Goal: Task Accomplishment & Management: Complete application form

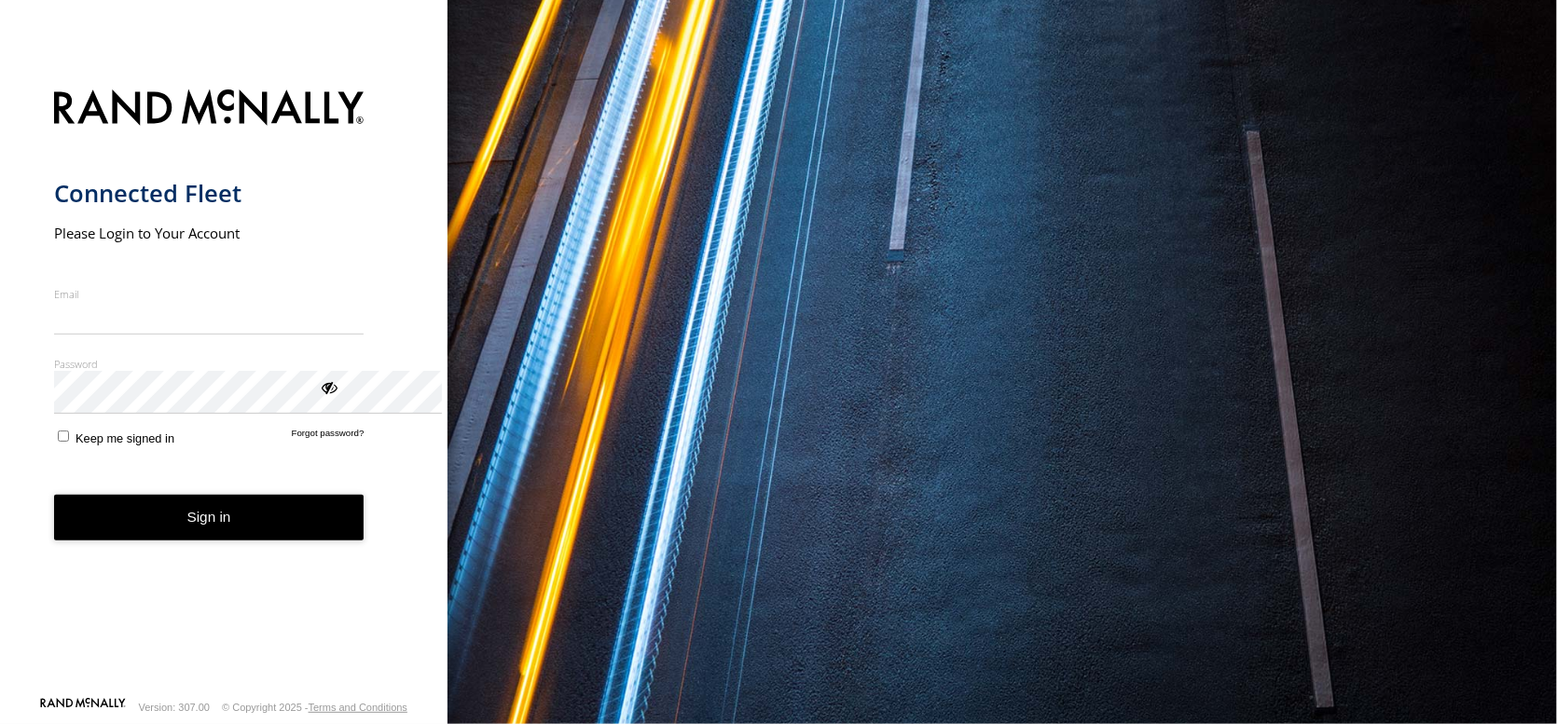
type input "**********"
click at [224, 541] on button "Sign in" at bounding box center [209, 518] width 310 height 46
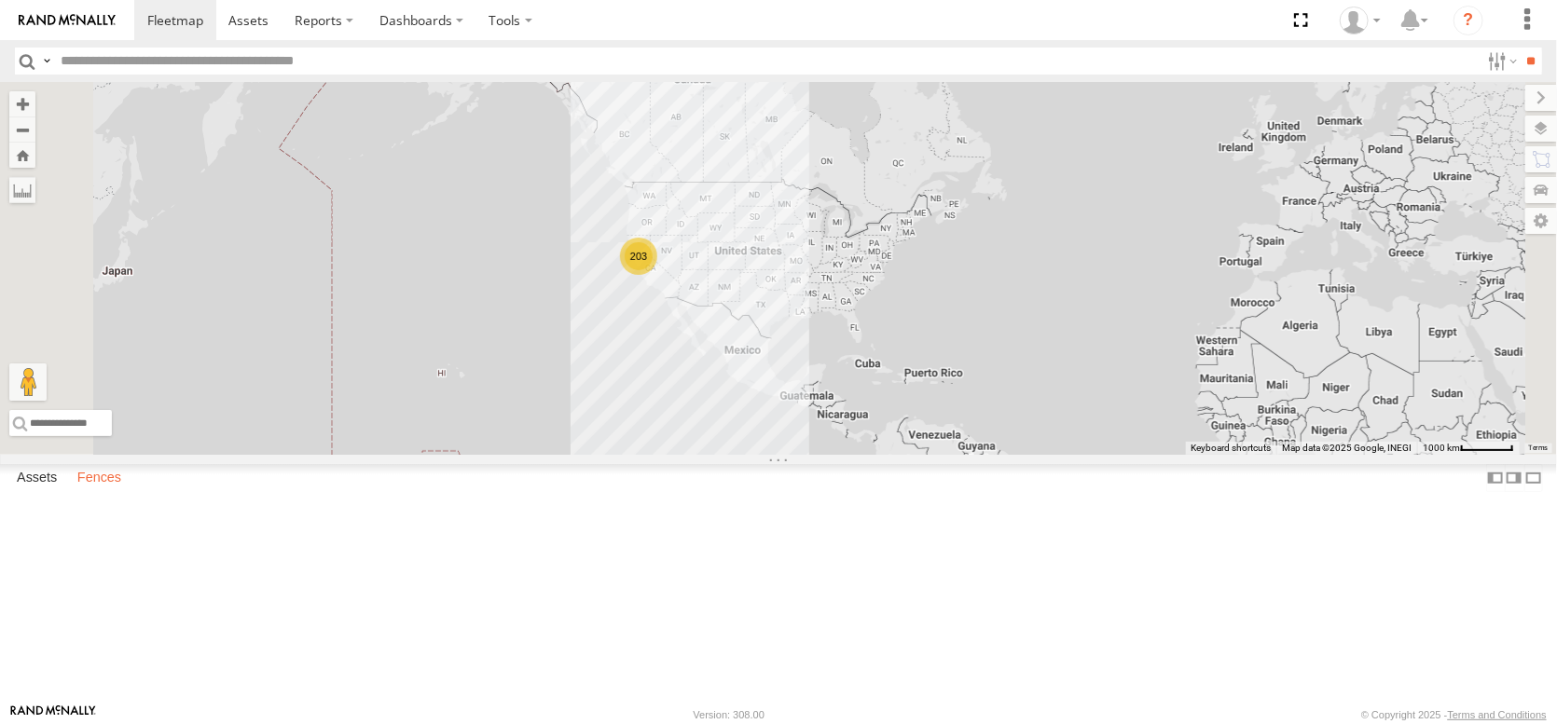
click at [120, 491] on label "Fences" at bounding box center [99, 478] width 62 height 26
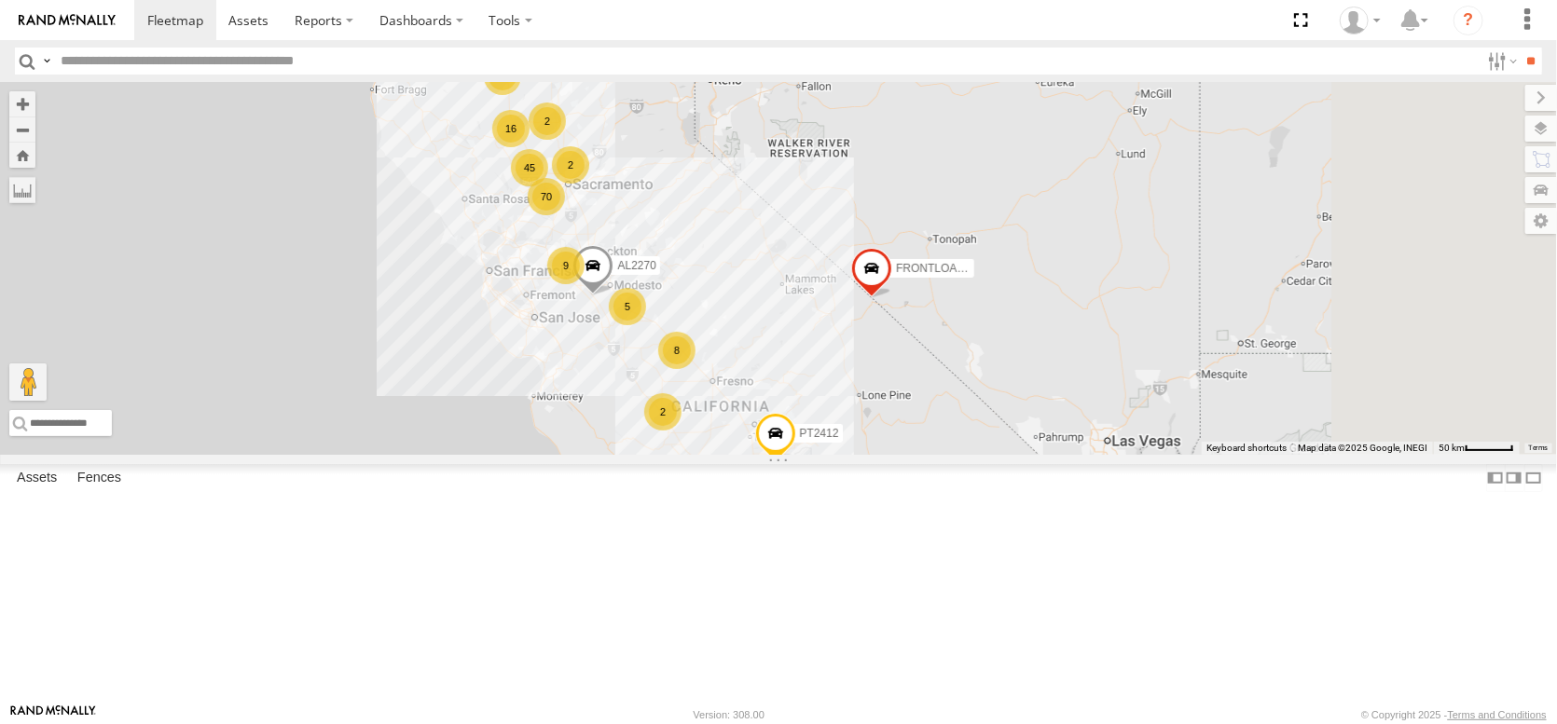
drag, startPoint x: 664, startPoint y: 452, endPoint x: 617, endPoint y: 462, distance: 47.7
click at [617, 455] on div "FRONTLOADER JD344H PT2412 16 70 45 9 19 21 5 2 8 2 AL2270 2 PT2430" at bounding box center [778, 268] width 1557 height 373
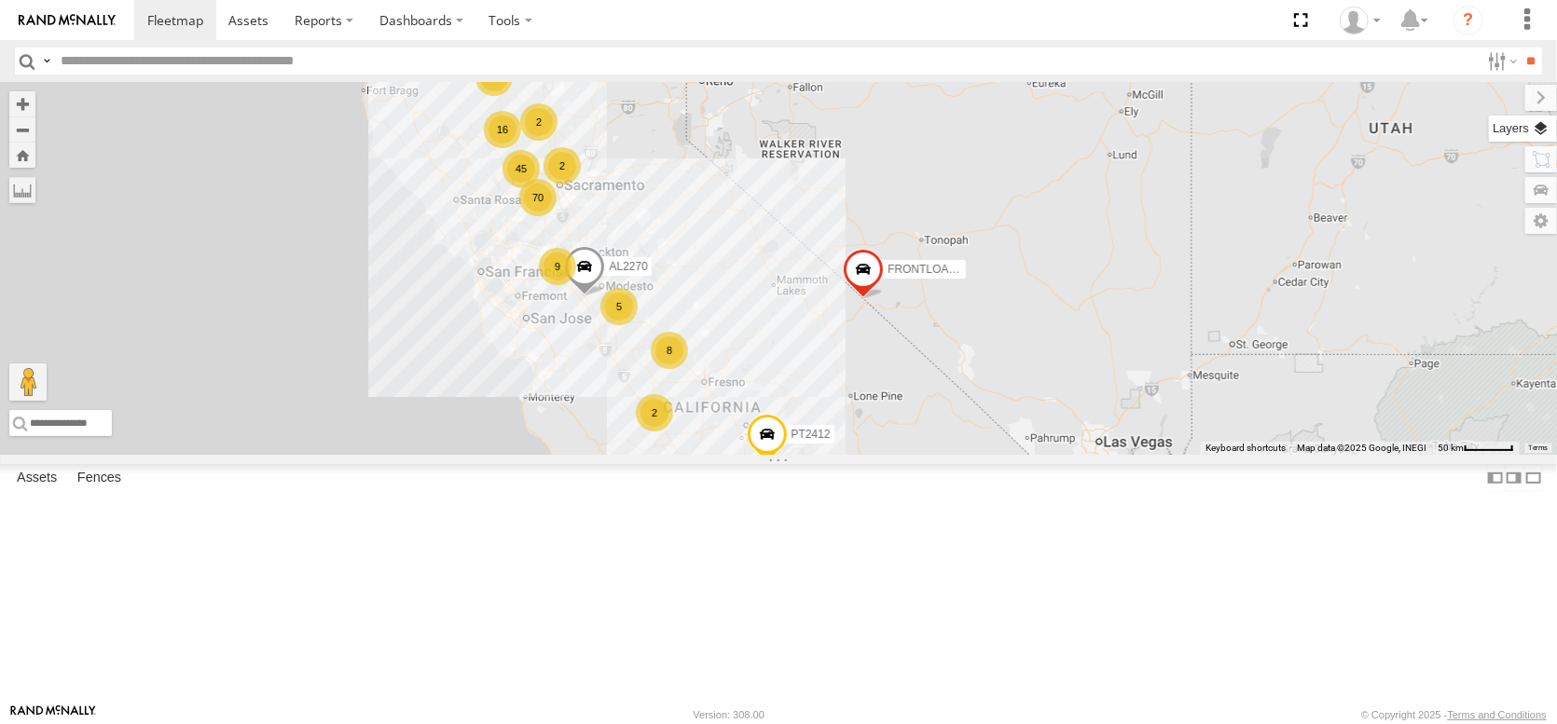
click at [1545, 142] on label at bounding box center [1523, 129] width 68 height 26
click at [0, 0] on span "Basemaps" at bounding box center [0, 0] width 0 height 0
click at [0, 0] on span "Overlays" at bounding box center [0, 0] width 0 height 0
click at [0, 0] on div "[PERSON_NAME][GEOGRAPHIC_DATA] [PERSON_NAME]" at bounding box center [0, 0] width 0 height 0
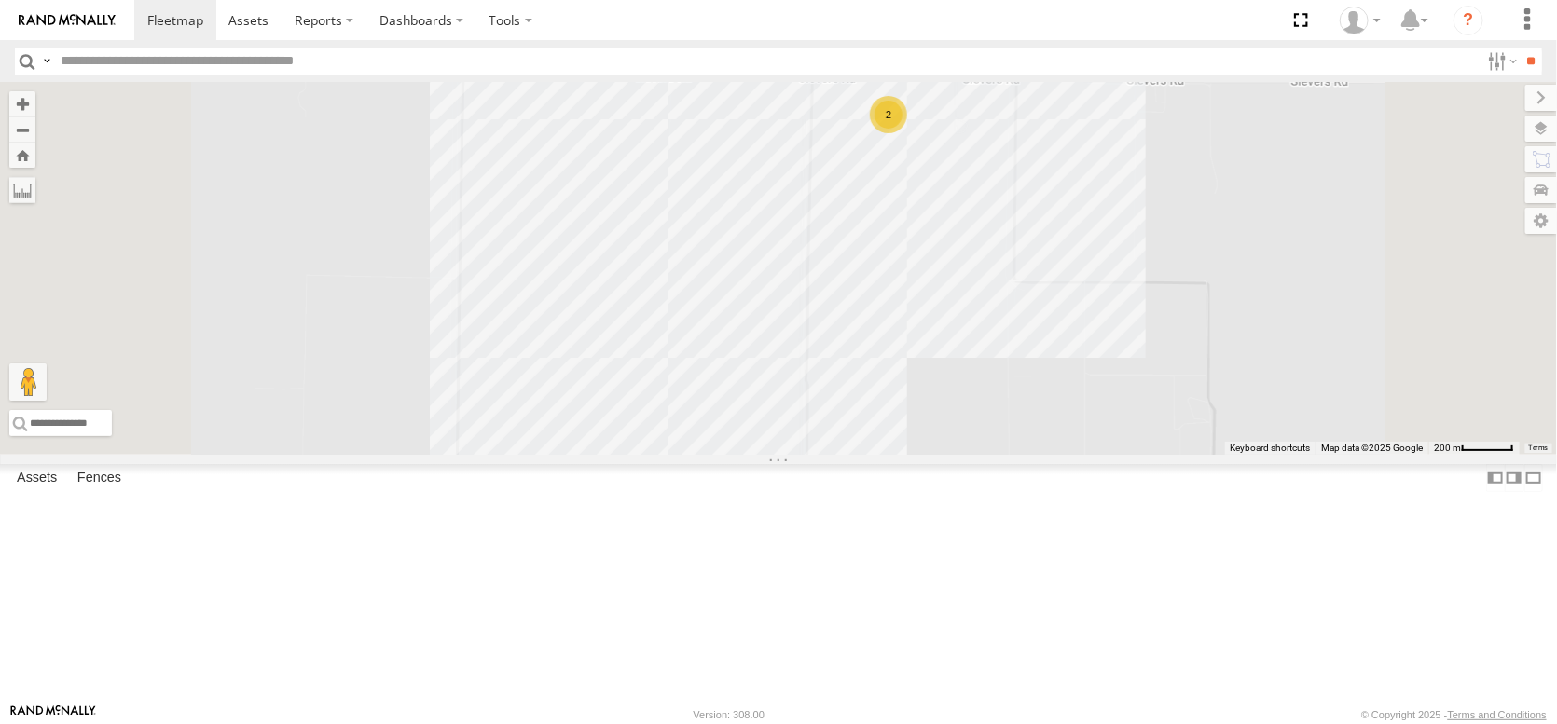
click at [0, 0] on span "Satellite + Roadmap" at bounding box center [0, 0] width 0 height 0
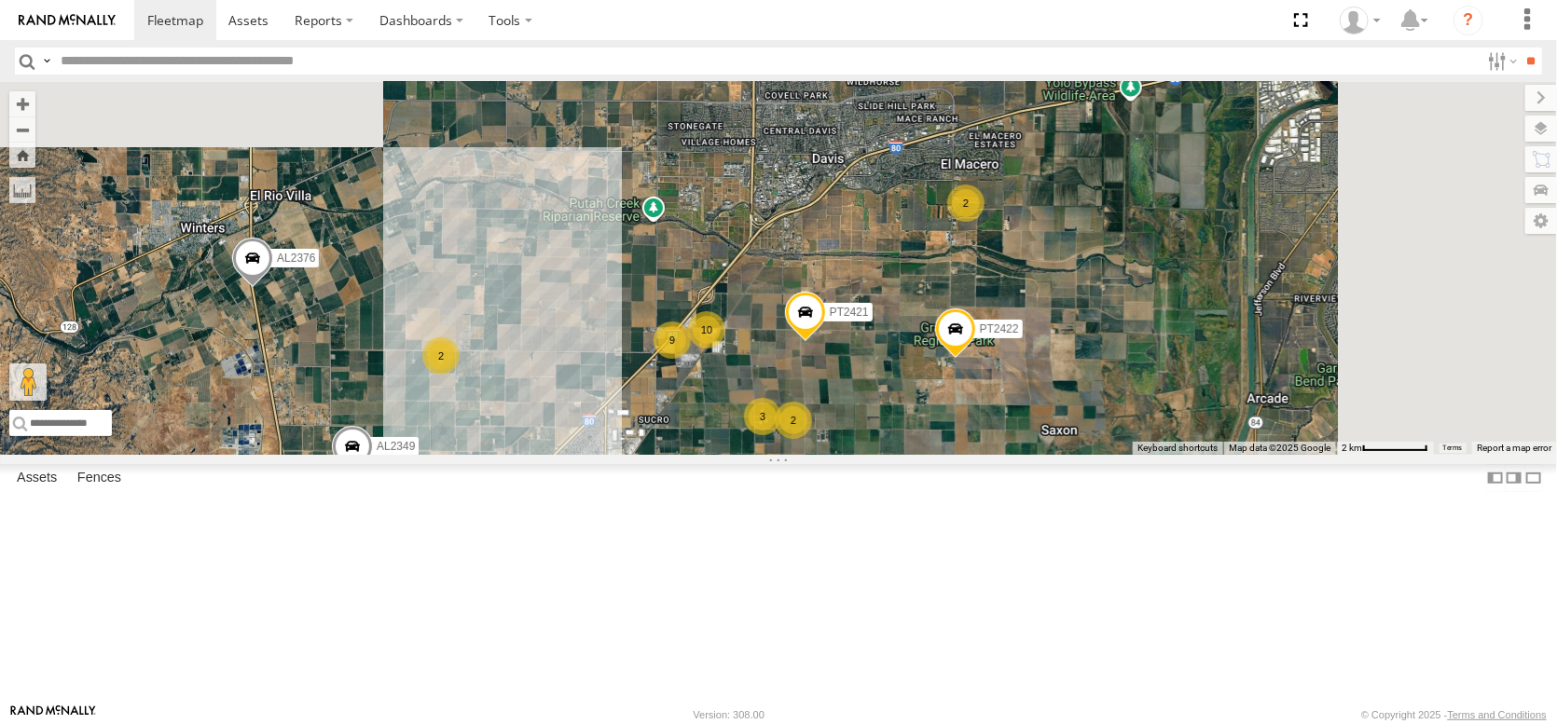
drag, startPoint x: 889, startPoint y: 243, endPoint x: 762, endPoint y: 474, distance: 262.9
click at [764, 455] on div "AL2349 PT2421 2 10 9 7 2 5 3 5 AL2376 AL2252 AL2286 3 4 AL2288 PT2422 2 AL2310 2" at bounding box center [778, 268] width 1557 height 373
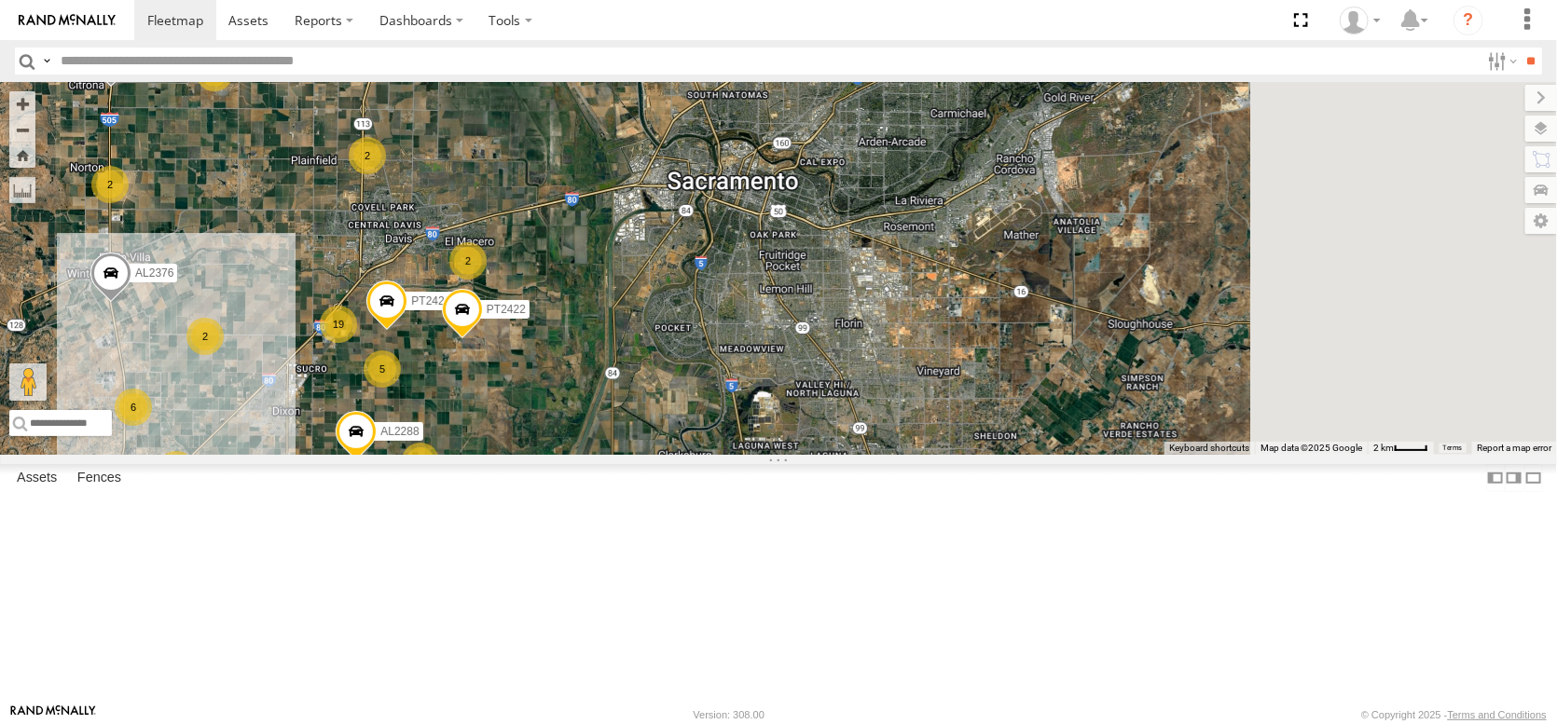
drag, startPoint x: 765, startPoint y: 204, endPoint x: 490, endPoint y: 267, distance: 281.1
click at [490, 267] on div "PT2421 AL2376 AL2288 PT2422 5 19 12 3 6 2 2 3 2 7 AL2298 2 2 2" at bounding box center [778, 268] width 1557 height 373
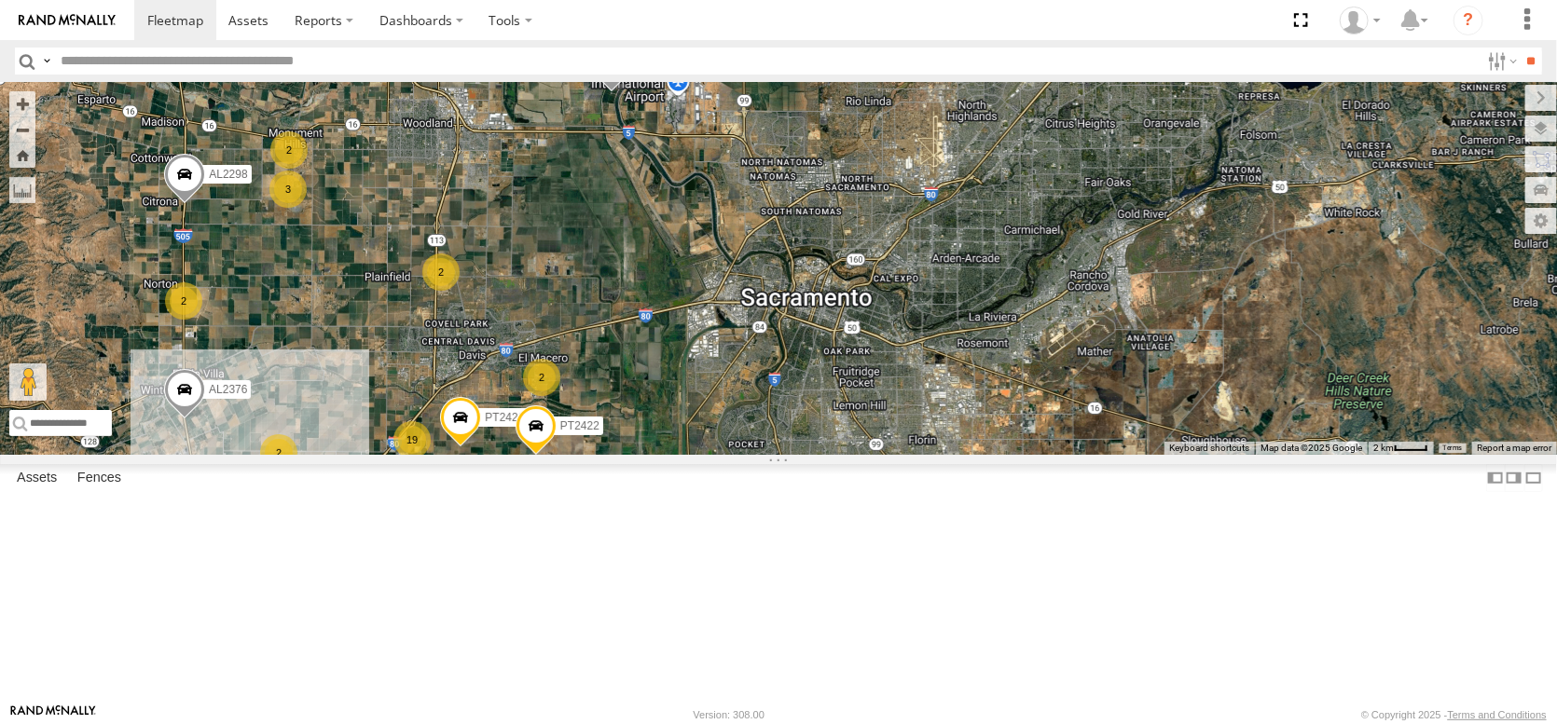
drag, startPoint x: 779, startPoint y: 345, endPoint x: 807, endPoint y: 379, distance: 44.4
click at [807, 379] on div "PT2421 AL2376 AL2288 PT2422 5 19 12 3 6 2 2 3 2 7 AL2298 2 2 2 3 PT2418 PT2405" at bounding box center [778, 268] width 1557 height 373
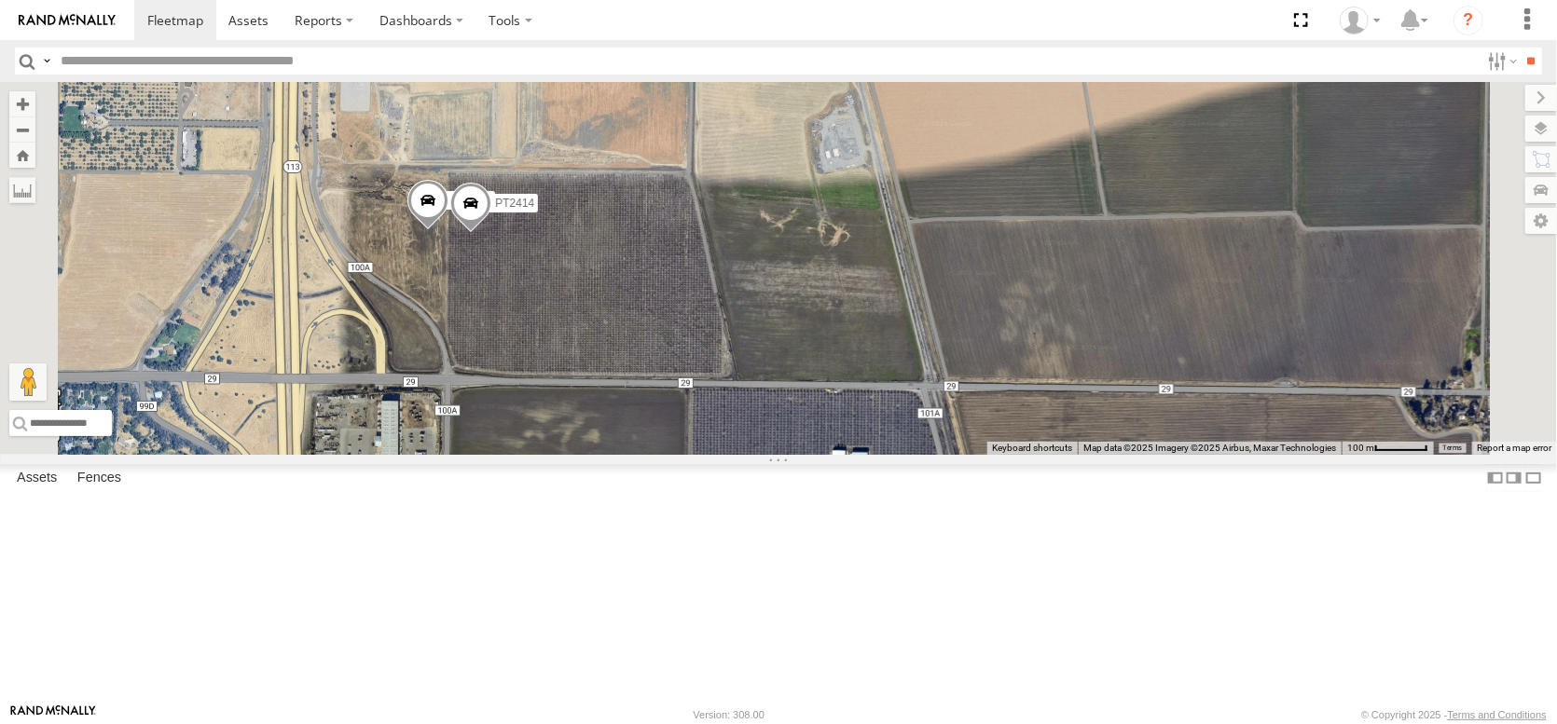
drag, startPoint x: 795, startPoint y: 545, endPoint x: 833, endPoint y: 409, distance: 141.1
click at [833, 410] on div "PT2421 AL2376 AL2288 PT2422 AL2298 PT2418 PT2405 PT2390 AL2338 PT2426 PT2389 PT…" at bounding box center [778, 268] width 1557 height 373
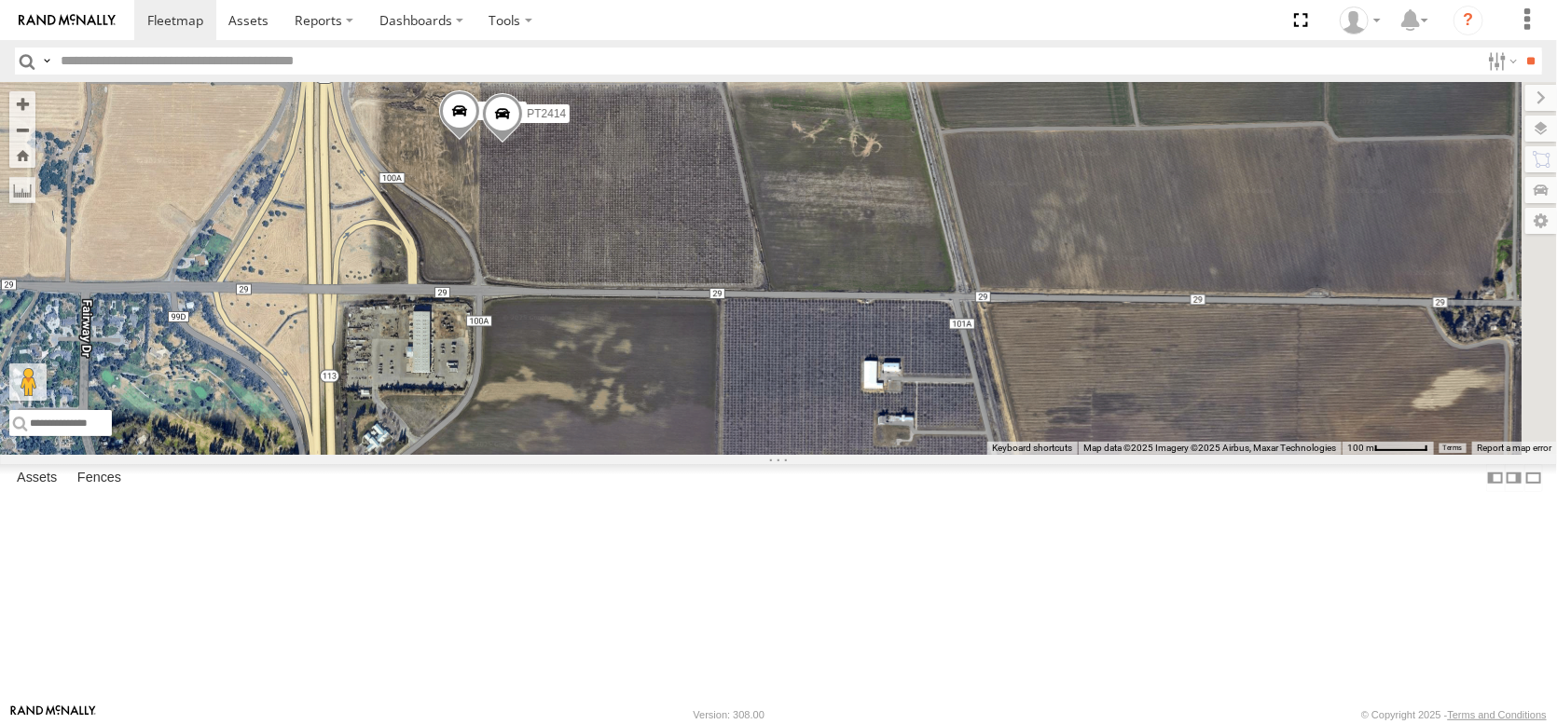
drag, startPoint x: 1062, startPoint y: 420, endPoint x: 845, endPoint y: 447, distance: 218.9
click at [845, 447] on div "PT2421 AL2376 AL2288 PT2422 AL2298 PT2418 PT2405 PT2390 AL2338 PT2426 PT2389 PT…" at bounding box center [778, 268] width 1557 height 373
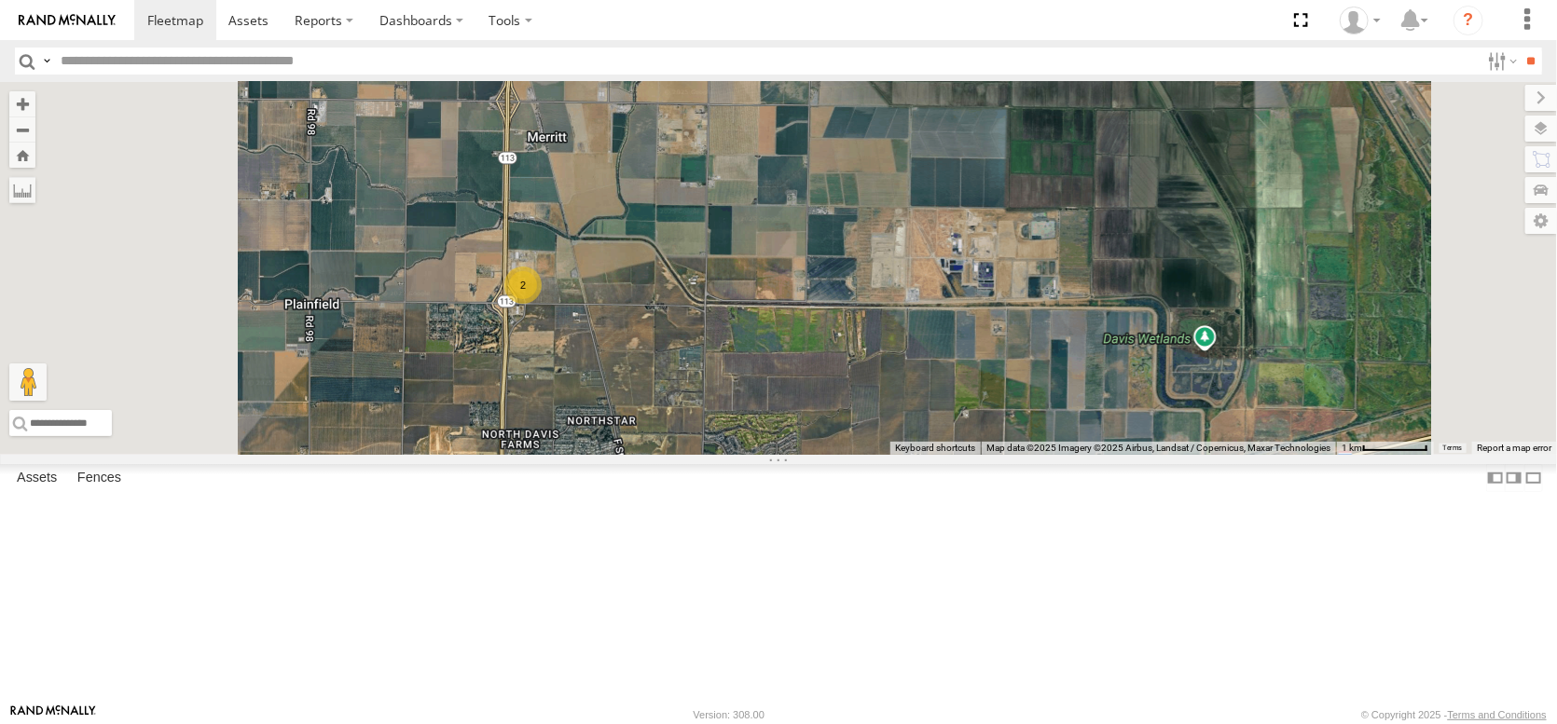
drag, startPoint x: 789, startPoint y: 269, endPoint x: 830, endPoint y: 428, distance: 164.6
click at [830, 428] on div "PT2421 AL2376 AL2288 PT2422 AL2298 PT2418 PT2405 PT2390 AL2338 PT2426 2 2" at bounding box center [778, 268] width 1557 height 373
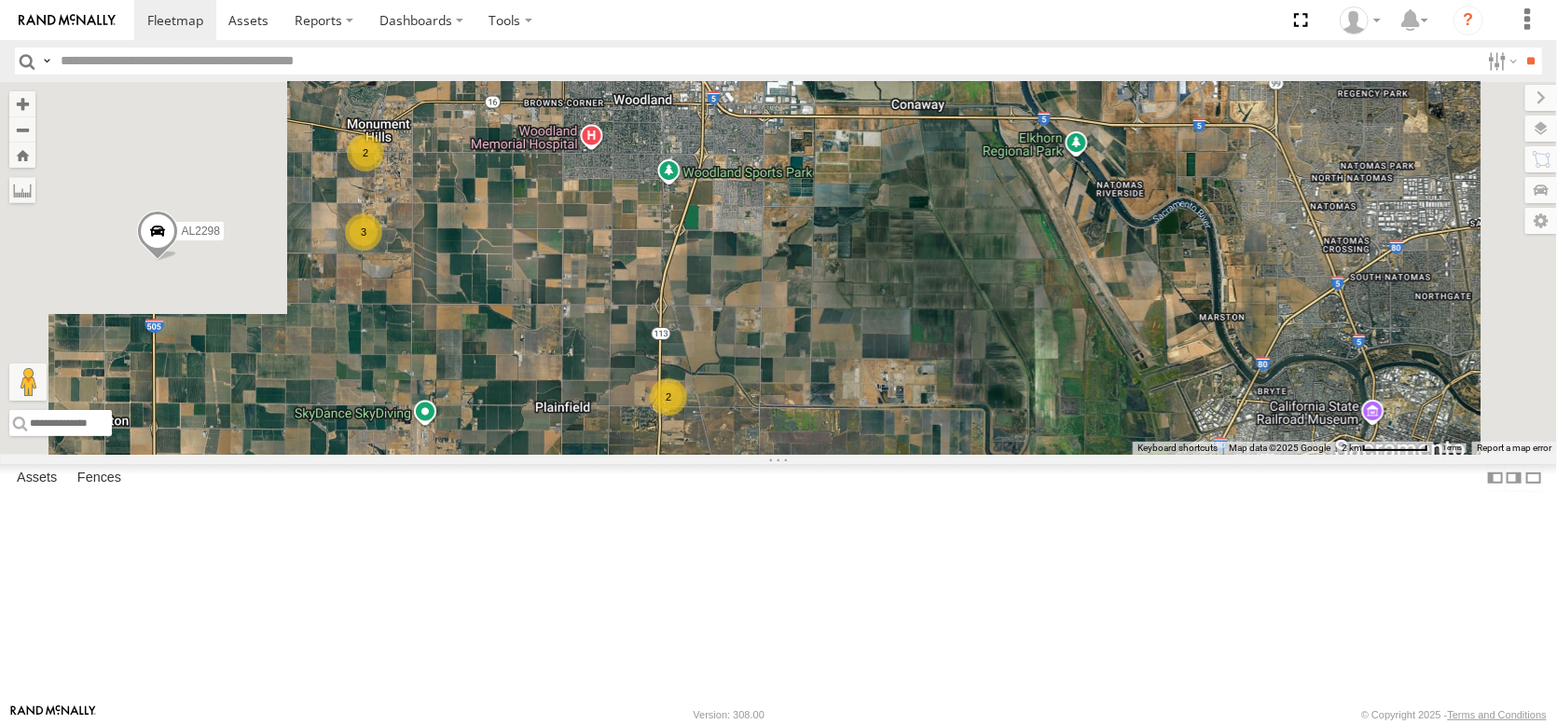
drag, startPoint x: 698, startPoint y: 292, endPoint x: 809, endPoint y: 400, distance: 154.9
click at [809, 400] on div "PT2421 AL2376 AL2288 PT2422 AL2298 PT2418 PT2405 PT2390 AL2338 PT2426 3 2 2 2" at bounding box center [778, 268] width 1557 height 373
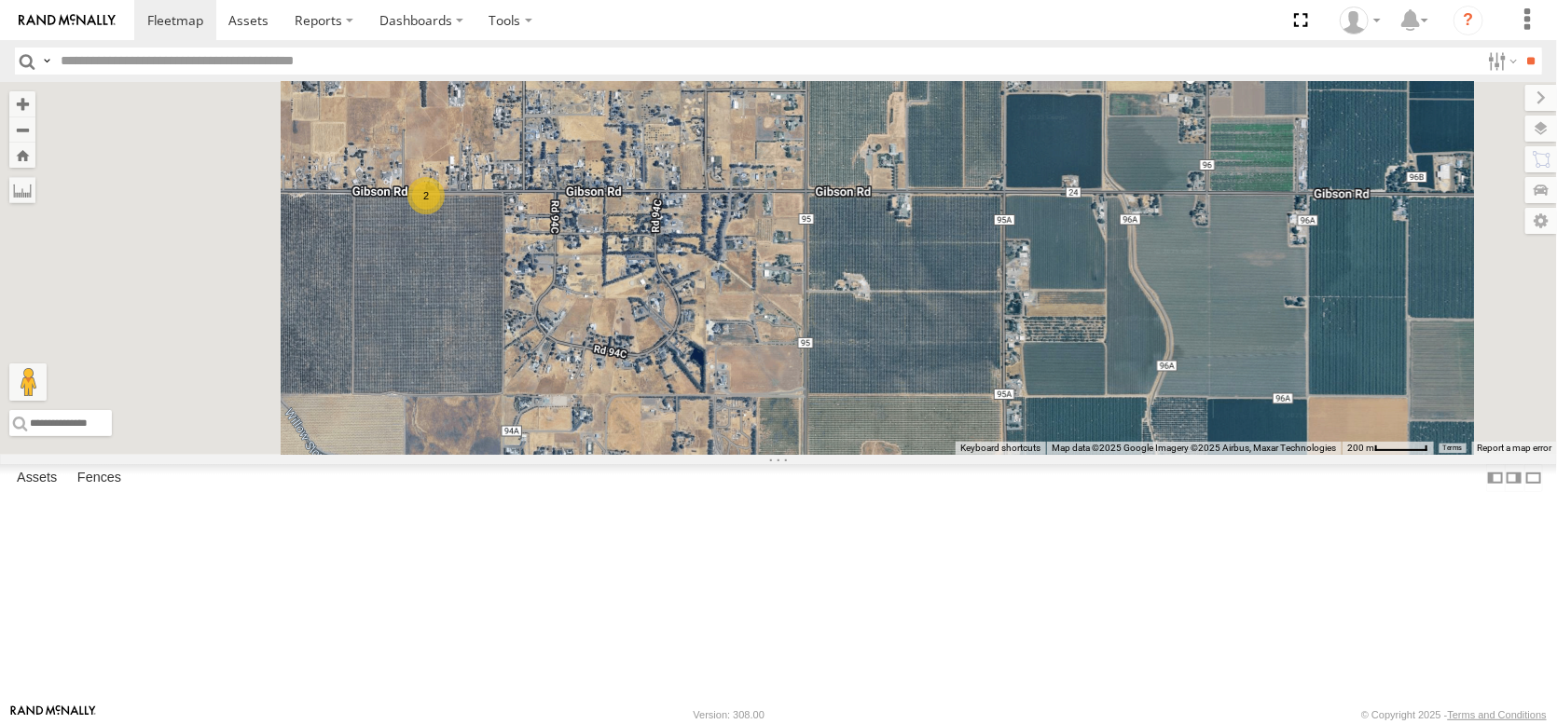
drag, startPoint x: 570, startPoint y: 199, endPoint x: 677, endPoint y: 393, distance: 221.6
click at [677, 393] on div "PT2421 AL2376 AL2288 PT2422 AL2298 PT2418 PT2405 PT2390 AL2338 PT2426 PT2433 2" at bounding box center [778, 268] width 1557 height 373
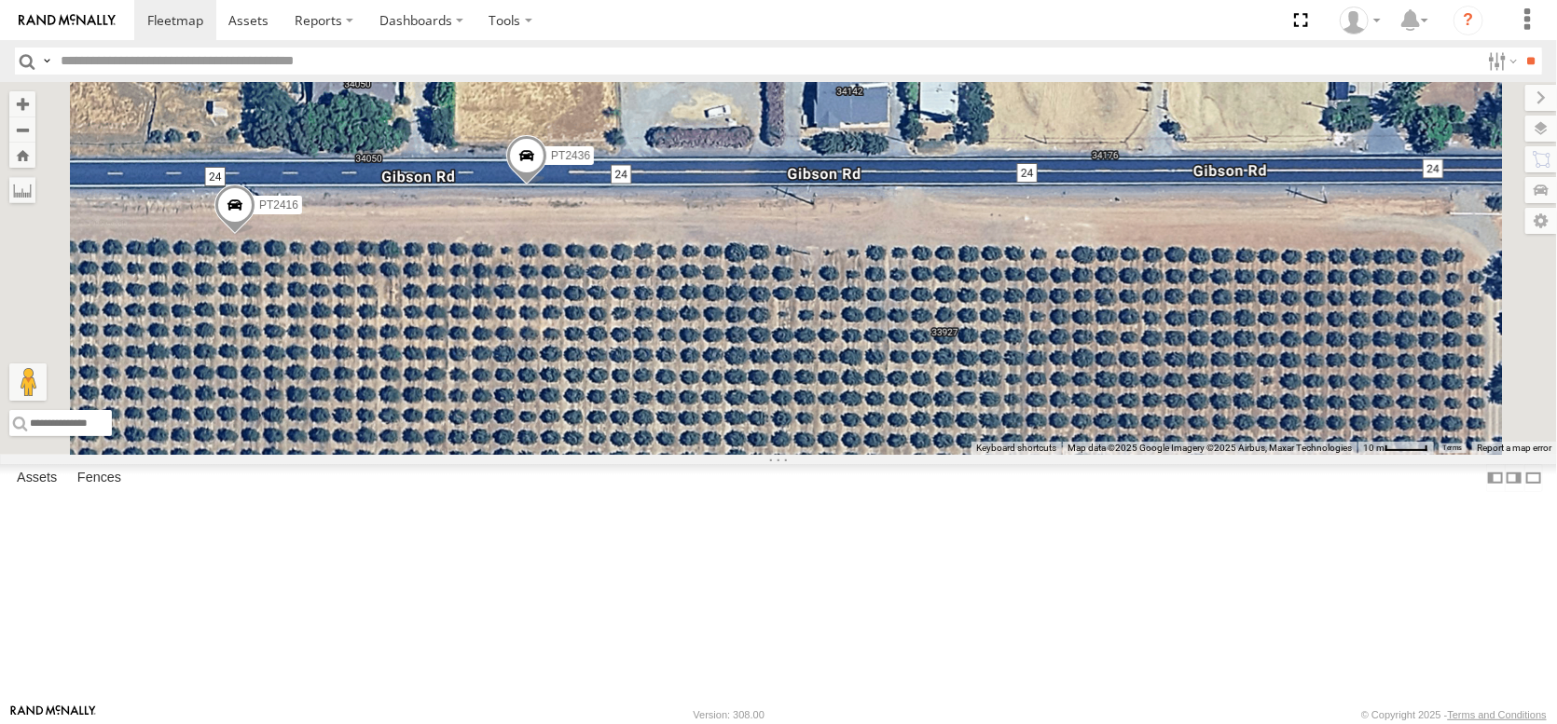
click at [547, 186] on span at bounding box center [526, 161] width 41 height 50
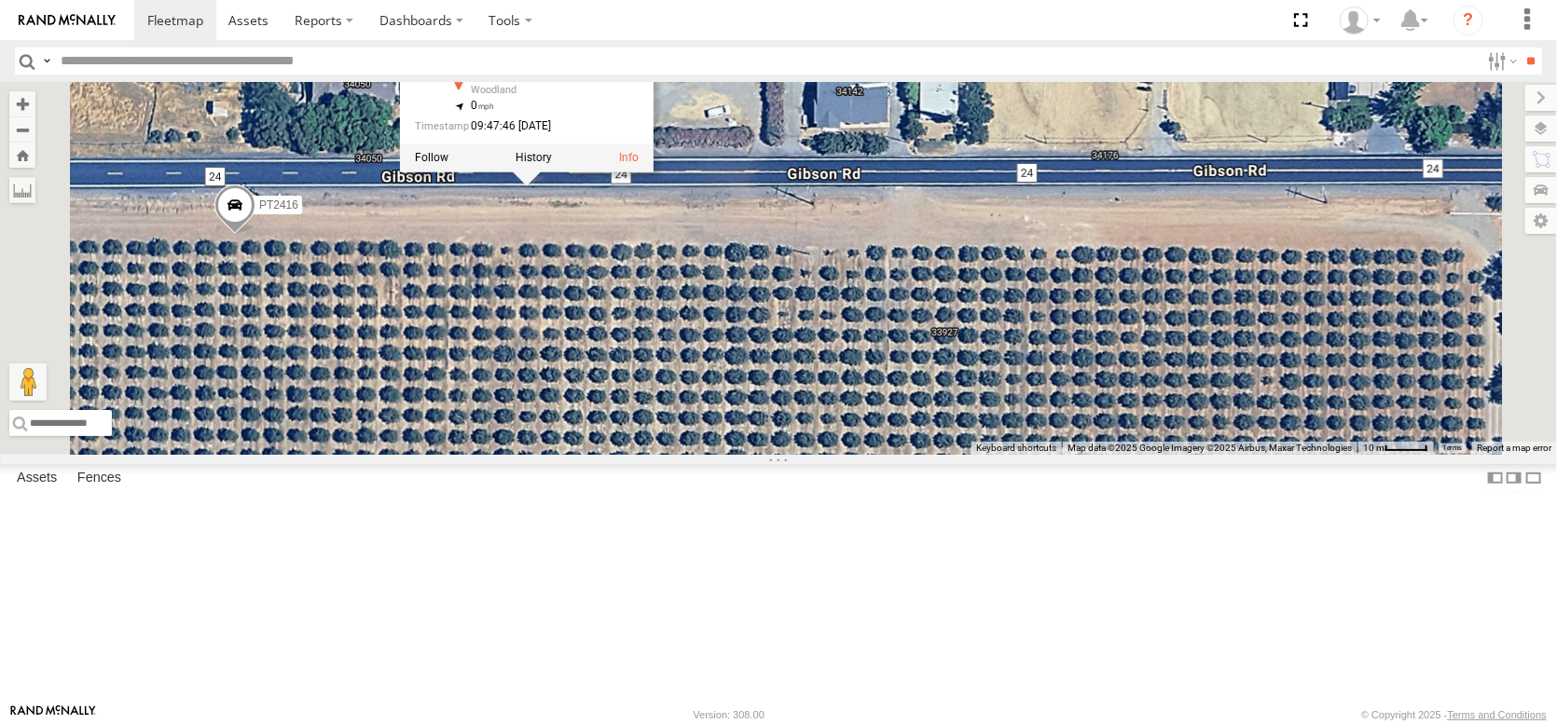
click at [678, 351] on div "PT2421 AL2376 AL2288 PT2422 AL2298 PT2418 PT2405 PT2390 AL2338 PT2426 PT2433 PT…" at bounding box center [778, 268] width 1557 height 373
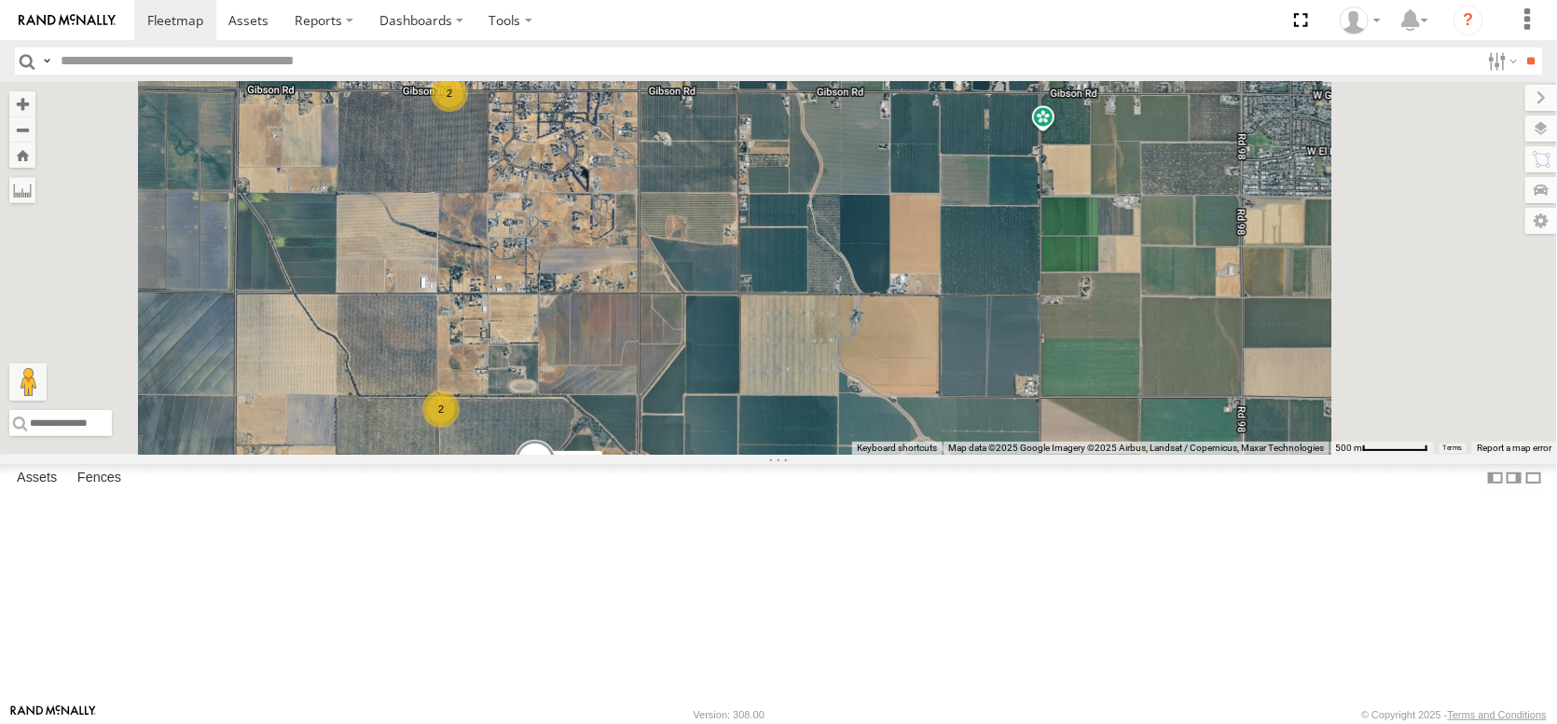
drag, startPoint x: 742, startPoint y: 534, endPoint x: 747, endPoint y: 320, distance: 214.5
click at [747, 320] on div "PT2421 AL2376 AL2288 PT2422 AL2298 PT2418 PT2405 PT2390 AL2338 PT2426 PT2433 2 2" at bounding box center [778, 268] width 1557 height 373
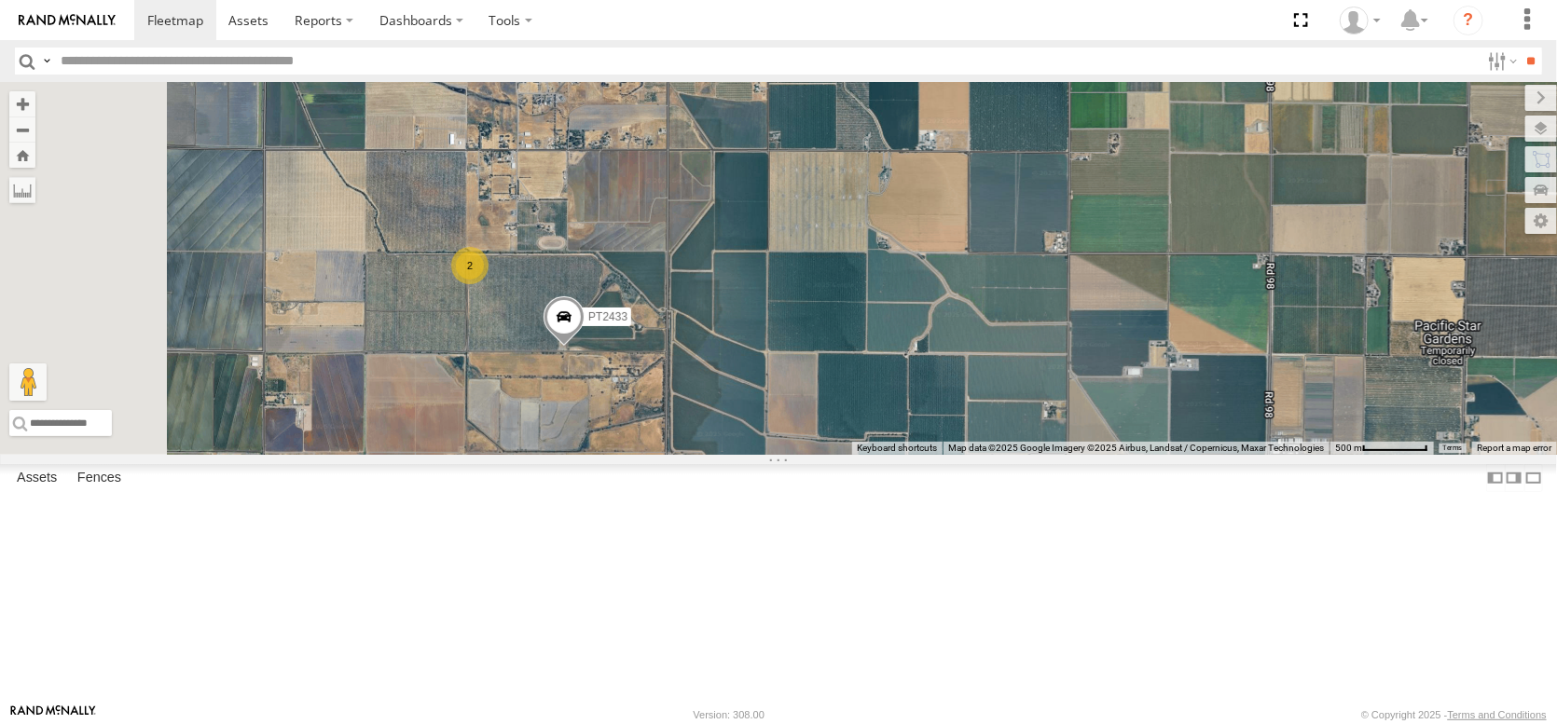
drag, startPoint x: 700, startPoint y: 447, endPoint x: 812, endPoint y: 409, distance: 117.9
click at [812, 409] on div "PT2421 AL2376 AL2288 PT2422 AL2298 PT2418 PT2405 PT2390 AL2338 PT2426 PT2433 2 2" at bounding box center [778, 268] width 1557 height 373
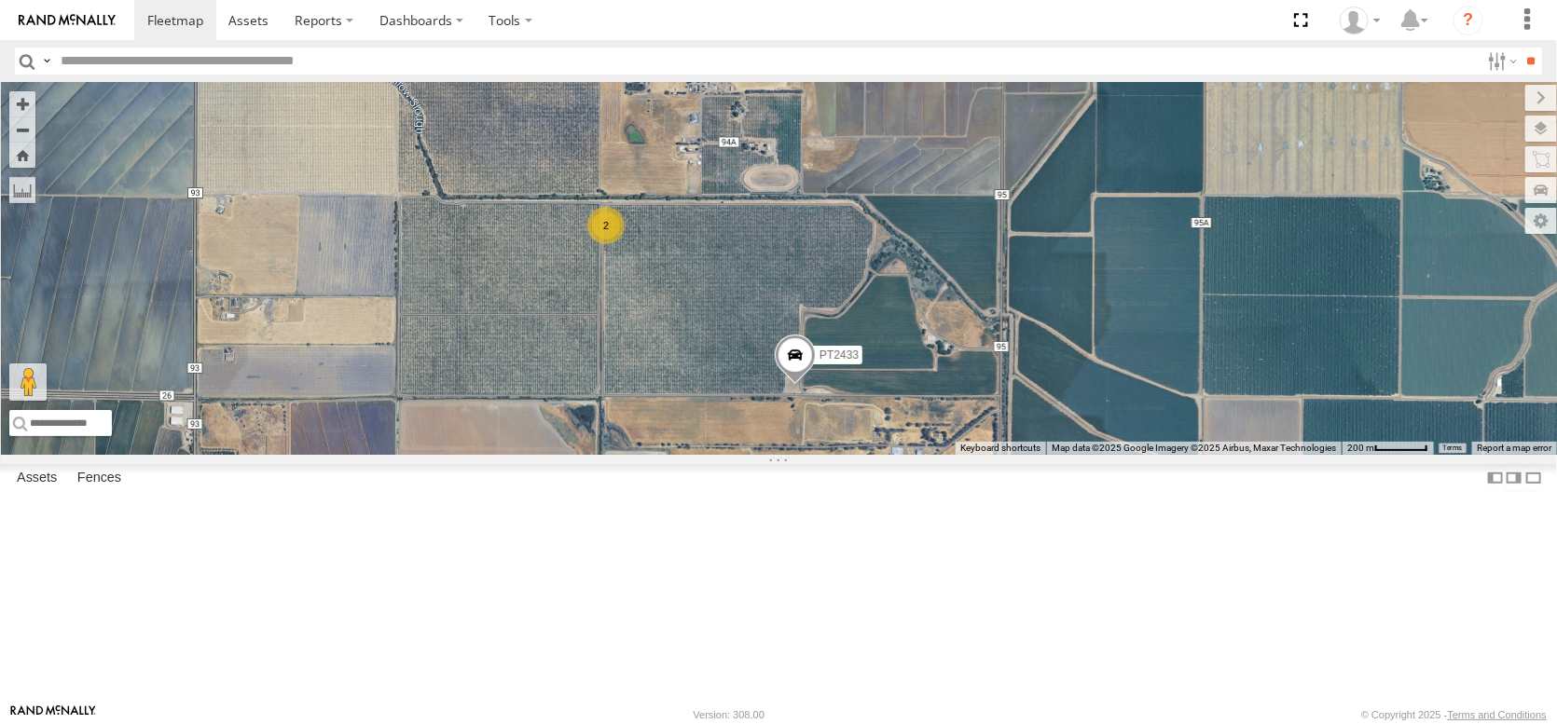
drag, startPoint x: 836, startPoint y: 416, endPoint x: 963, endPoint y: 402, distance: 127.6
click at [963, 402] on div "PT2421 AL2376 AL2288 PT2422 AL2298 PT2418 PT2405 PT2390 AL2338 PT2426 PT2433 2" at bounding box center [778, 268] width 1557 height 373
click at [0, 0] on link "Fence Mgt" at bounding box center [0, 0] width 0 height 0
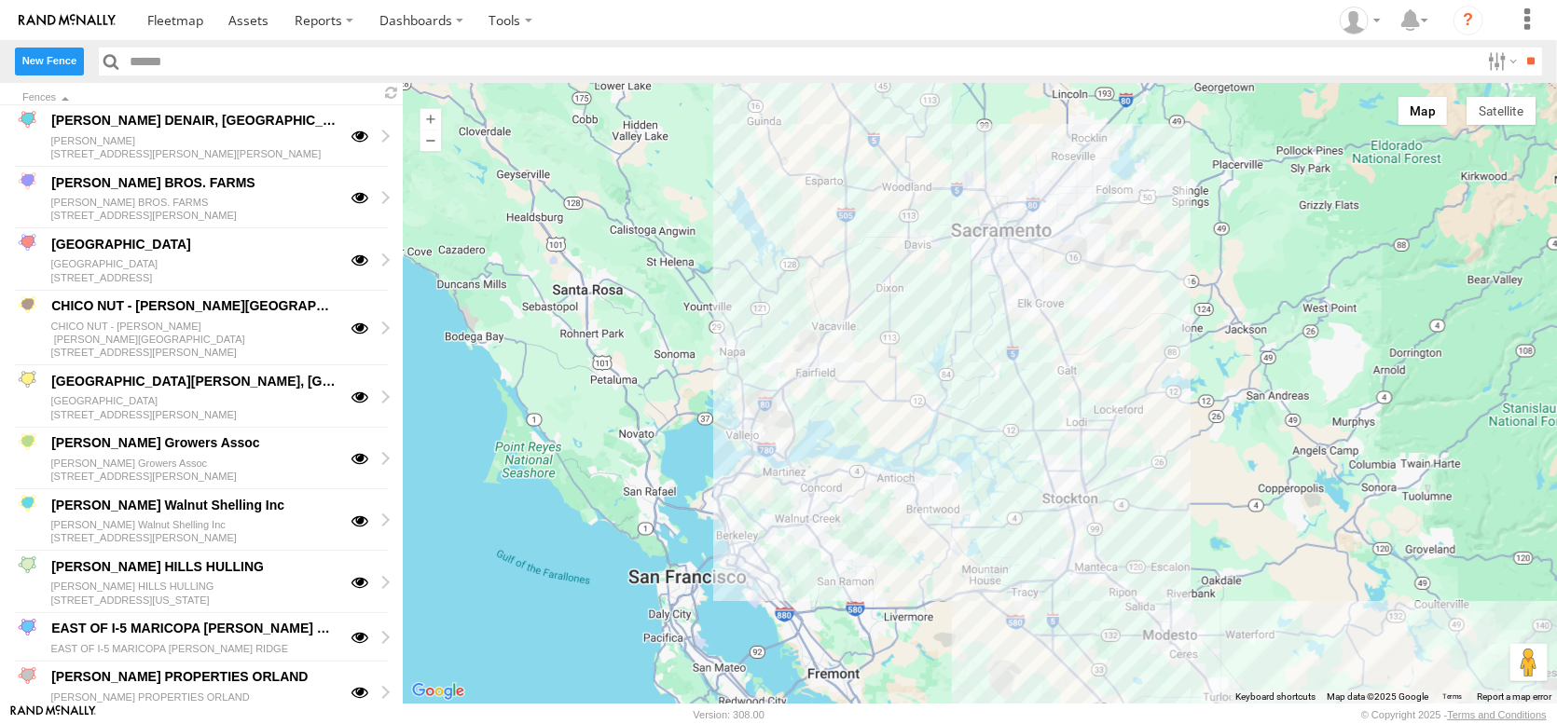
click at [62, 64] on label "New Fence" at bounding box center [49, 61] width 69 height 27
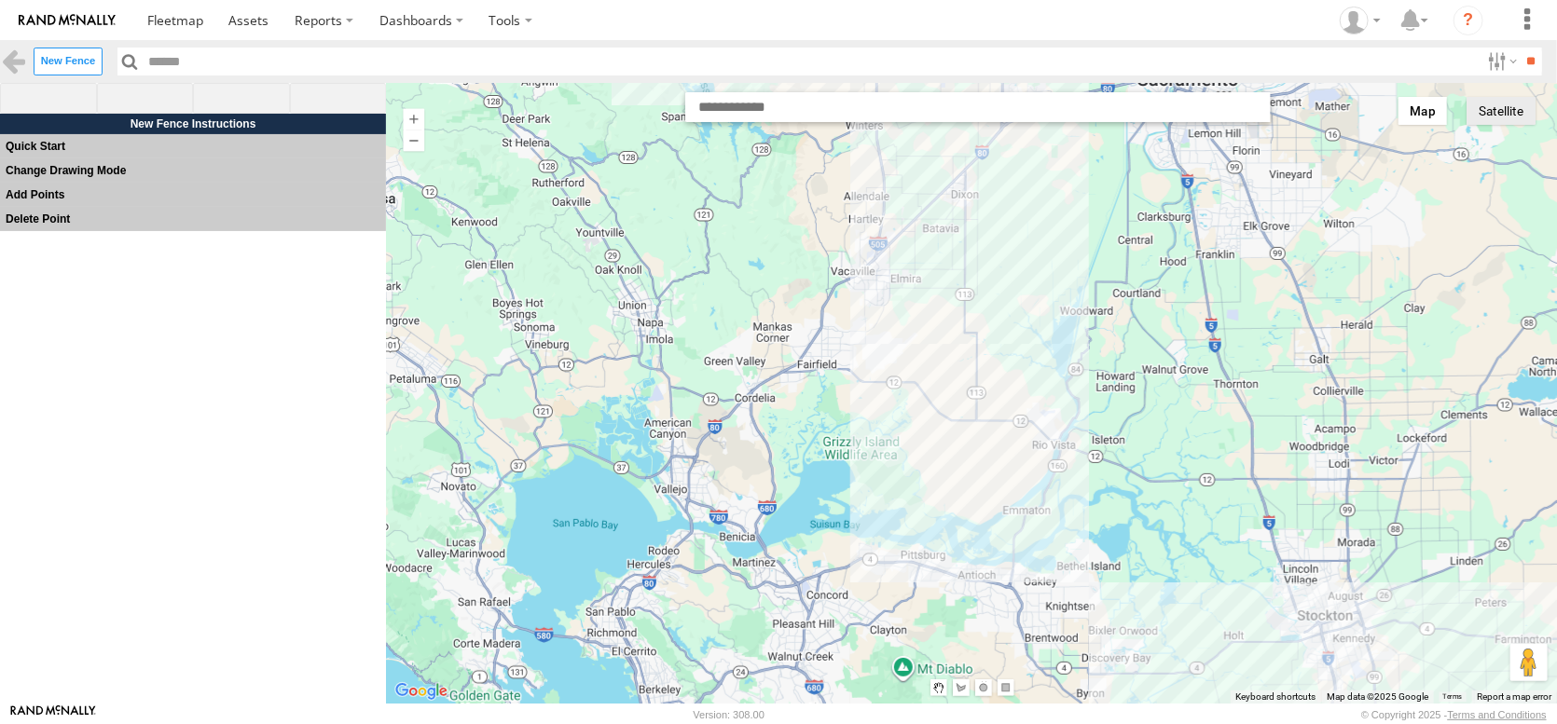
click at [1509, 115] on button "Satellite" at bounding box center [1501, 111] width 69 height 28
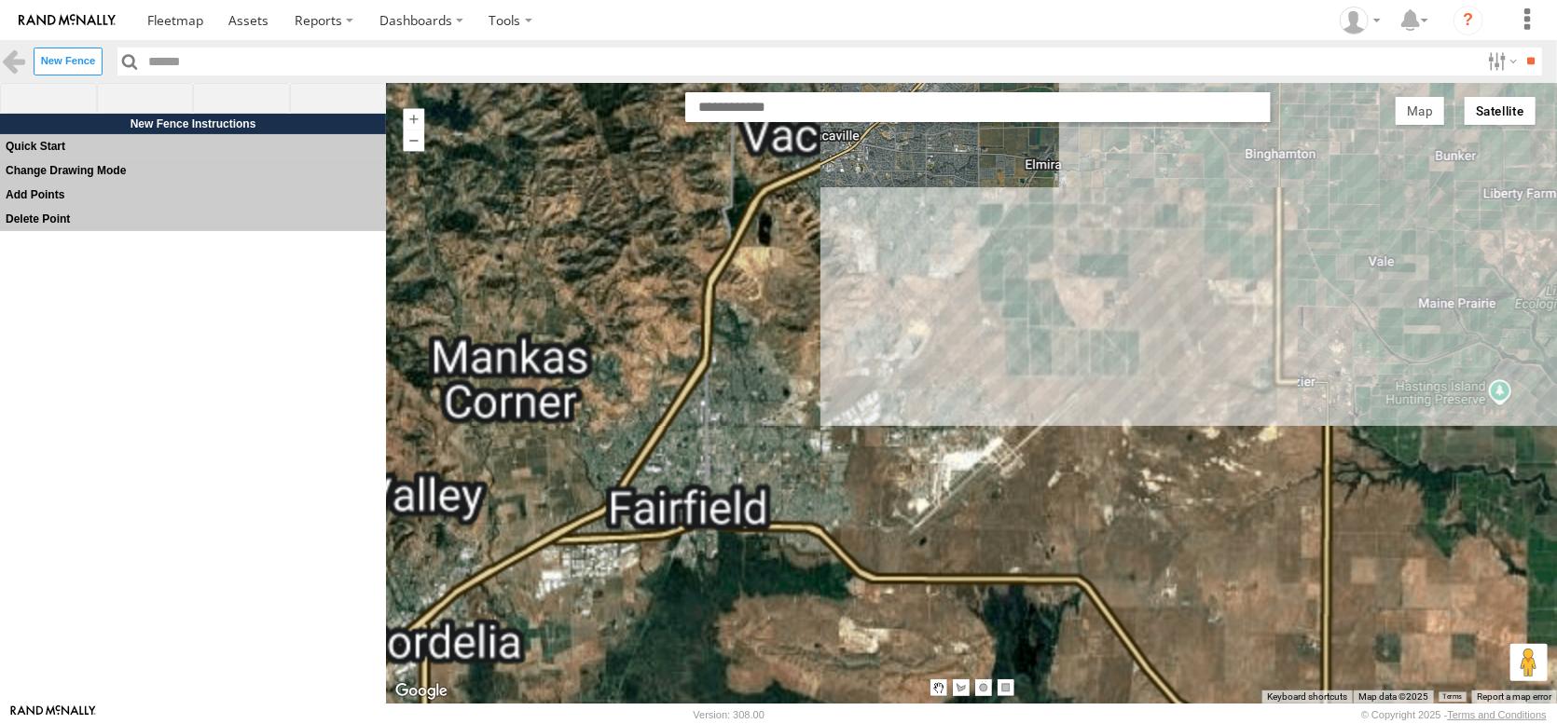
drag, startPoint x: 723, startPoint y: 303, endPoint x: 677, endPoint y: 678, distance: 377.6
click at [677, 678] on div at bounding box center [971, 393] width 1171 height 621
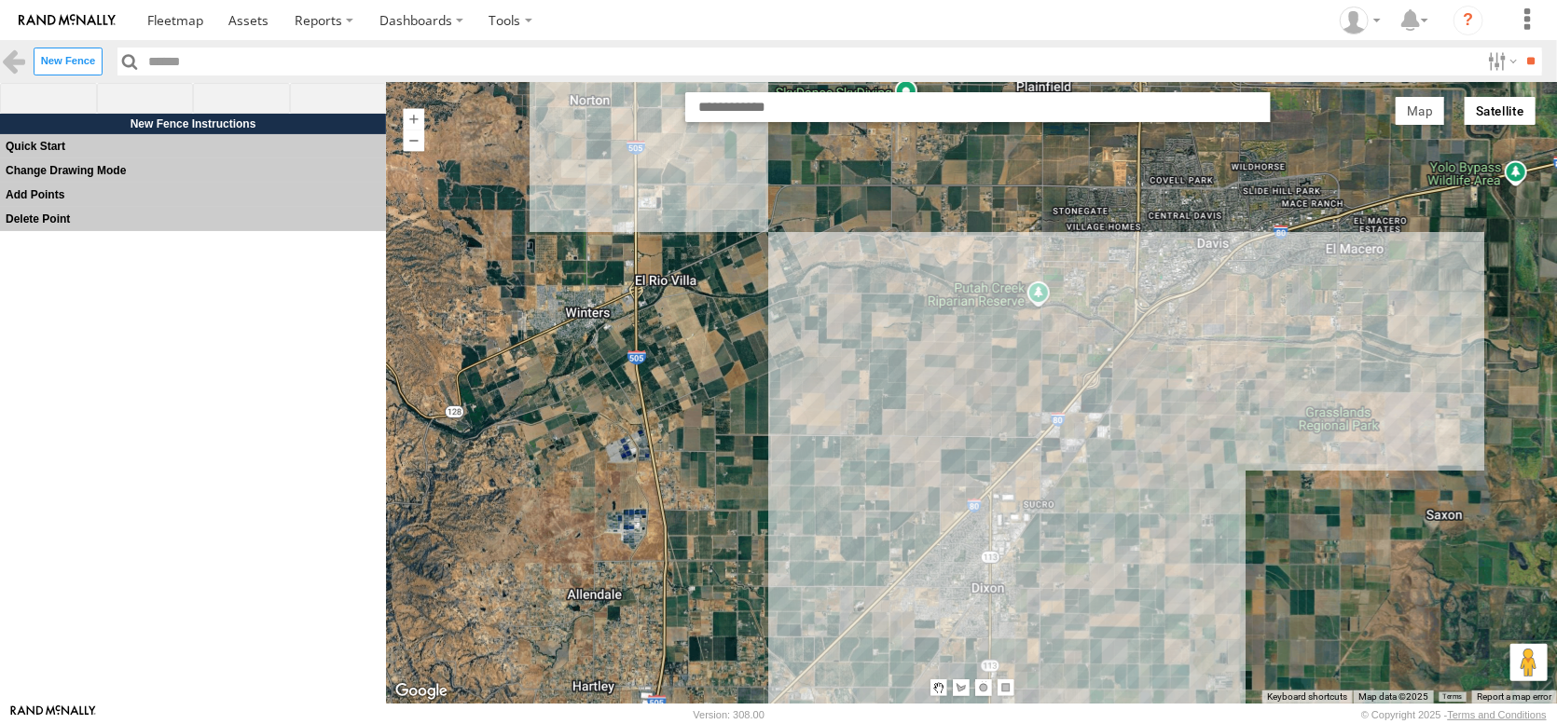
drag, startPoint x: 1040, startPoint y: 362, endPoint x: 833, endPoint y: 670, distance: 371.6
click at [830, 680] on div at bounding box center [971, 393] width 1171 height 621
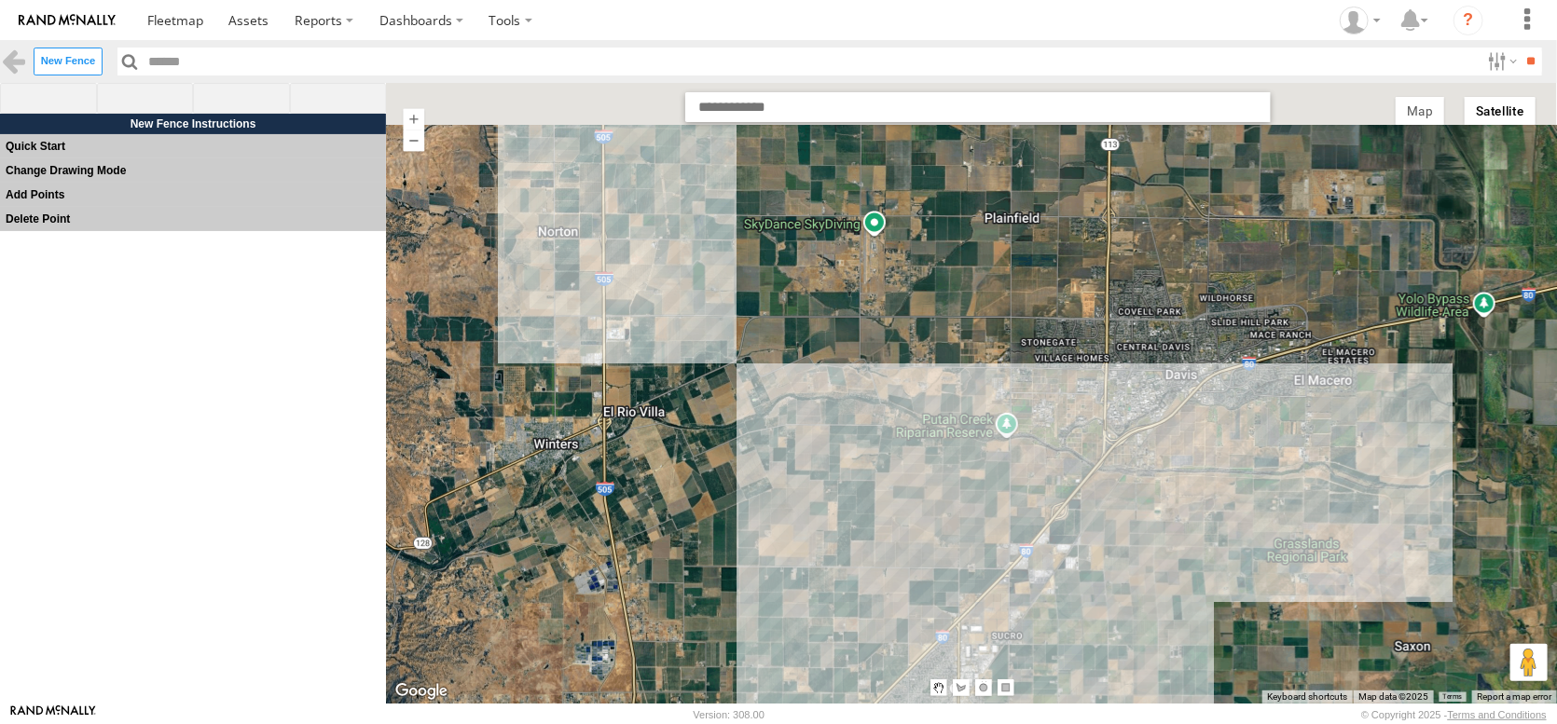
drag, startPoint x: 944, startPoint y: 332, endPoint x: 895, endPoint y: 641, distance: 313.5
click at [895, 641] on div at bounding box center [971, 393] width 1171 height 621
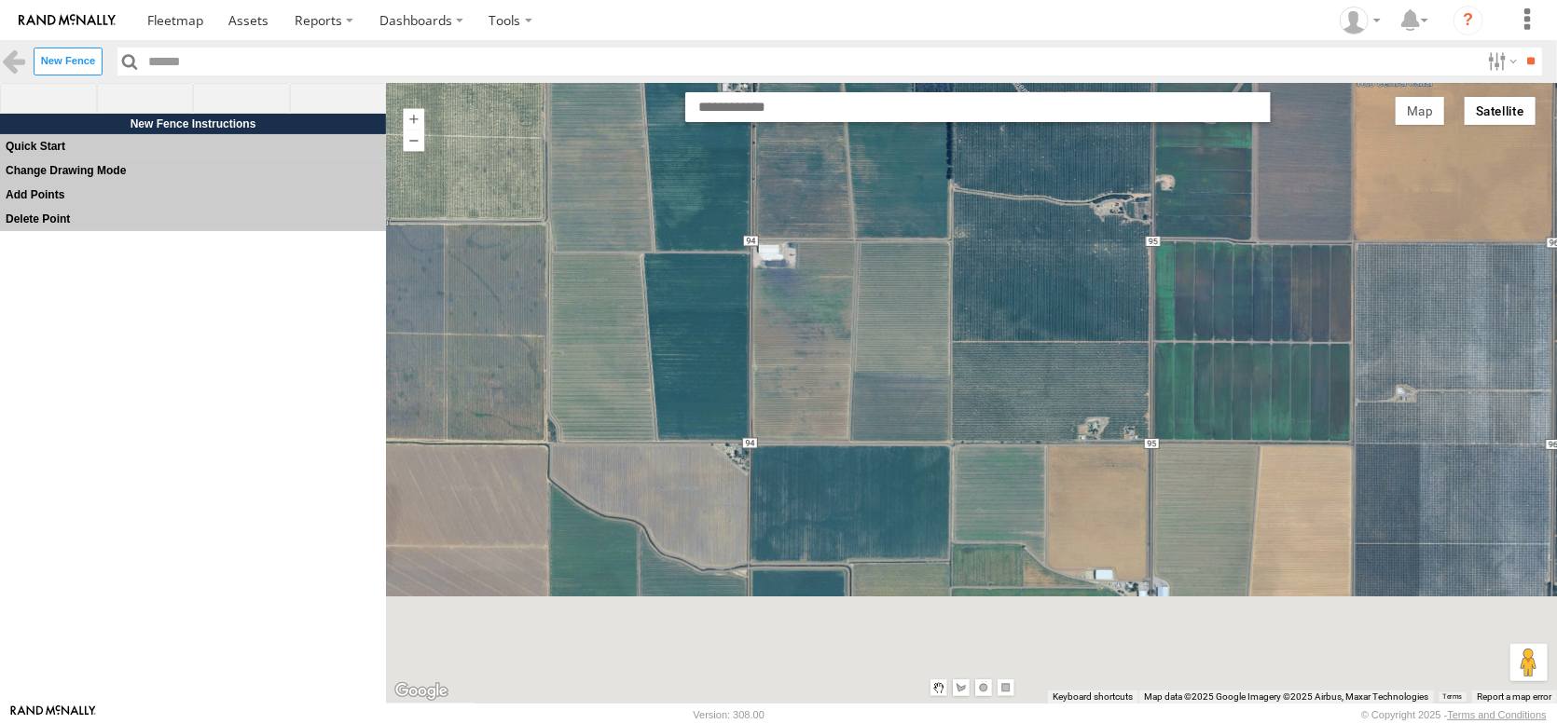
drag, startPoint x: 1129, startPoint y: 528, endPoint x: 1024, endPoint y: 276, distance: 272.9
click at [1024, 276] on div at bounding box center [971, 393] width 1171 height 621
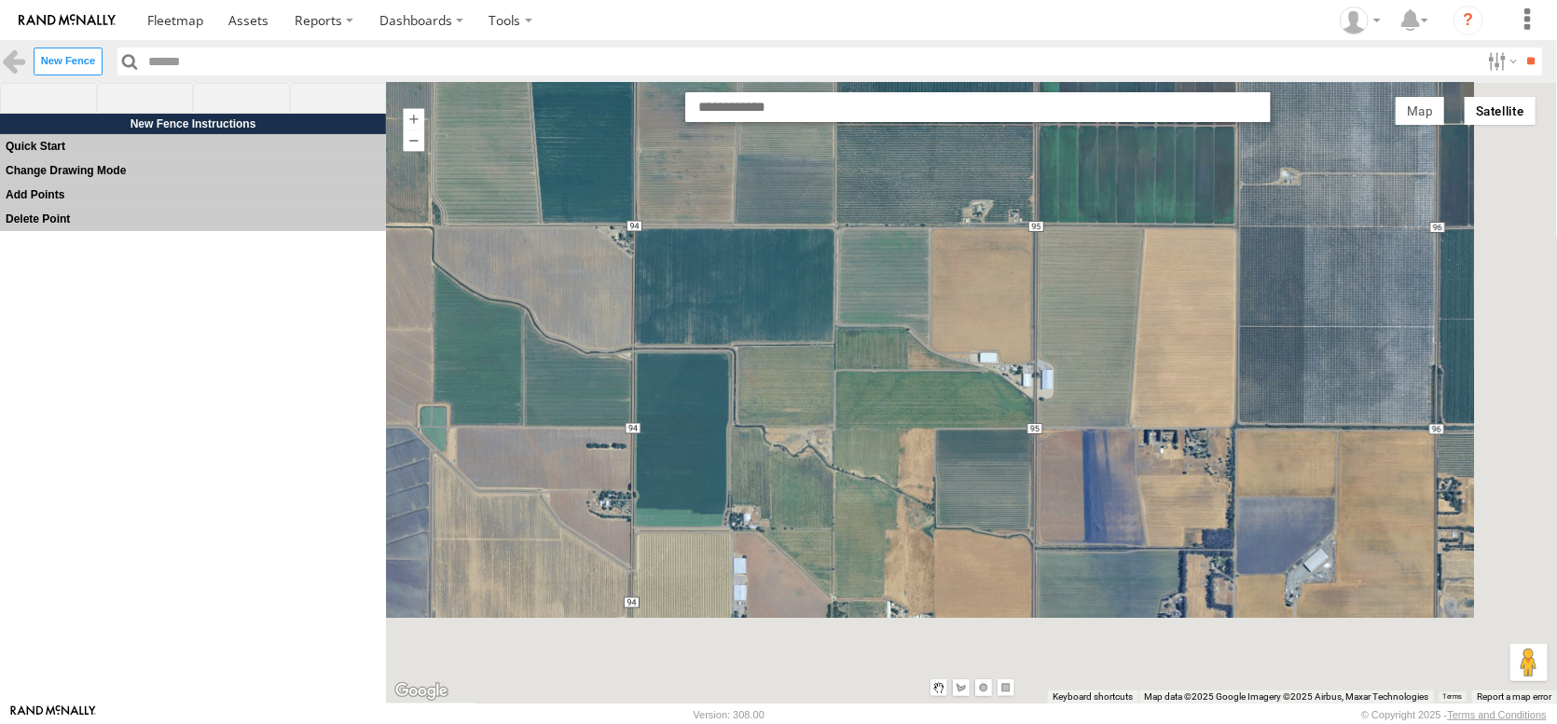
drag, startPoint x: 1056, startPoint y: 489, endPoint x: 950, endPoint y: 297, distance: 219.5
click at [951, 298] on div at bounding box center [971, 393] width 1171 height 621
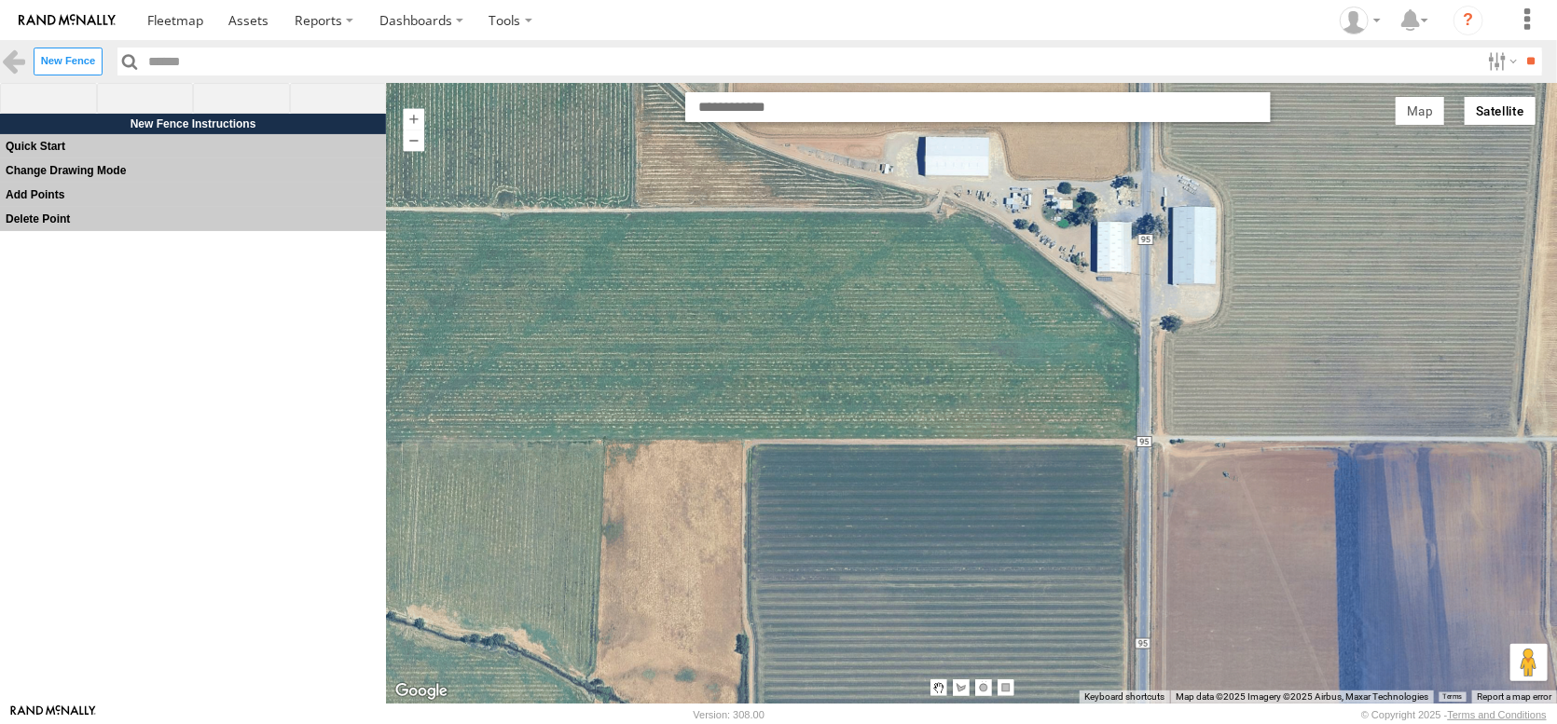
drag, startPoint x: 947, startPoint y: 441, endPoint x: 1037, endPoint y: 219, distance: 239.3
click at [1037, 219] on div at bounding box center [971, 393] width 1171 height 621
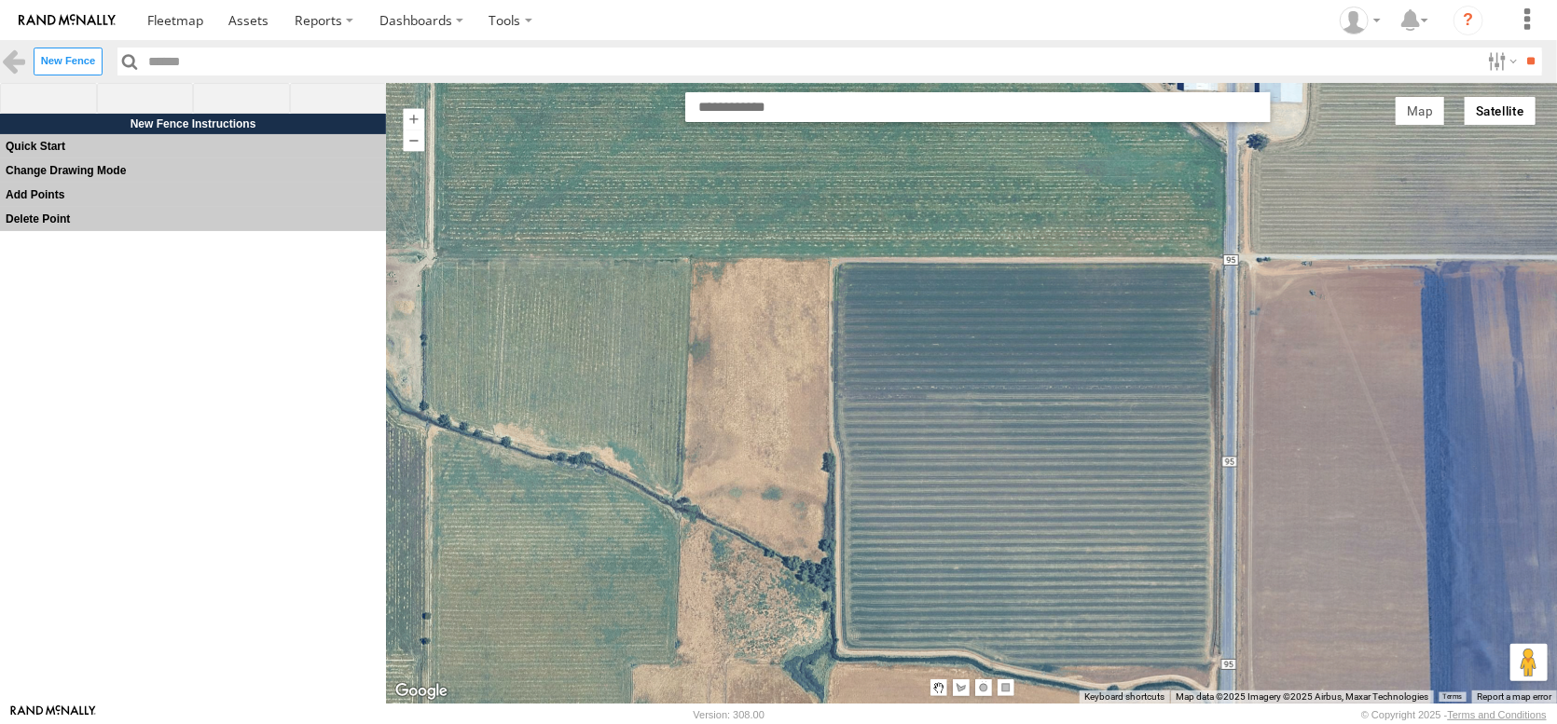
drag, startPoint x: 985, startPoint y: 386, endPoint x: 954, endPoint y: 129, distance: 259.3
click at [960, 142] on div at bounding box center [971, 393] width 1171 height 621
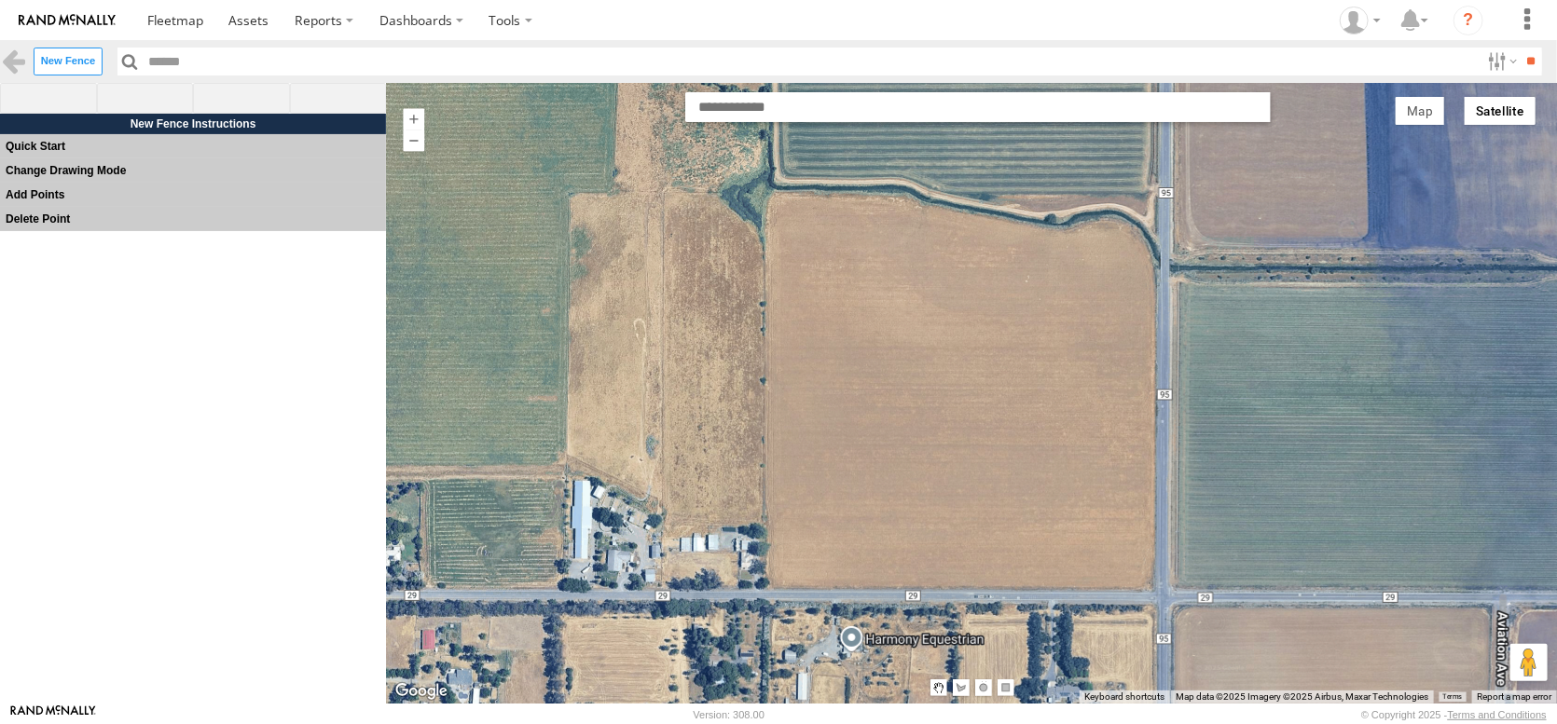
drag, startPoint x: 924, startPoint y: 185, endPoint x: 846, endPoint y: 613, distance: 435.1
click at [861, 645] on div at bounding box center [971, 393] width 1171 height 621
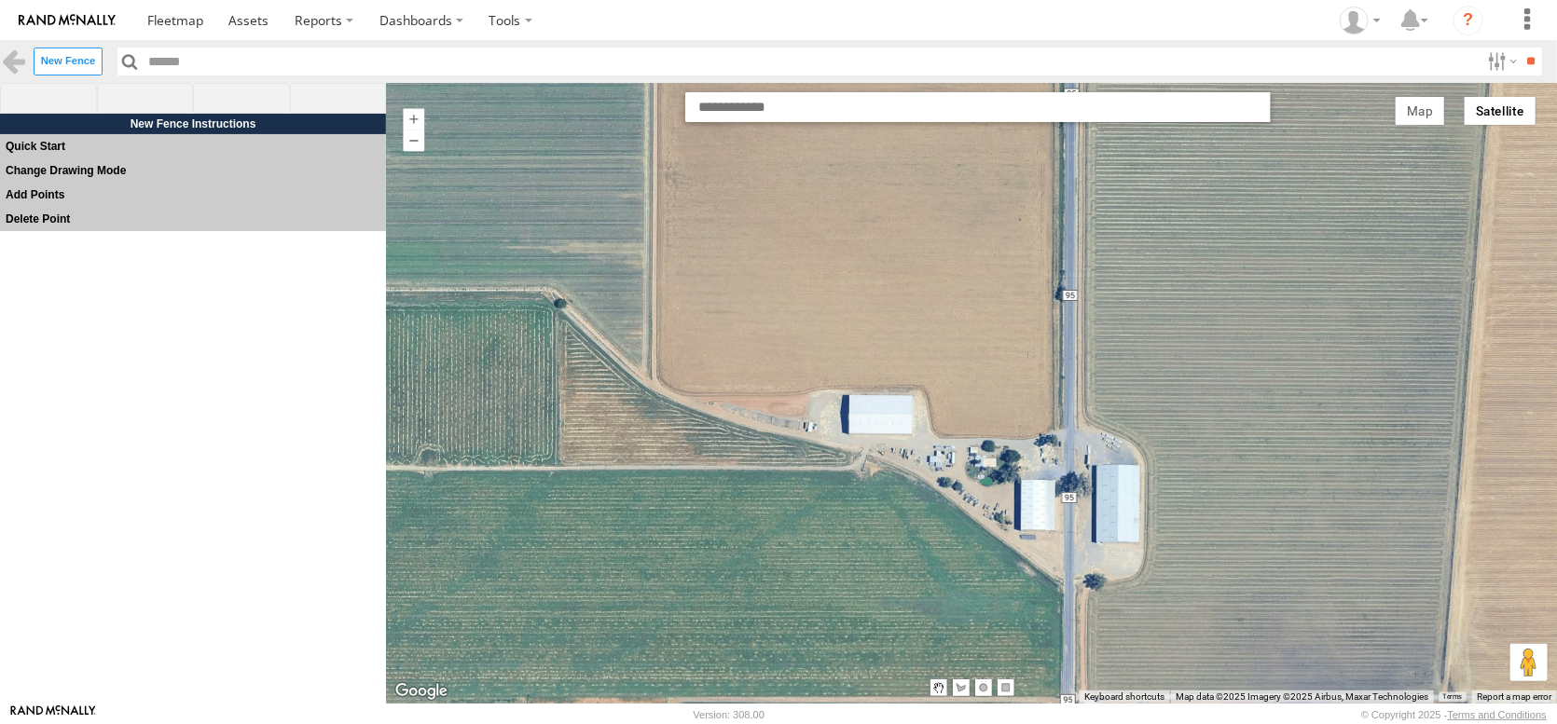
drag, startPoint x: 863, startPoint y: 301, endPoint x: 896, endPoint y: 670, distance: 370.6
click at [895, 670] on div at bounding box center [971, 393] width 1171 height 621
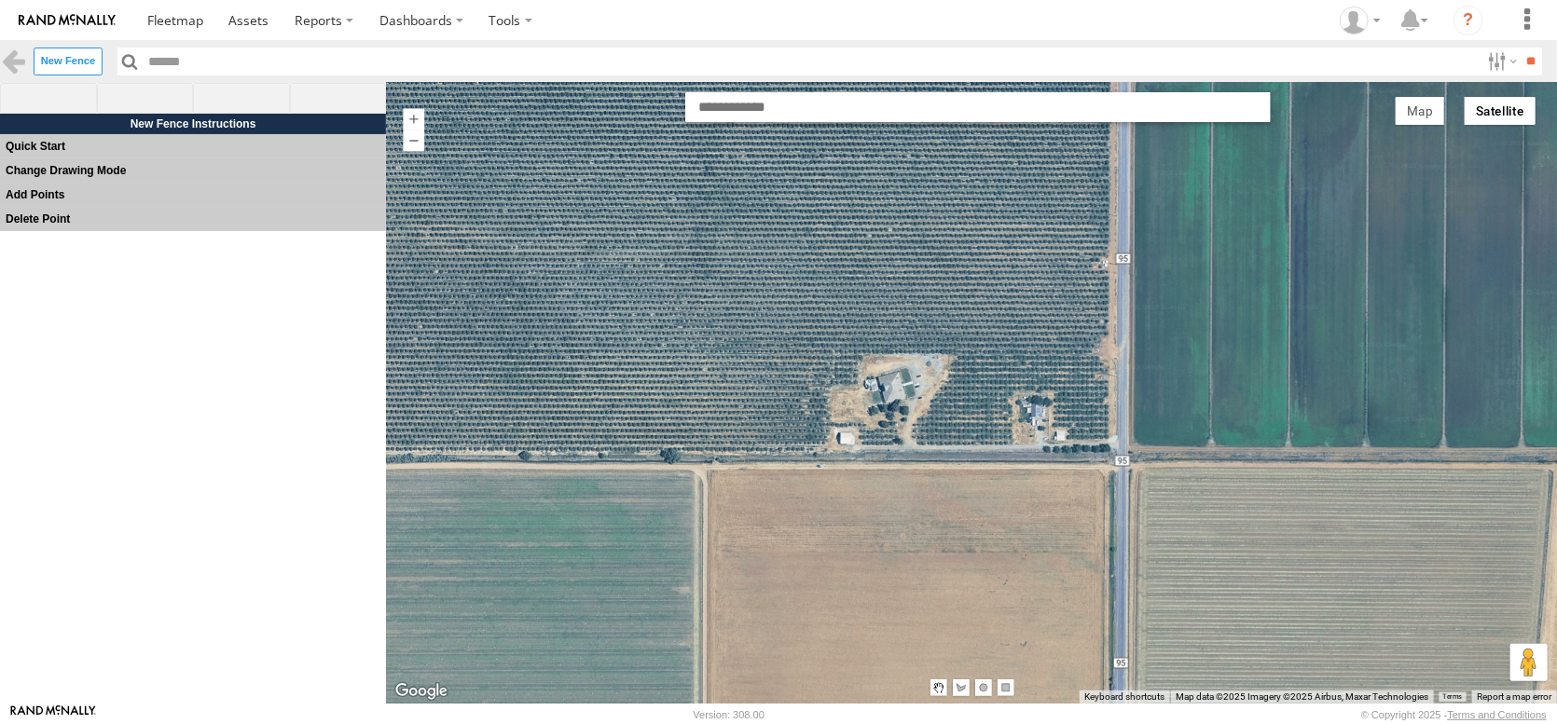
drag, startPoint x: 878, startPoint y: 339, endPoint x: 882, endPoint y: 575, distance: 235.9
click at [882, 573] on div at bounding box center [971, 393] width 1171 height 621
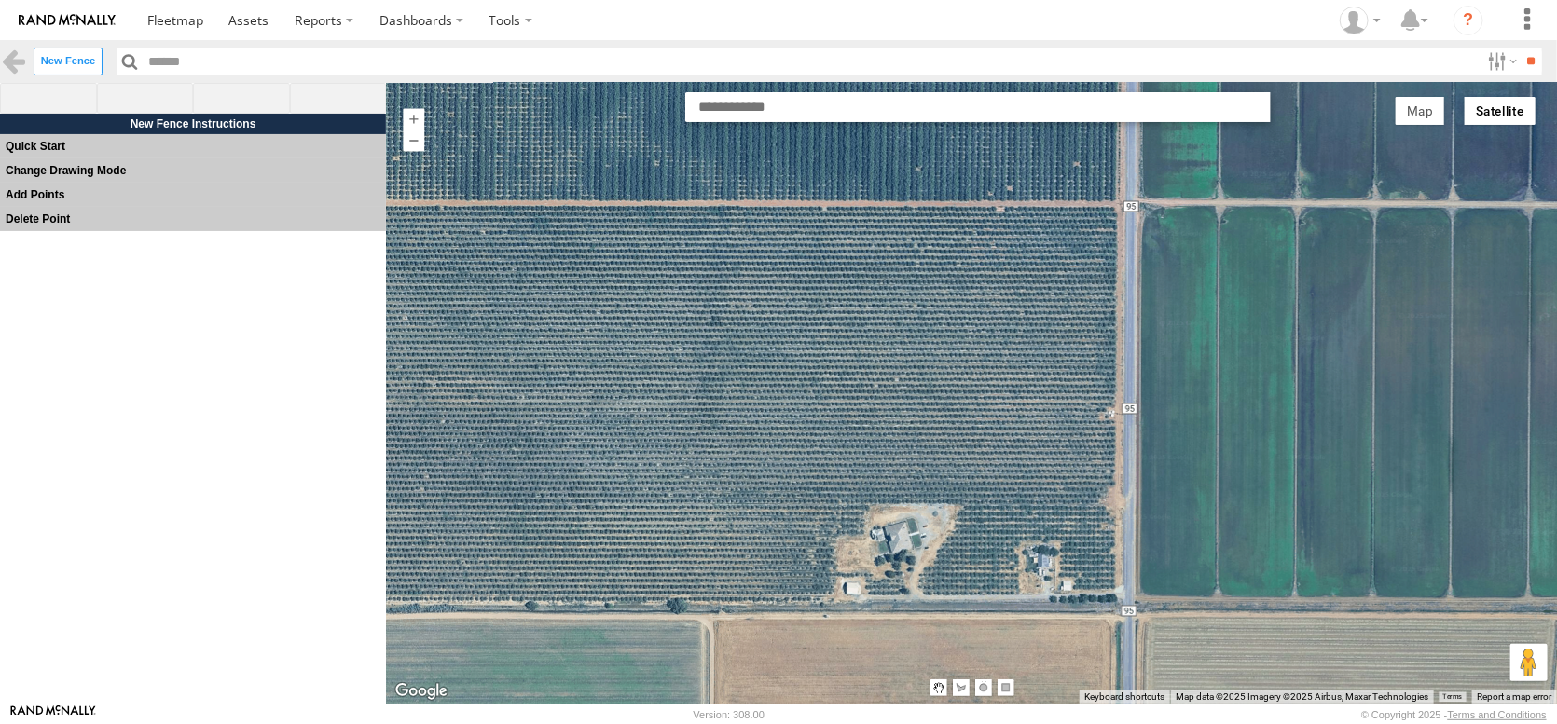
drag, startPoint x: 874, startPoint y: 462, endPoint x: 858, endPoint y: 641, distance: 178.8
click at [858, 639] on div at bounding box center [971, 393] width 1171 height 621
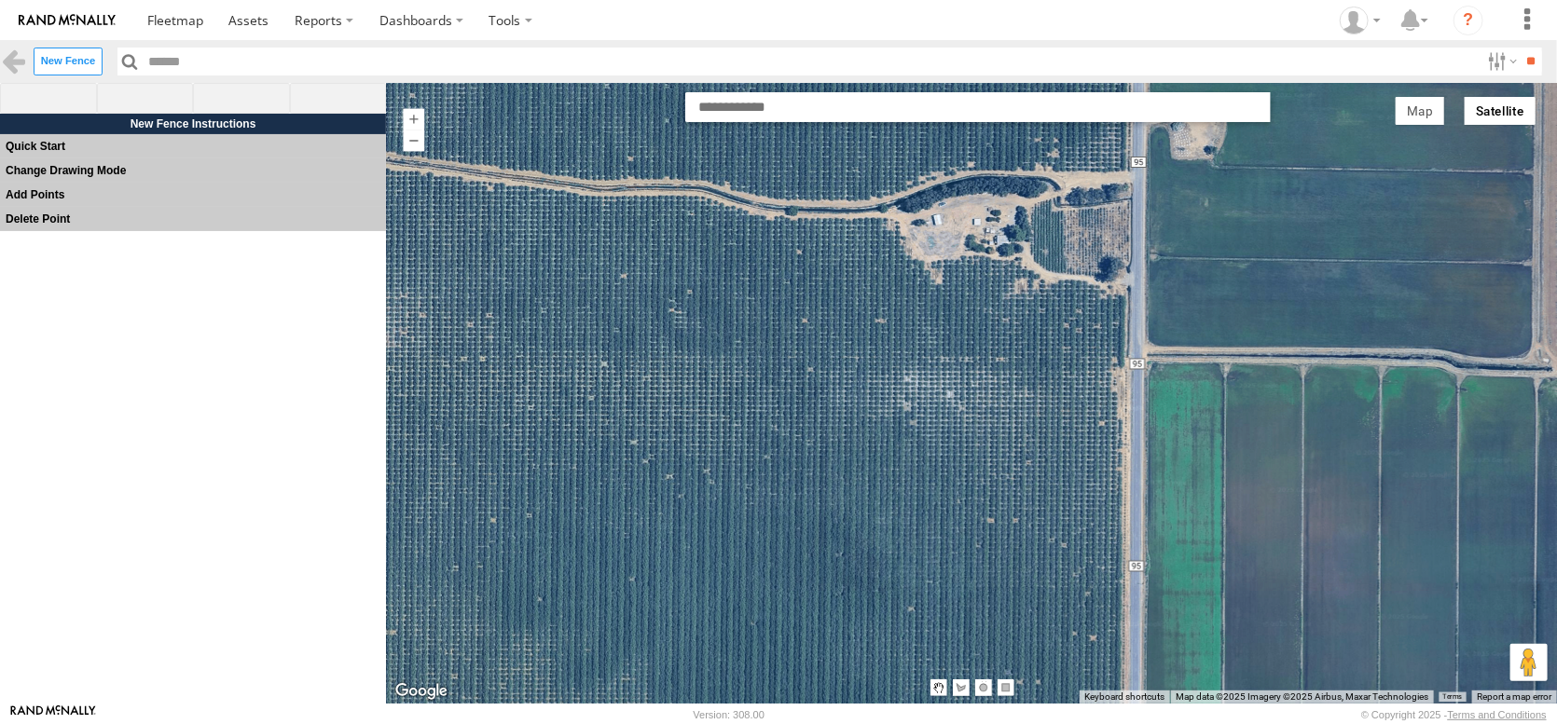
drag, startPoint x: 895, startPoint y: 548, endPoint x: 889, endPoint y: 386, distance: 162.4
click at [889, 391] on div at bounding box center [971, 393] width 1171 height 621
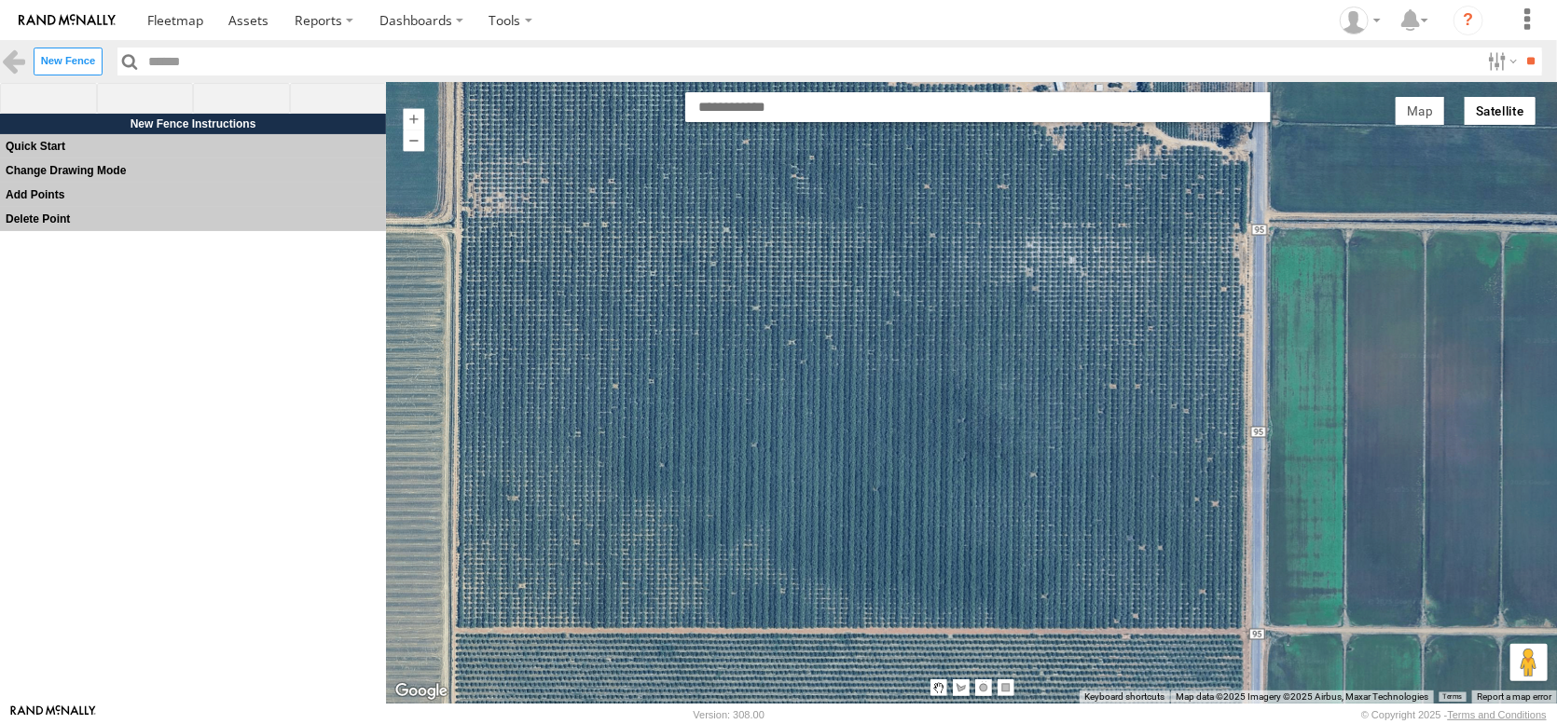
drag, startPoint x: 893, startPoint y: 465, endPoint x: 1027, endPoint y: 514, distance: 141.9
click at [1027, 514] on div at bounding box center [971, 393] width 1171 height 621
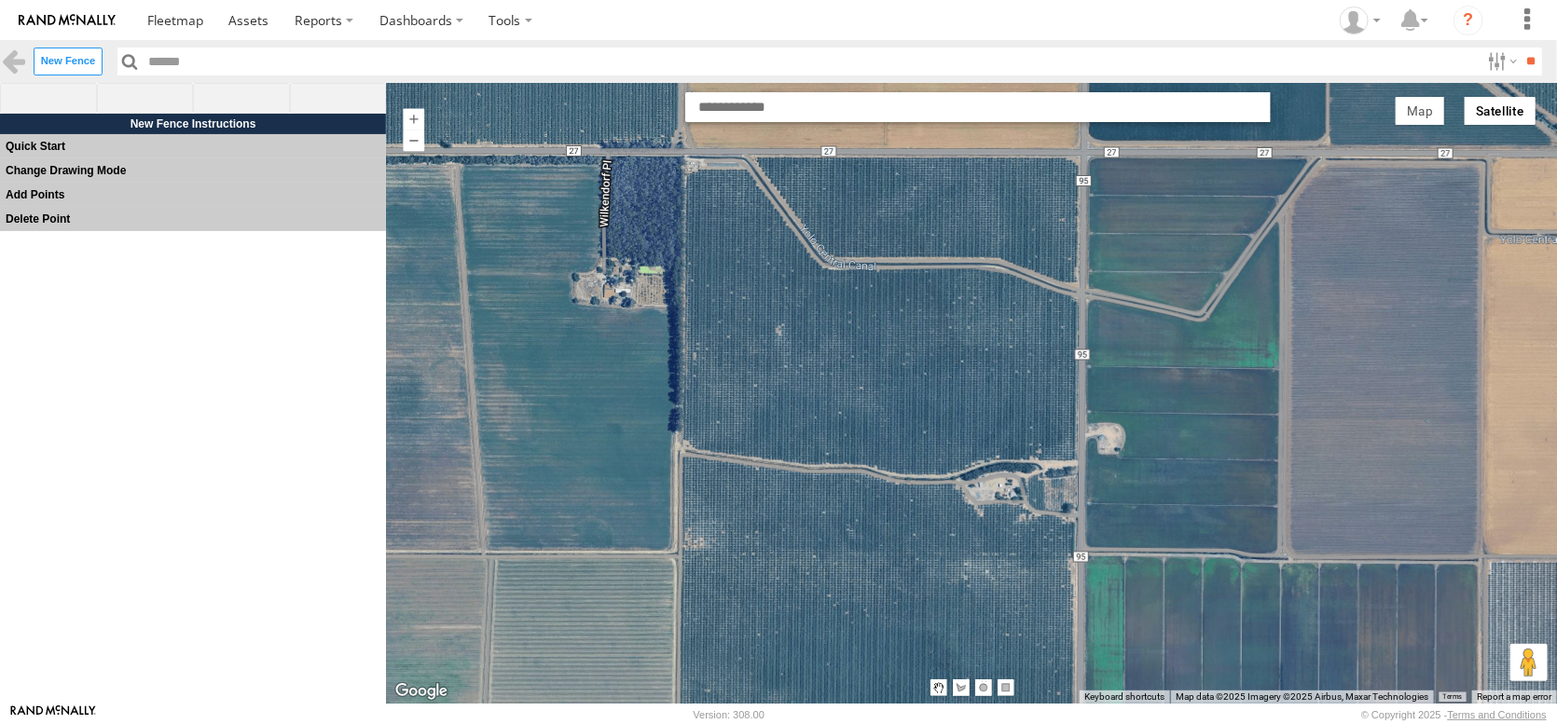
drag, startPoint x: 872, startPoint y: 481, endPoint x: 853, endPoint y: 678, distance: 197.6
click at [853, 678] on div at bounding box center [971, 393] width 1171 height 621
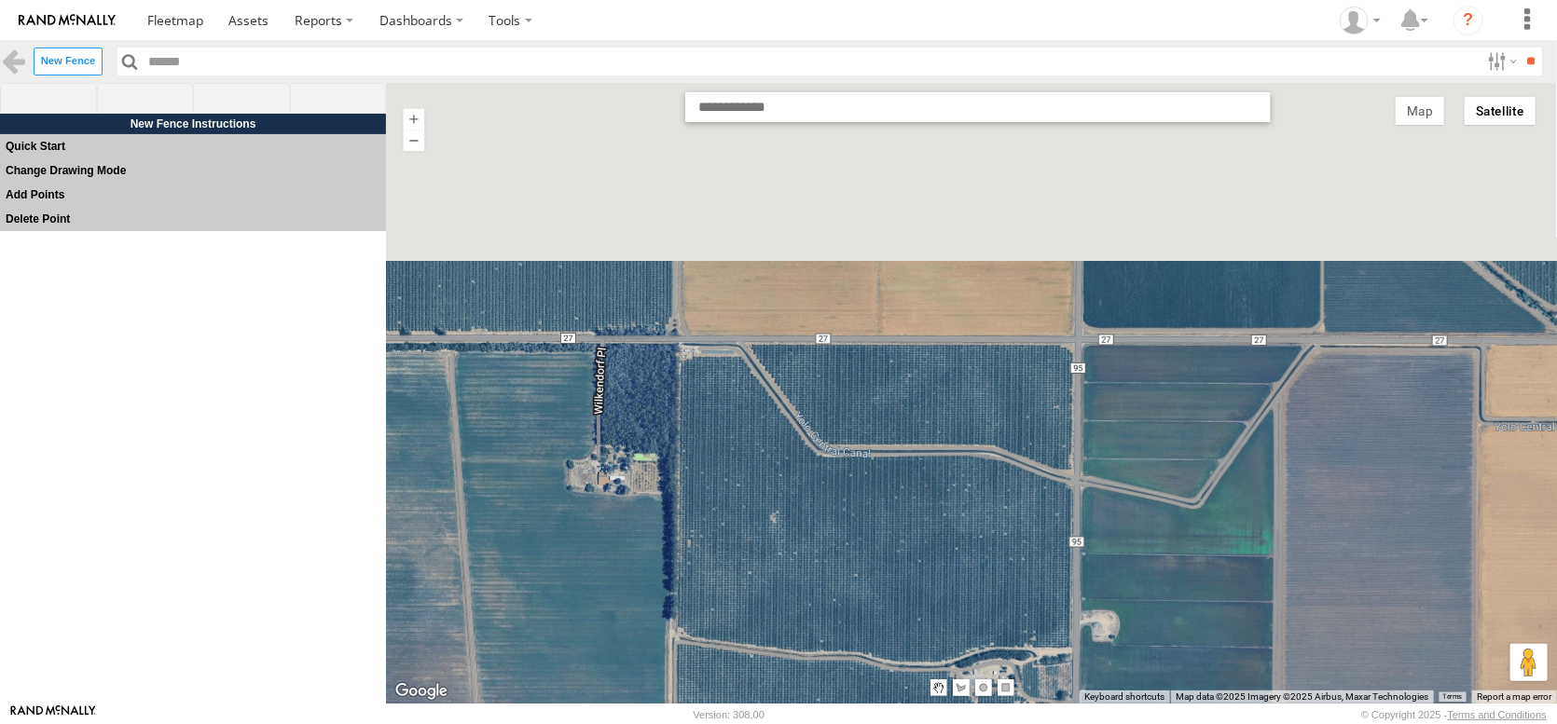
drag, startPoint x: 859, startPoint y: 474, endPoint x: 833, endPoint y: 713, distance: 241.0
click at [835, 717] on body "?" at bounding box center [778, 362] width 1557 height 724
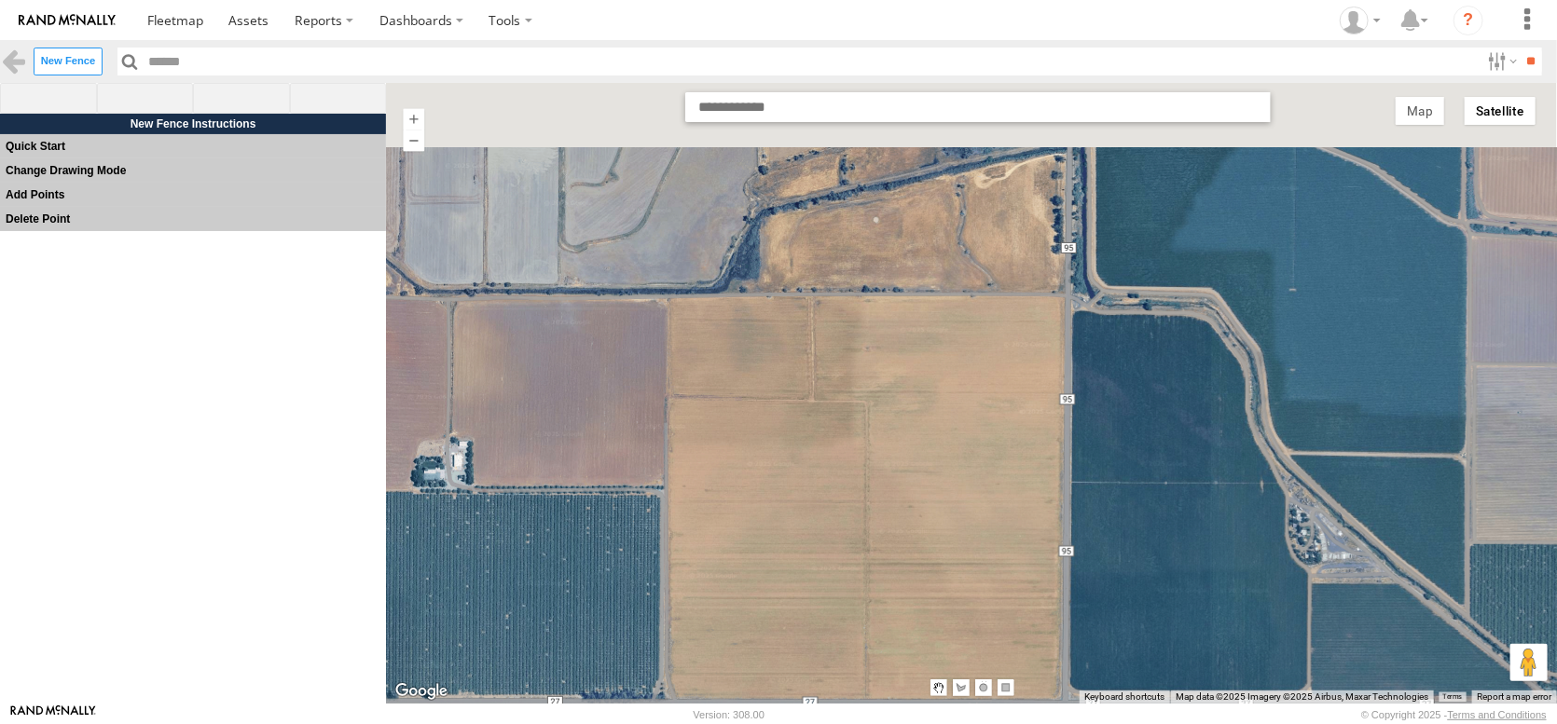
drag, startPoint x: 833, startPoint y: 545, endPoint x: 881, endPoint y: 745, distance: 205.3
click at [881, 724] on html at bounding box center [778, 362] width 1557 height 724
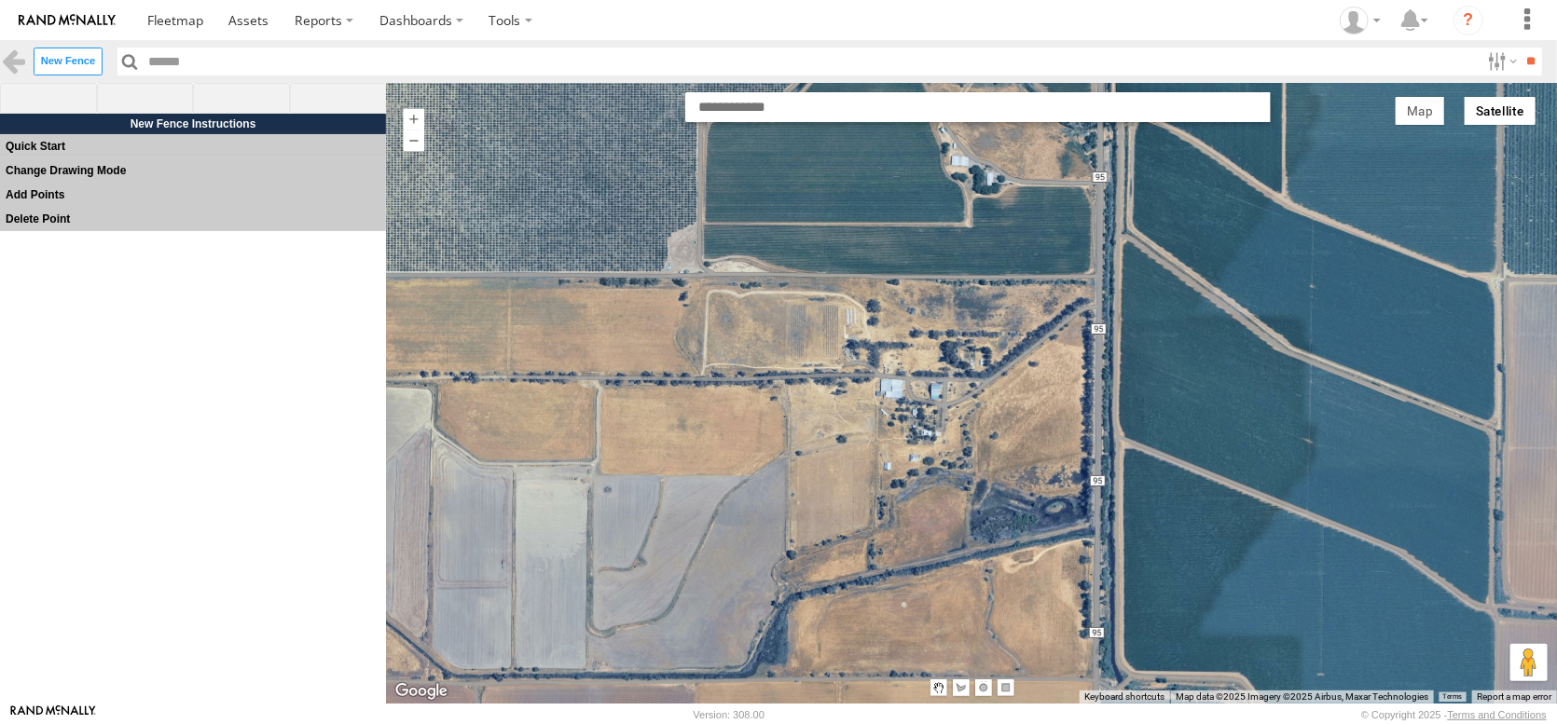
drag, startPoint x: 858, startPoint y: 554, endPoint x: 856, endPoint y: 734, distance: 180.0
click at [856, 724] on html at bounding box center [778, 362] width 1557 height 724
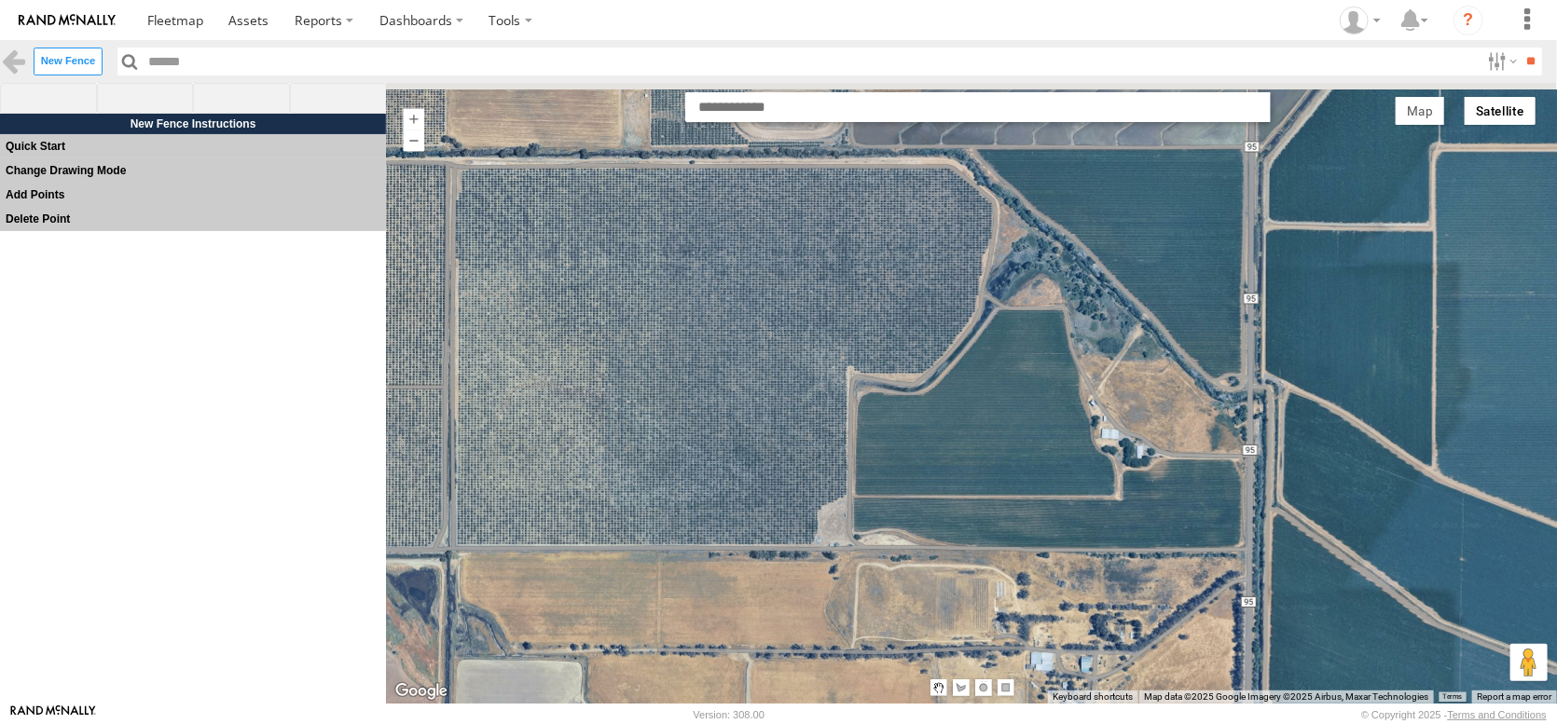
drag, startPoint x: 952, startPoint y: 583, endPoint x: 1004, endPoint y: 675, distance: 106.0
click at [1004, 675] on div at bounding box center [971, 393] width 1171 height 621
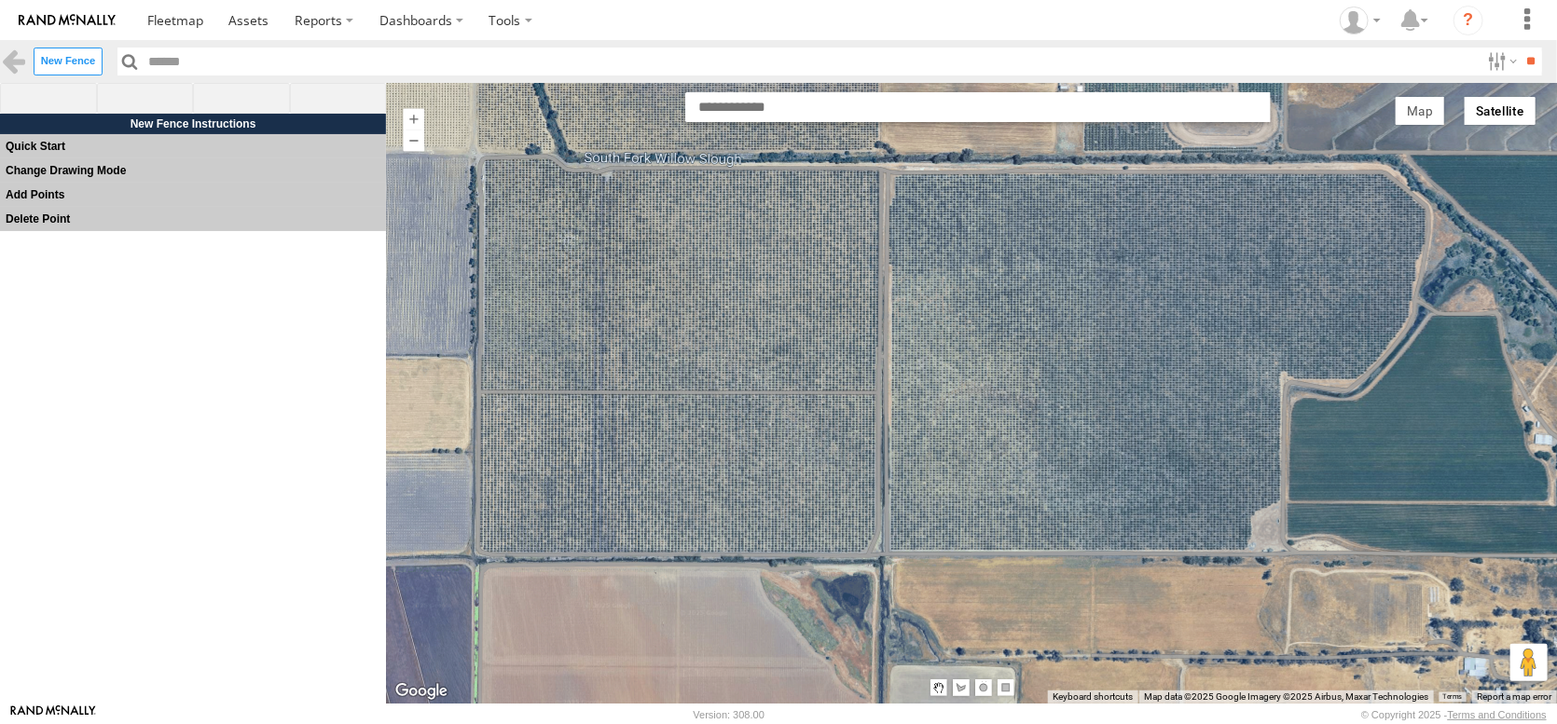
drag, startPoint x: 931, startPoint y: 587, endPoint x: 1361, endPoint y: 591, distance: 429.8
click at [1361, 591] on div at bounding box center [971, 393] width 1171 height 621
click at [136, 107] on span at bounding box center [145, 99] width 97 height 32
click at [473, 154] on div at bounding box center [972, 393] width 1172 height 613
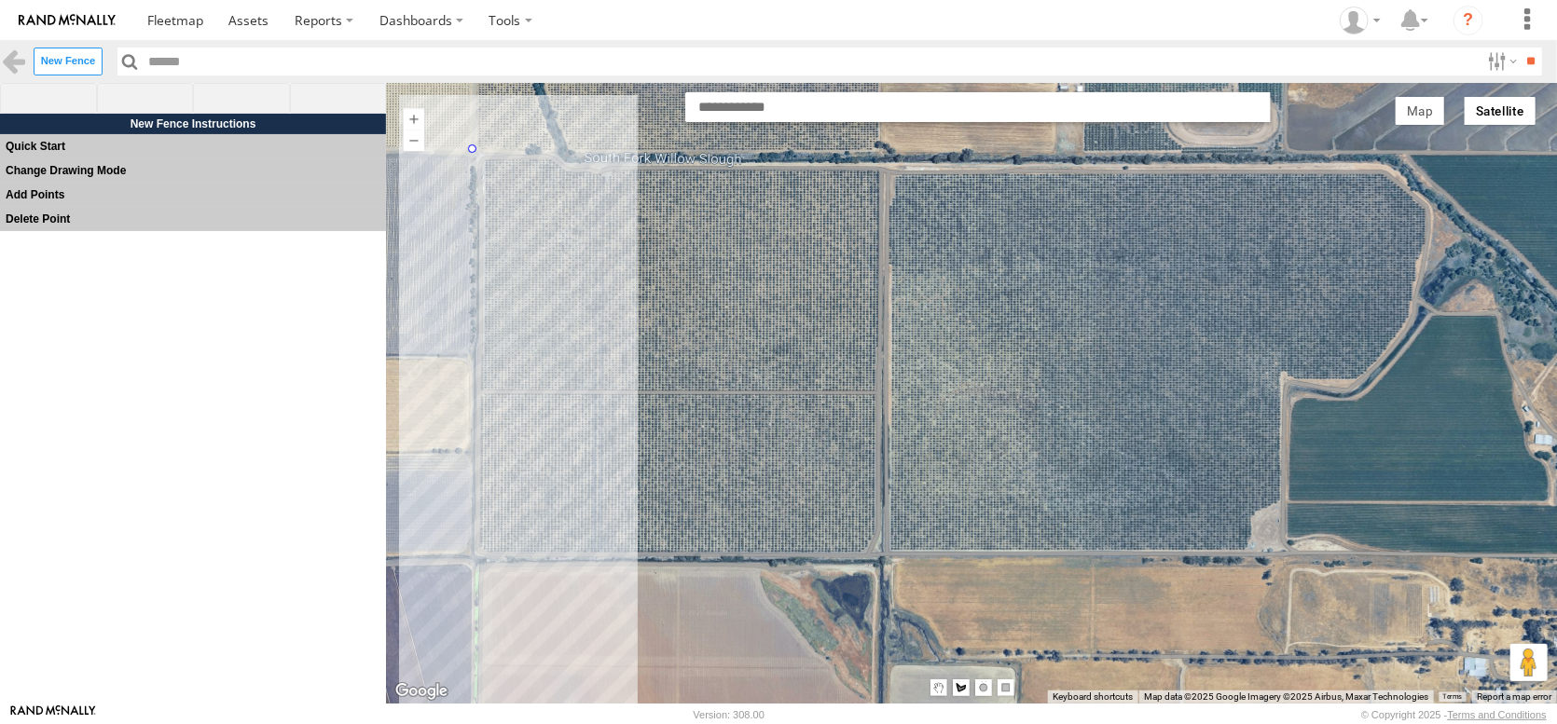
click at [476, 576] on div at bounding box center [972, 393] width 1172 height 613
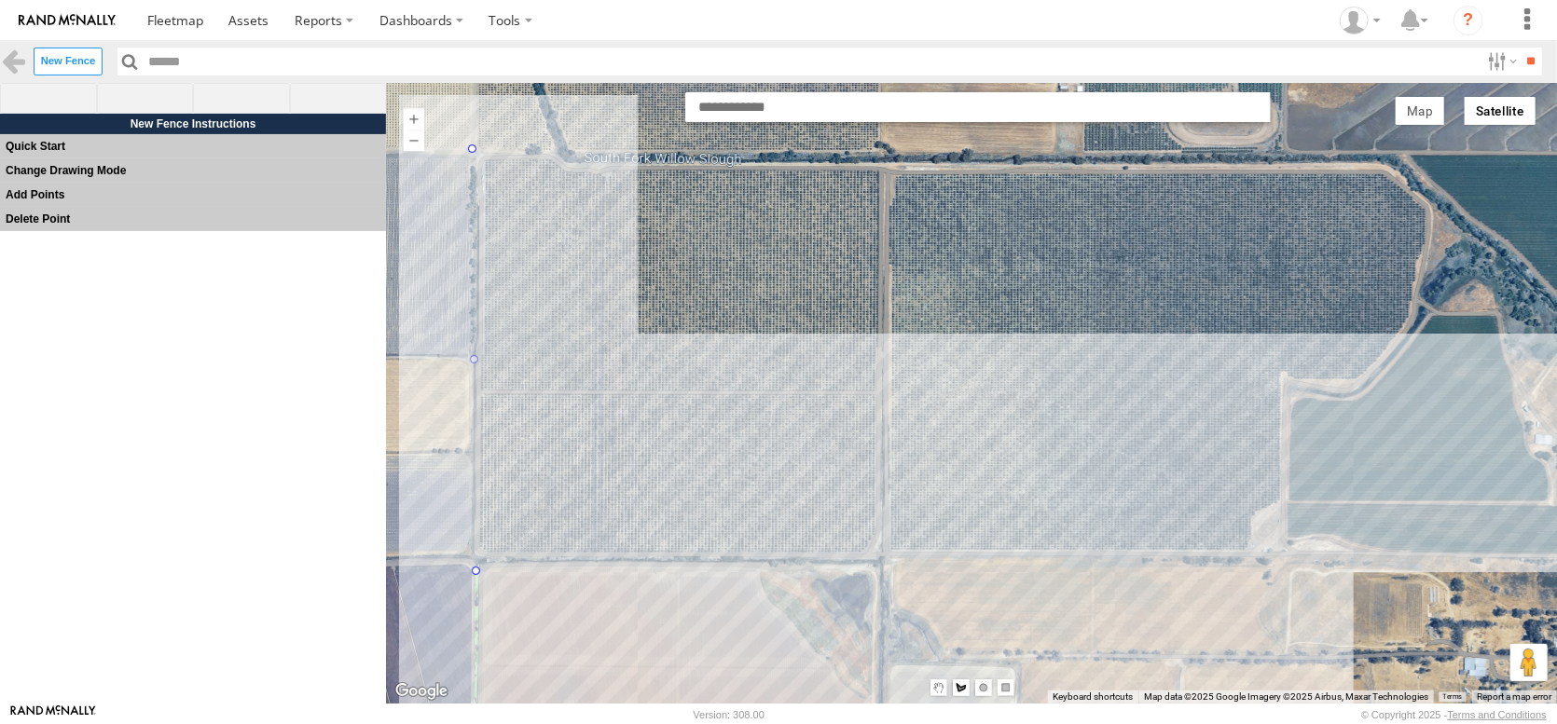
click at [1555, 558] on div at bounding box center [972, 393] width 1172 height 613
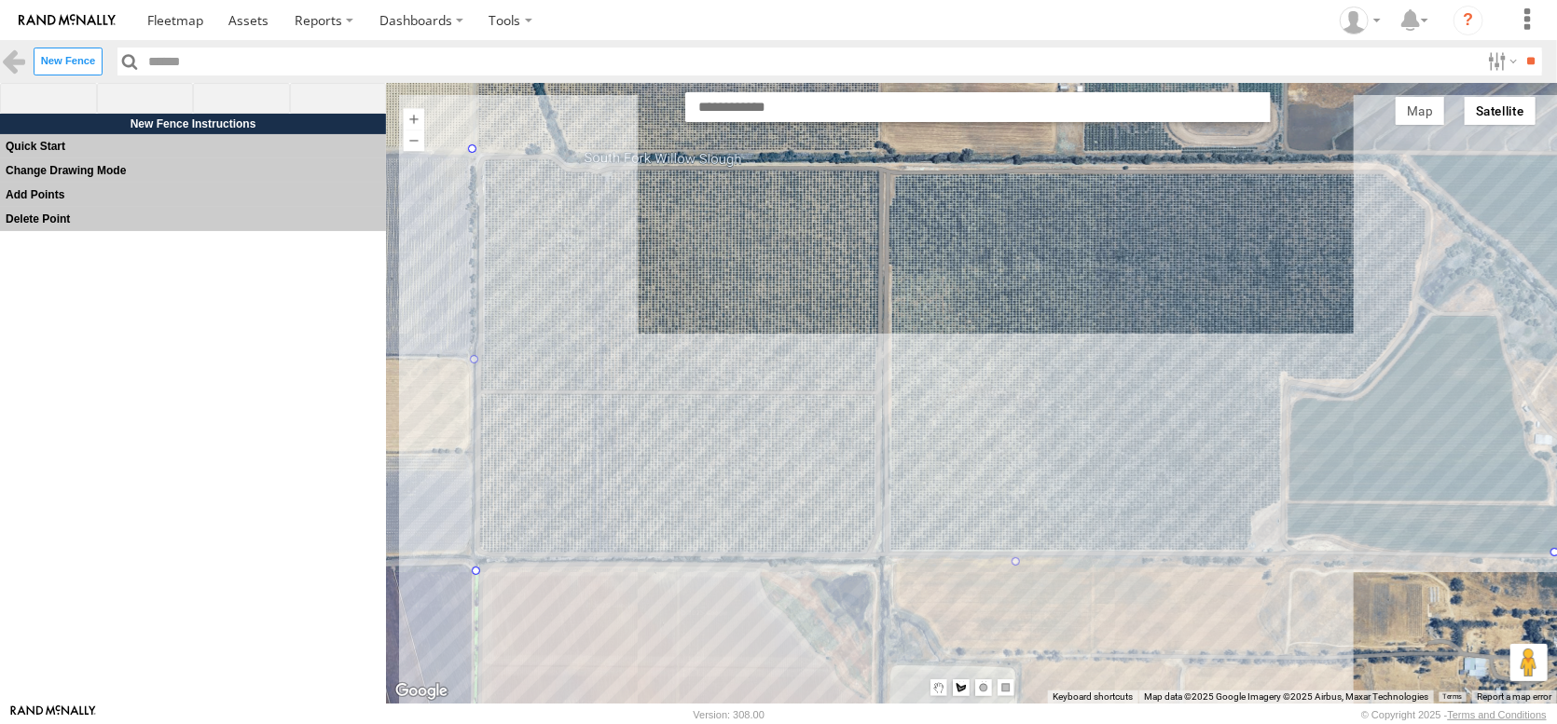
click at [1550, 156] on div at bounding box center [972, 393] width 1172 height 613
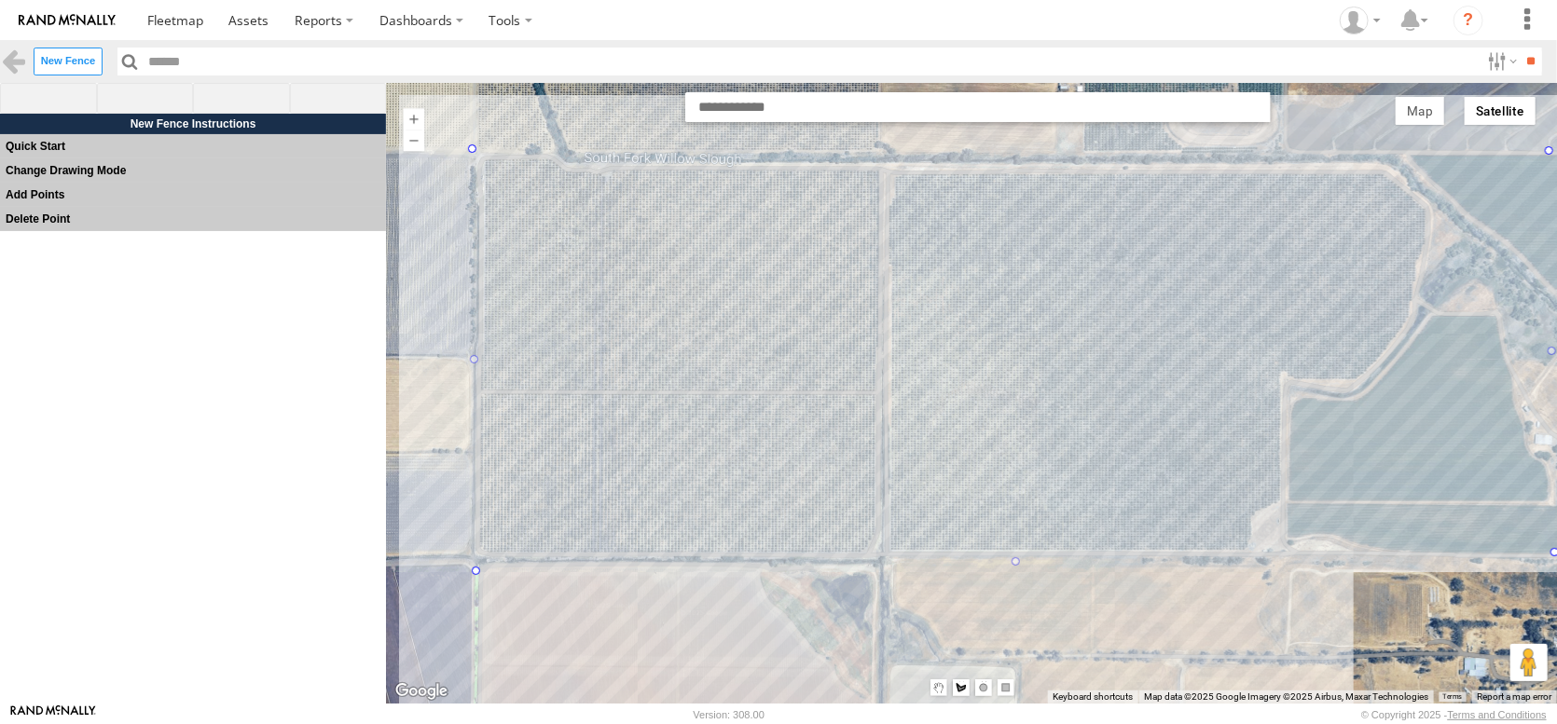
click at [471, 150] on div at bounding box center [972, 393] width 1172 height 613
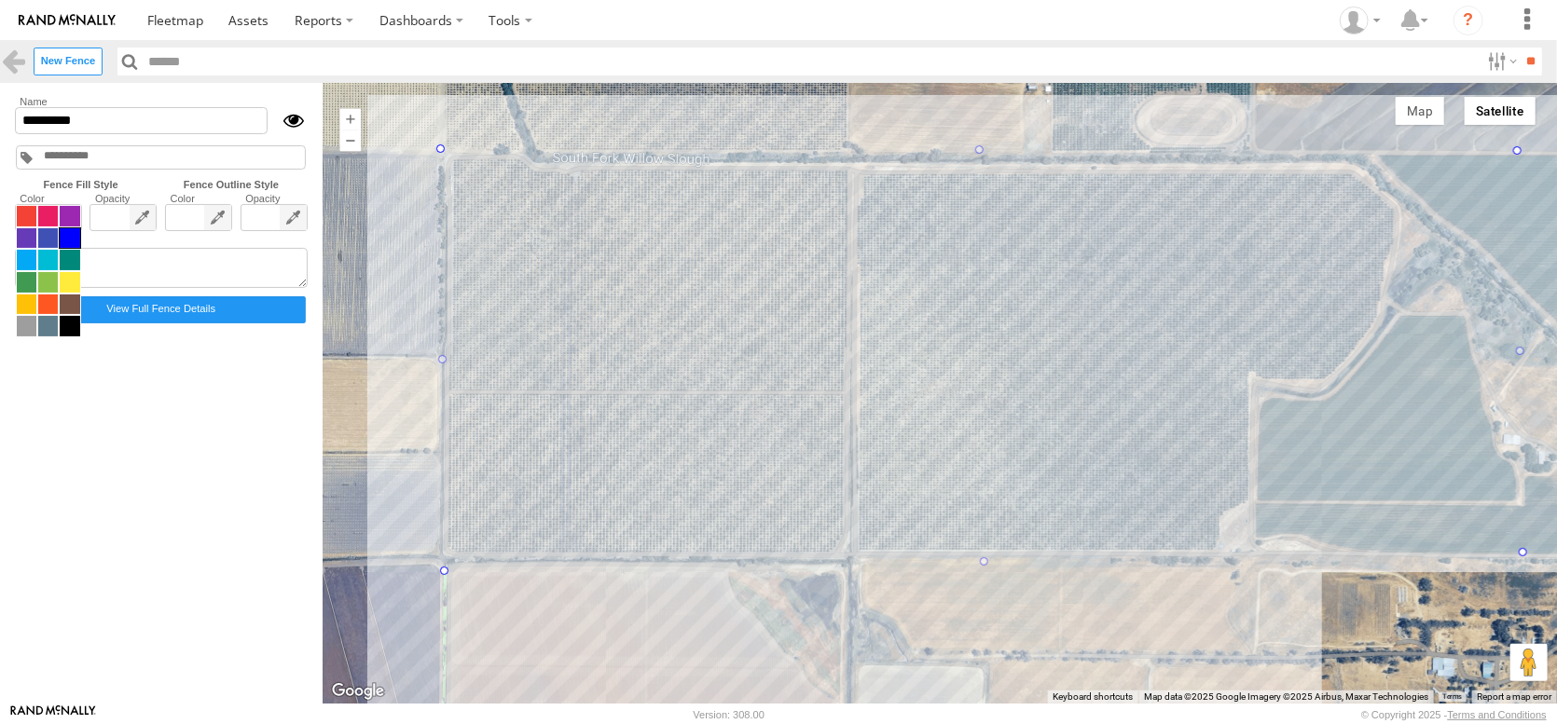
click at [37, 241] on span at bounding box center [48, 271] width 65 height 132
click at [78, 270] on span at bounding box center [70, 260] width 20 height 21
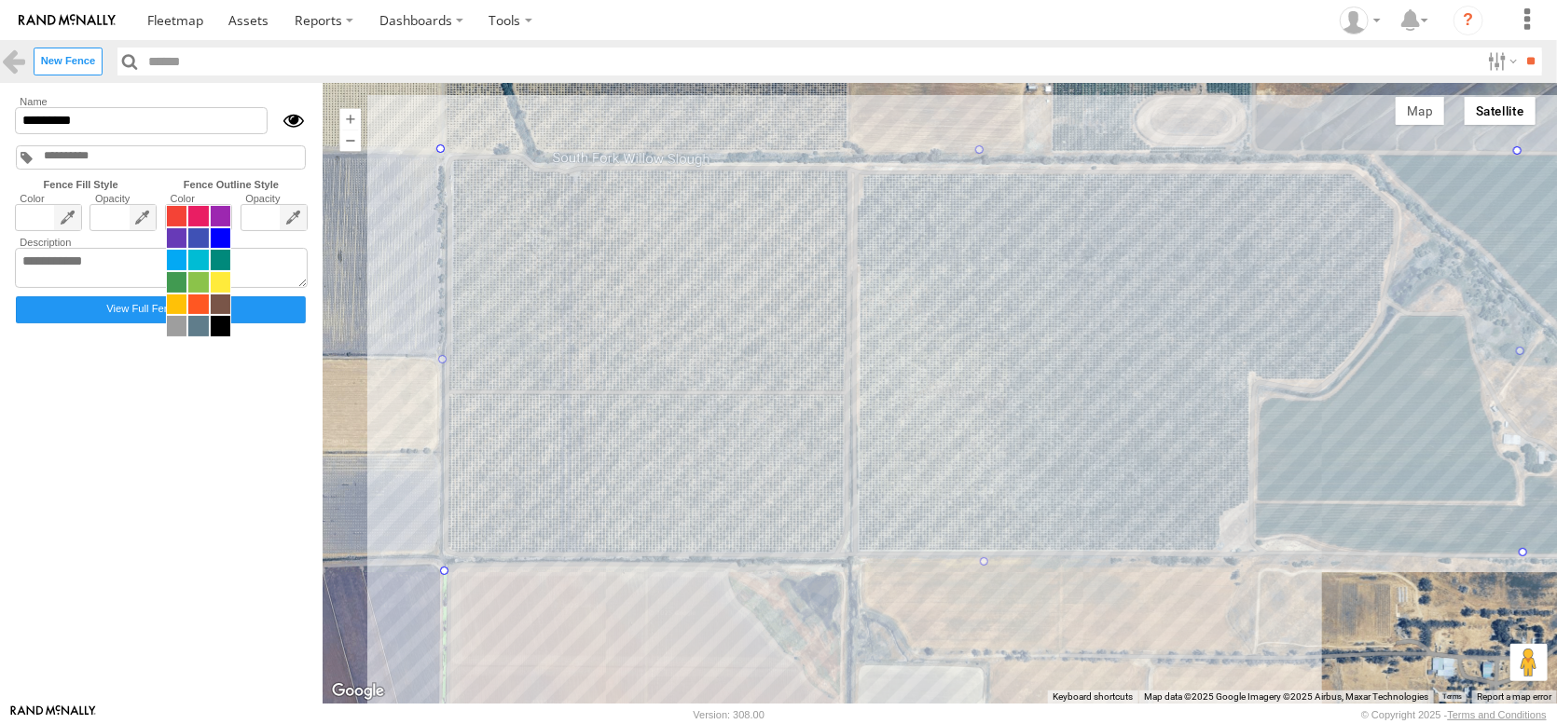
click at [231, 240] on span at bounding box center [198, 271] width 65 height 132
click at [230, 293] on span at bounding box center [221, 282] width 20 height 21
click at [158, 134] on input "*********" at bounding box center [141, 120] width 253 height 27
click at [145, 134] on input "*********" at bounding box center [141, 120] width 253 height 27
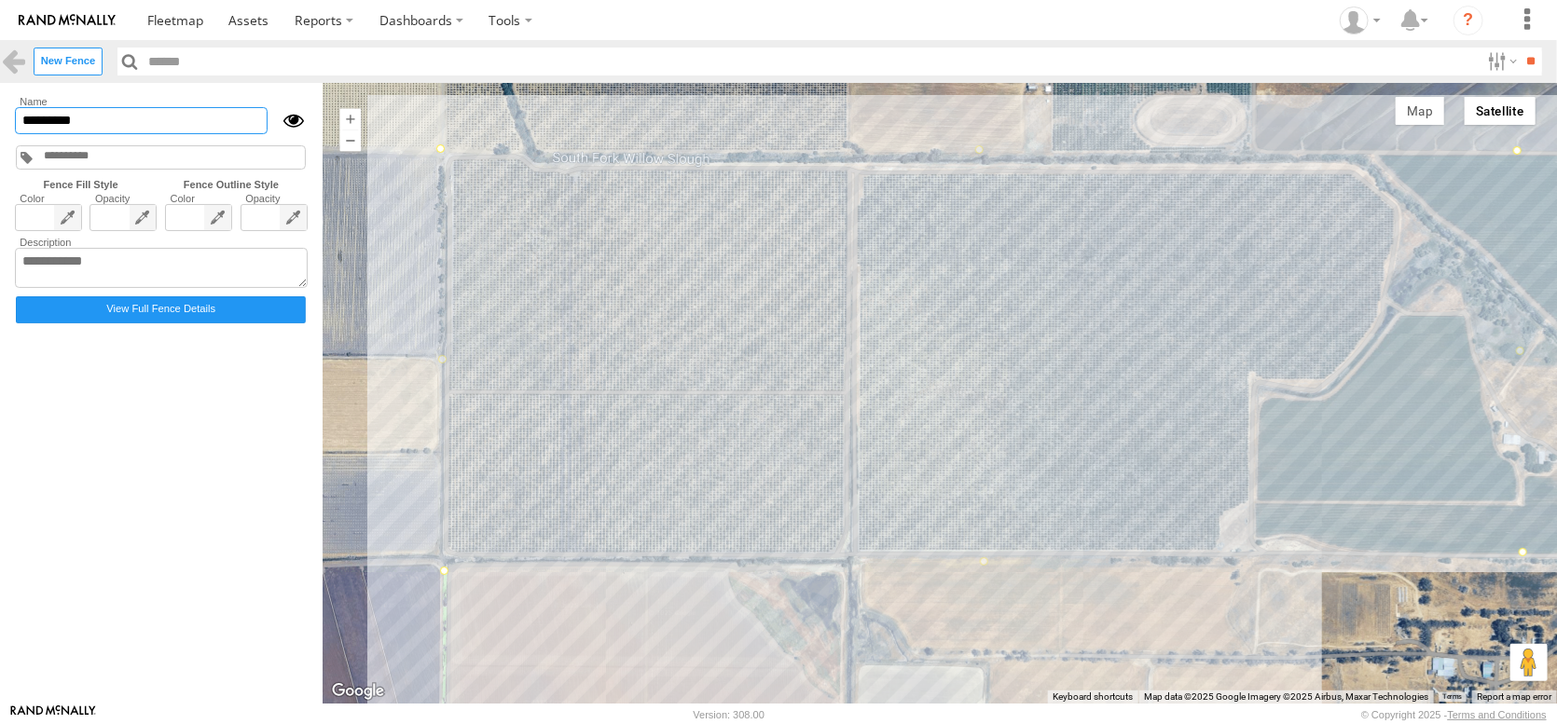
click at [144, 134] on input "*********" at bounding box center [141, 120] width 253 height 27
type input "**********"
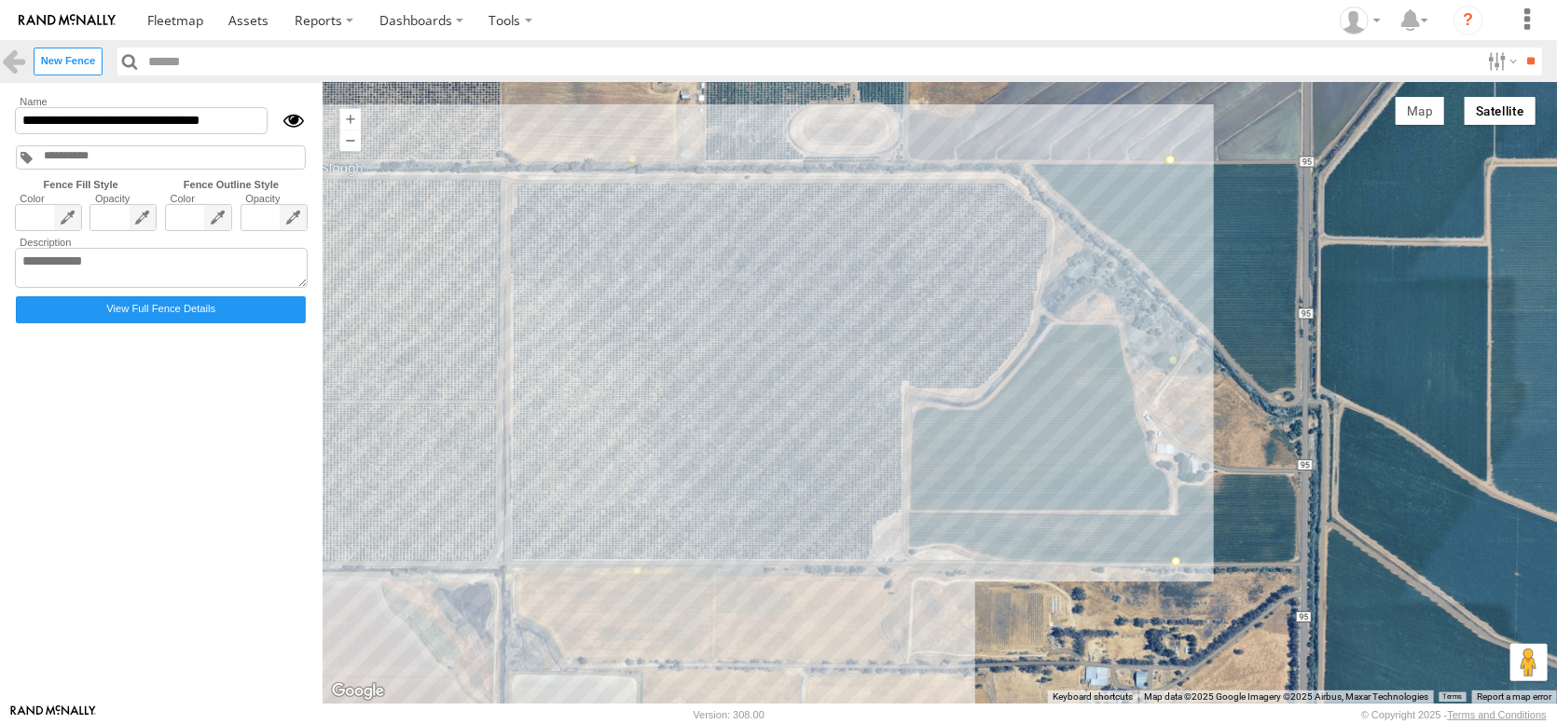
drag, startPoint x: 1098, startPoint y: 644, endPoint x: 746, endPoint y: 655, distance: 352.6
click at [746, 655] on div at bounding box center [940, 393] width 1234 height 621
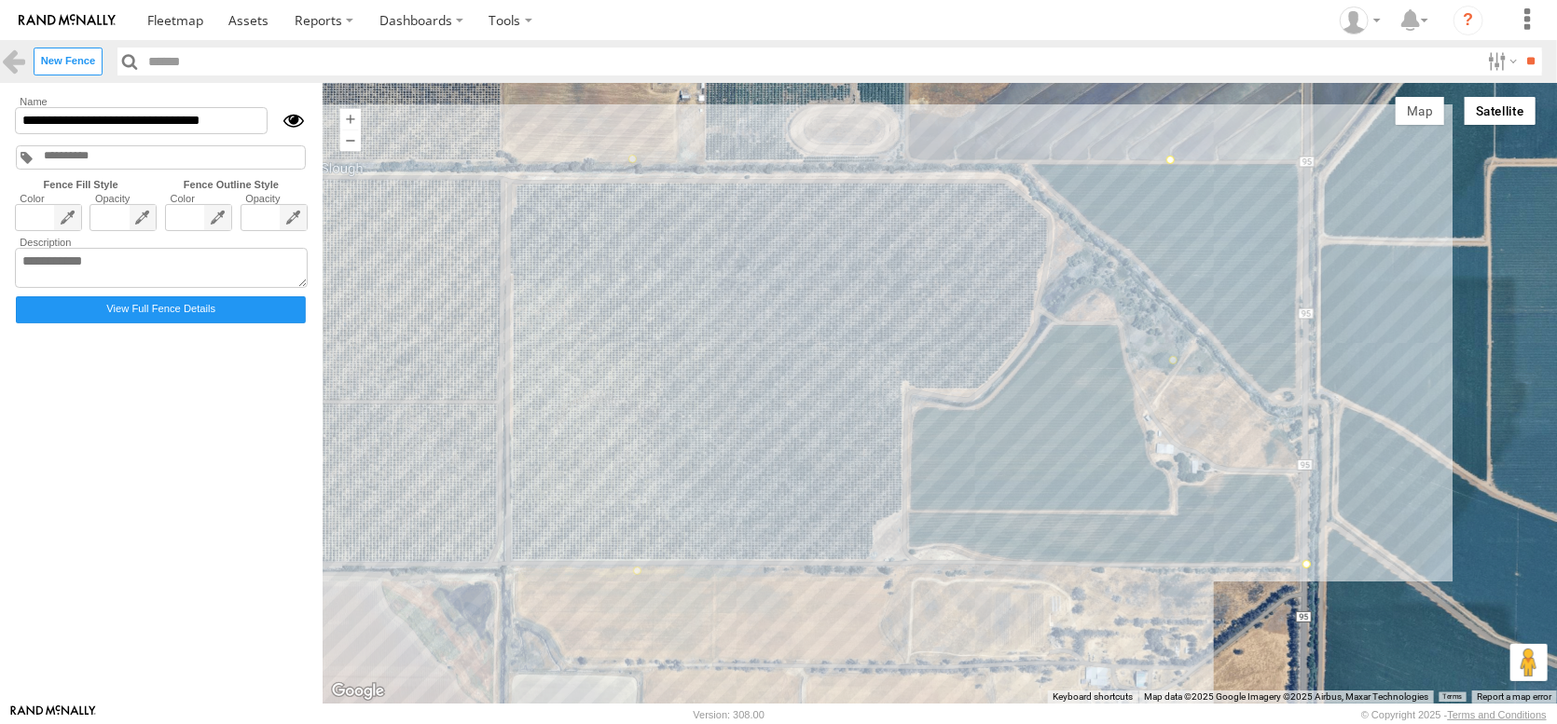
drag, startPoint x: 1217, startPoint y: 565, endPoint x: 1352, endPoint y: 568, distance: 135.2
drag, startPoint x: 1212, startPoint y: 167, endPoint x: 1347, endPoint y: 175, distance: 135.5
drag, startPoint x: 288, startPoint y: 142, endPoint x: -73, endPoint y: 155, distance: 361.1
click at [0, 155] on html at bounding box center [778, 362] width 1557 height 724
click at [43, 289] on textarea at bounding box center [161, 268] width 293 height 41
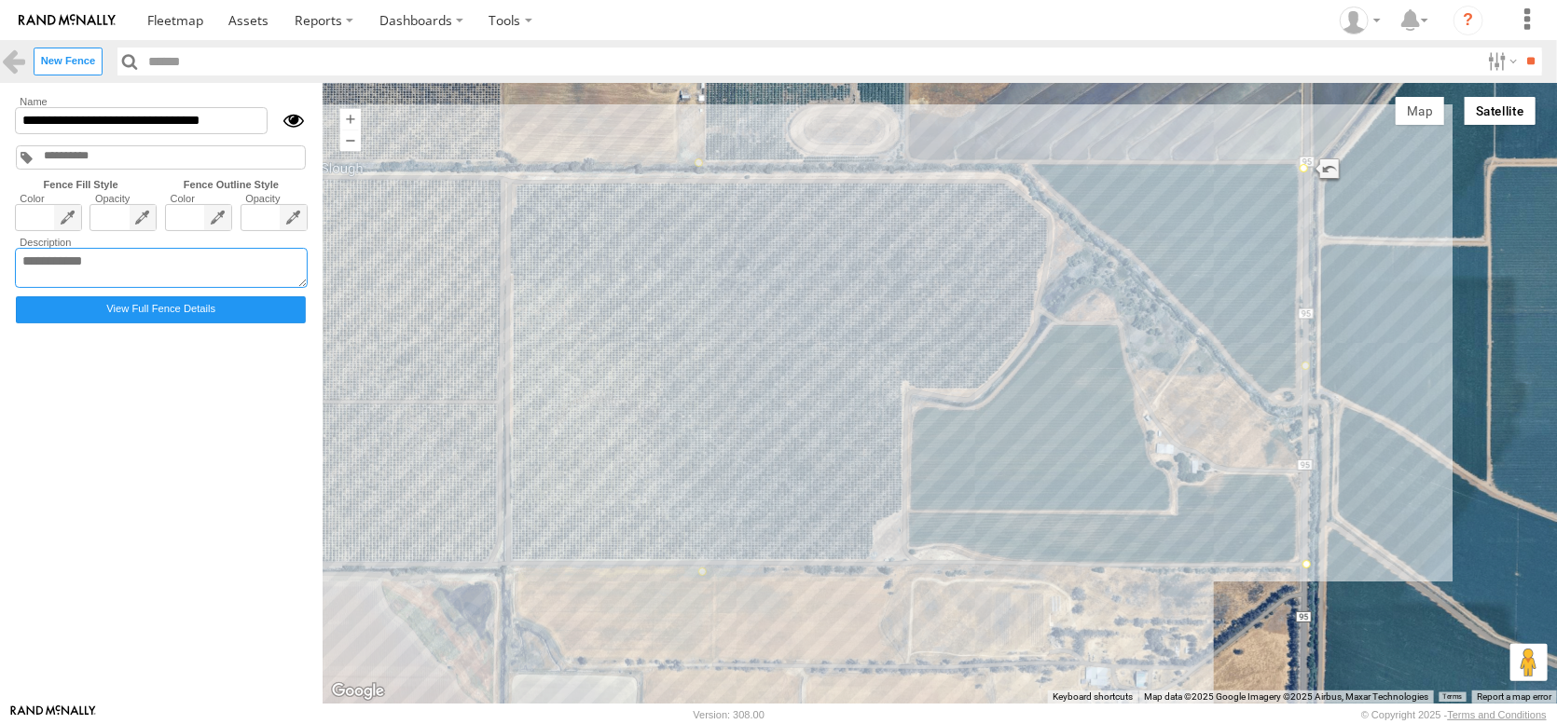
paste textarea "**********"
click at [210, 289] on textarea "**********" at bounding box center [161, 268] width 293 height 41
drag, startPoint x: 373, startPoint y: 309, endPoint x: 302, endPoint y: 302, distance: 71.2
click at [302, 289] on textarea "**********" at bounding box center [161, 268] width 293 height 41
click at [68, 289] on textarea "**********" at bounding box center [161, 268] width 293 height 41
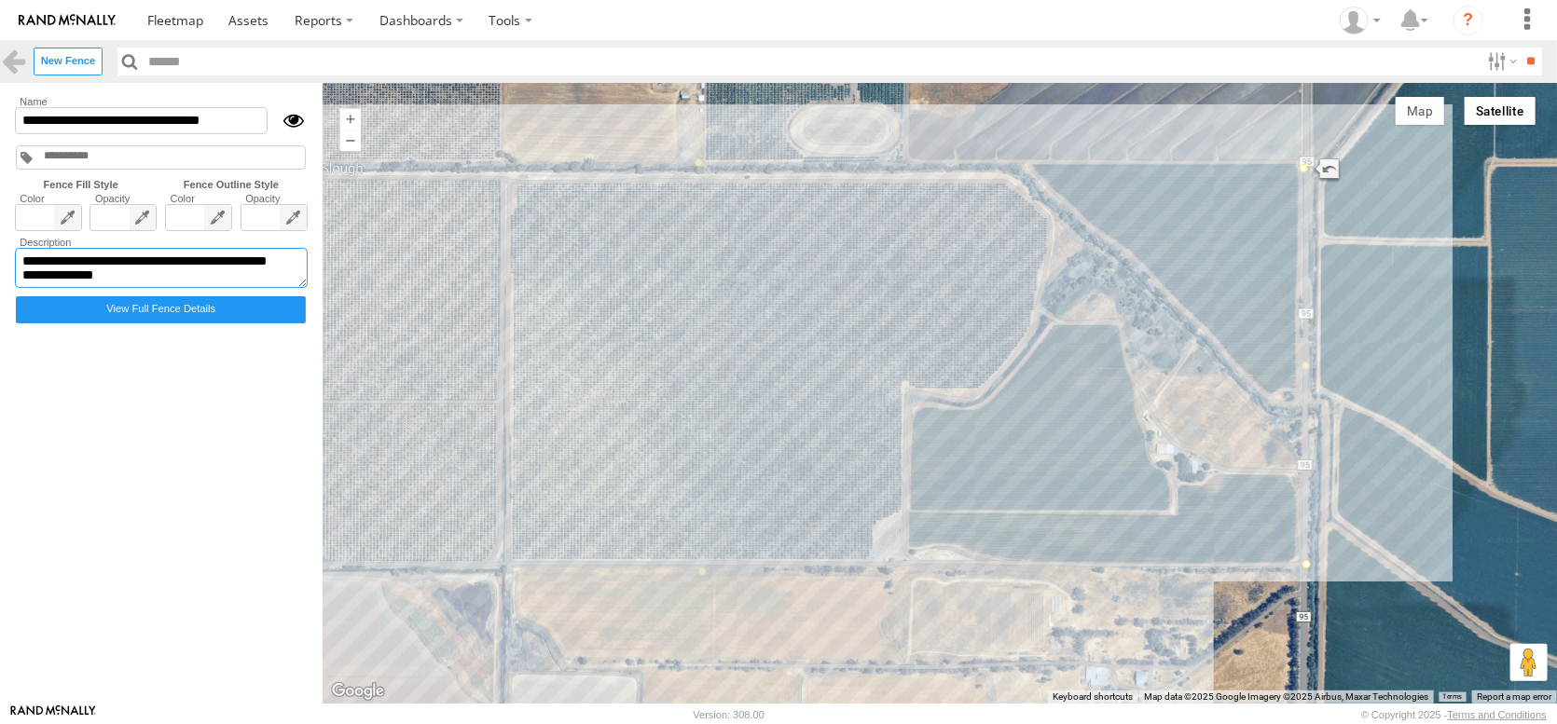
click at [74, 289] on textarea "**********" at bounding box center [161, 268] width 293 height 41
click at [61, 289] on textarea "**********" at bounding box center [161, 268] width 293 height 41
click at [149, 289] on textarea "**********" at bounding box center [161, 268] width 293 height 41
click at [50, 289] on textarea "**********" at bounding box center [161, 268] width 293 height 41
click at [48, 289] on textarea "**********" at bounding box center [161, 268] width 293 height 41
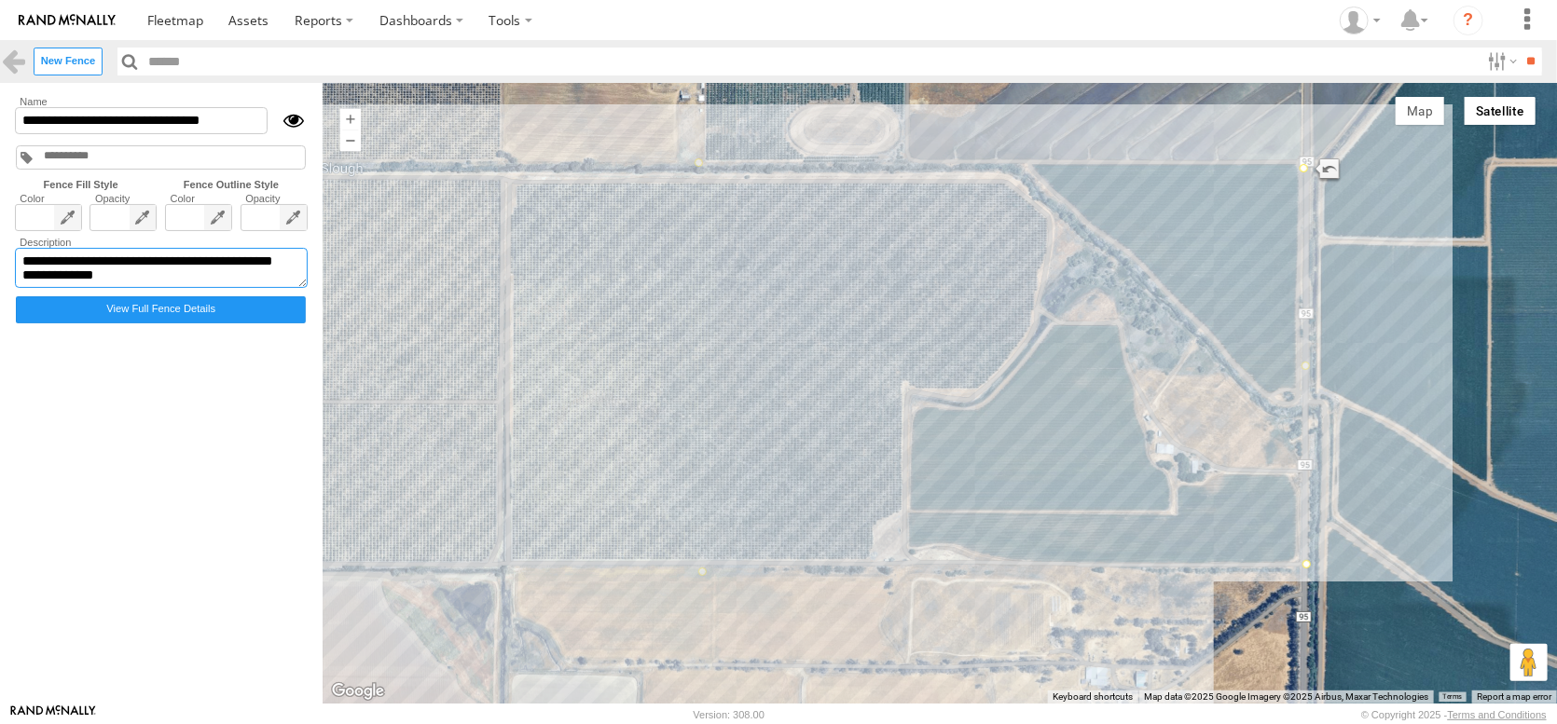
click at [78, 289] on textarea "**********" at bounding box center [161, 268] width 293 height 41
click at [177, 289] on textarea "**********" at bounding box center [161, 268] width 293 height 41
click at [292, 289] on textarea "**********" at bounding box center [161, 268] width 293 height 41
drag, startPoint x: 152, startPoint y: 144, endPoint x: 26, endPoint y: 144, distance: 125.9
click at [26, 134] on input "**********" at bounding box center [141, 120] width 253 height 27
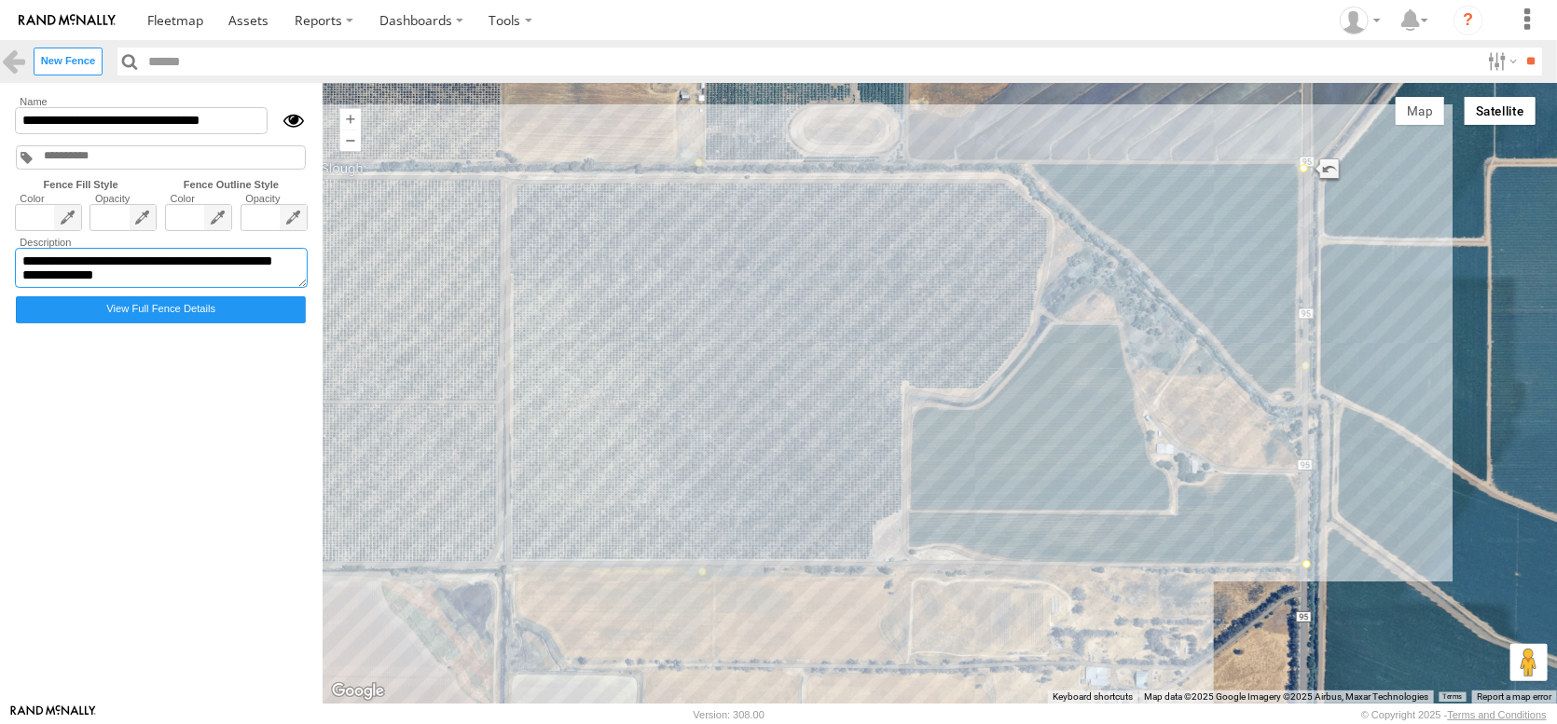
drag, startPoint x: 154, startPoint y: 311, endPoint x: 7, endPoint y: 301, distance: 146.7
click at [10, 301] on main "Fences CAL ALMOND DENAIR, CA CAL ALMOND 4424 Hawkins Rd, Denair, CA 95316 CAMPO…" at bounding box center [778, 393] width 1557 height 621
click at [308, 289] on textarea "**********" at bounding box center [161, 268] width 293 height 41
click at [97, 75] on label "New Fence" at bounding box center [68, 61] width 69 height 27
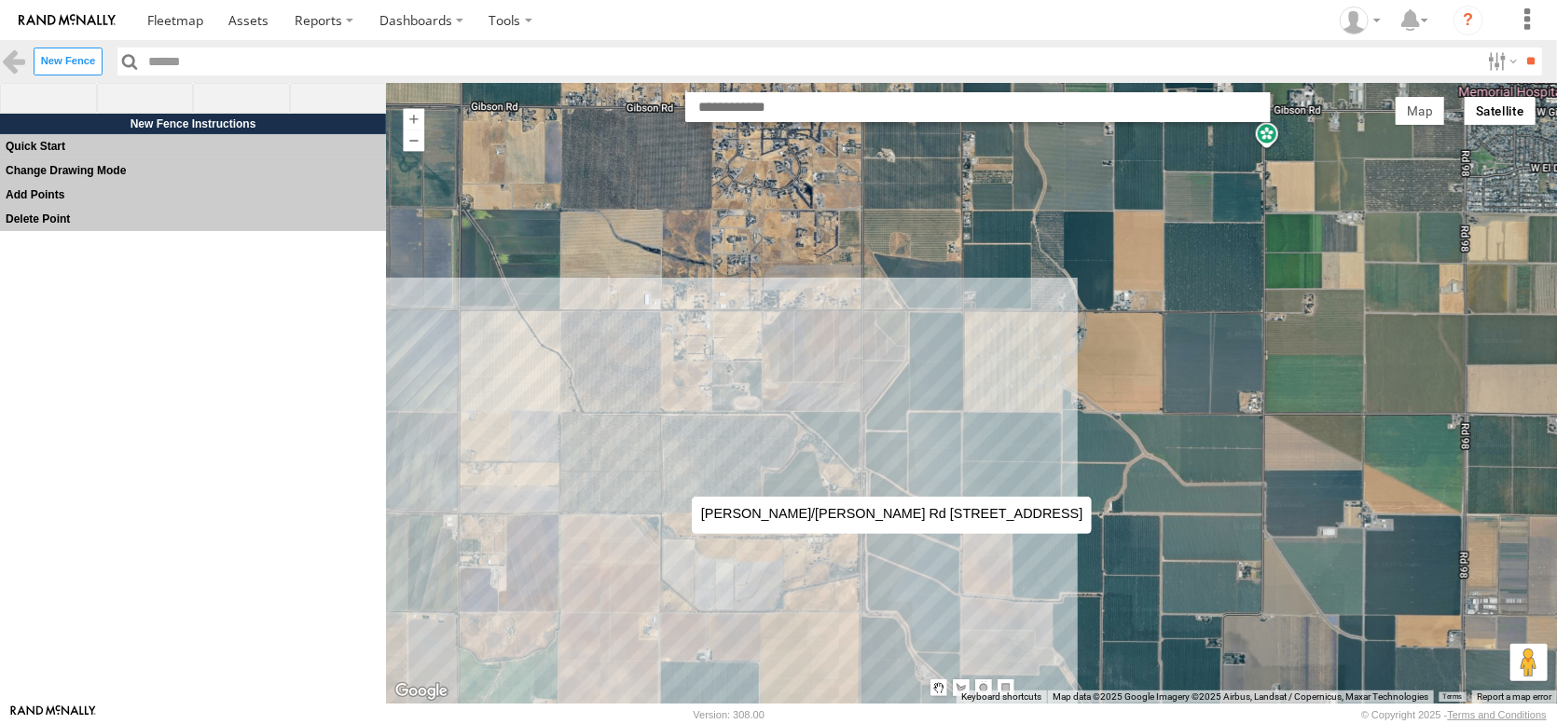
click at [673, 478] on div at bounding box center [971, 393] width 1171 height 621
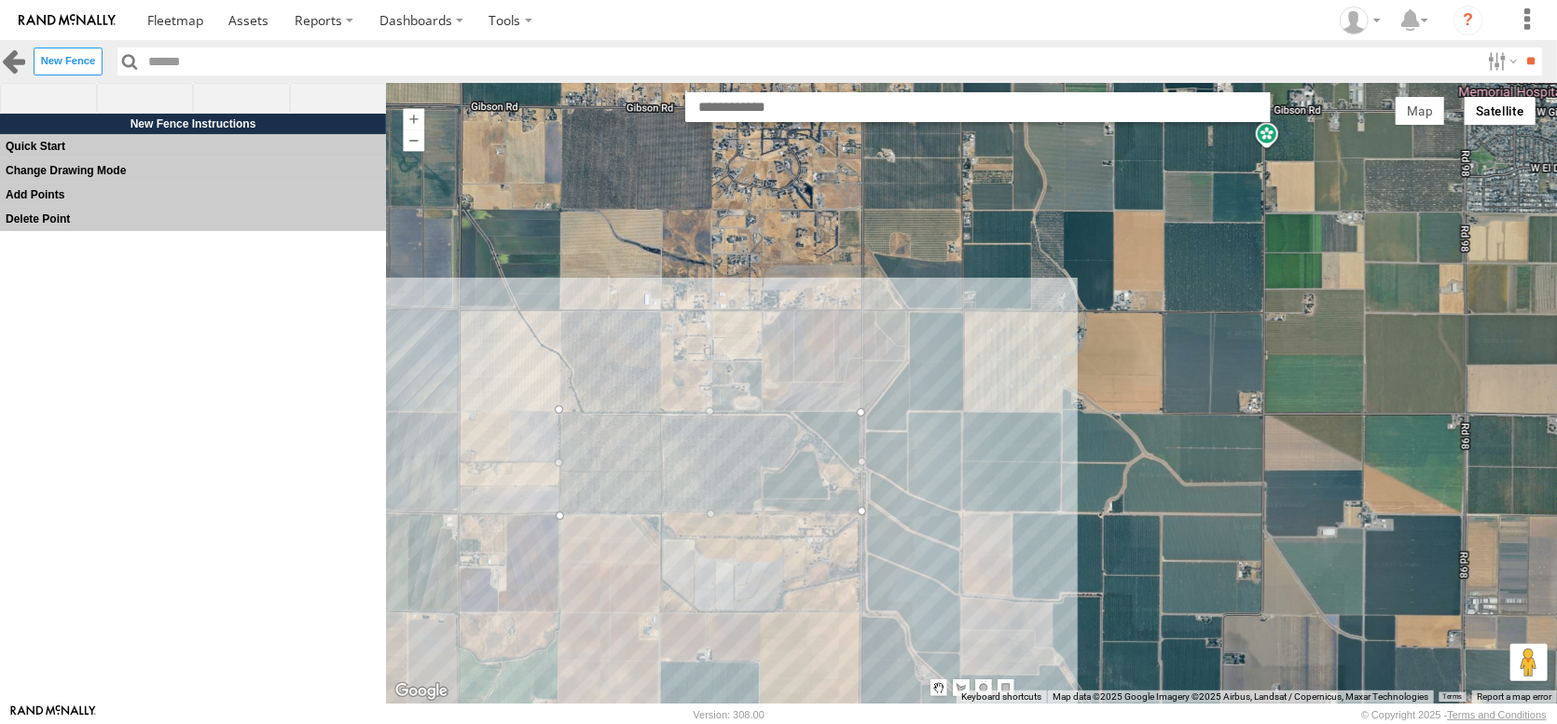
click at [21, 67] on link at bounding box center [13, 61] width 27 height 27
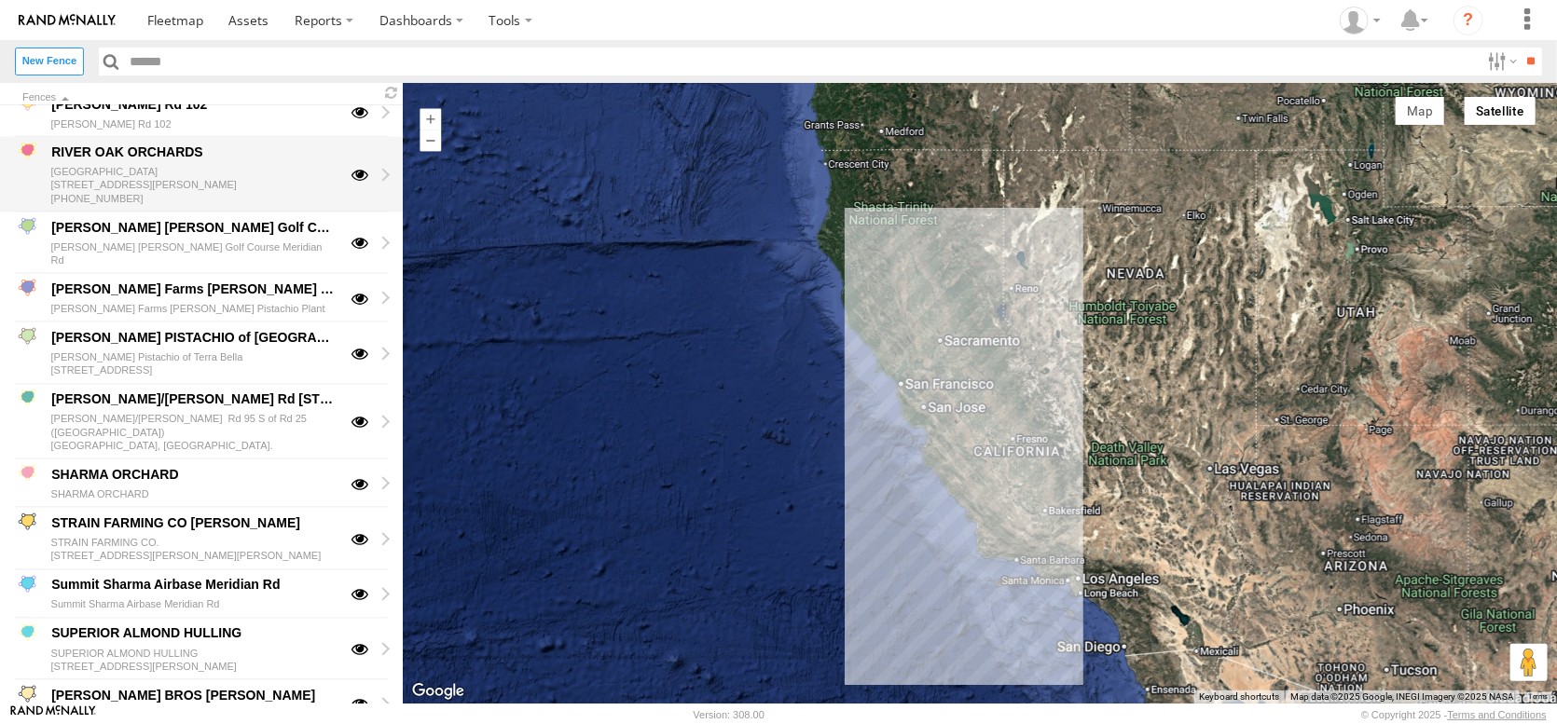
scroll to position [1865, 0]
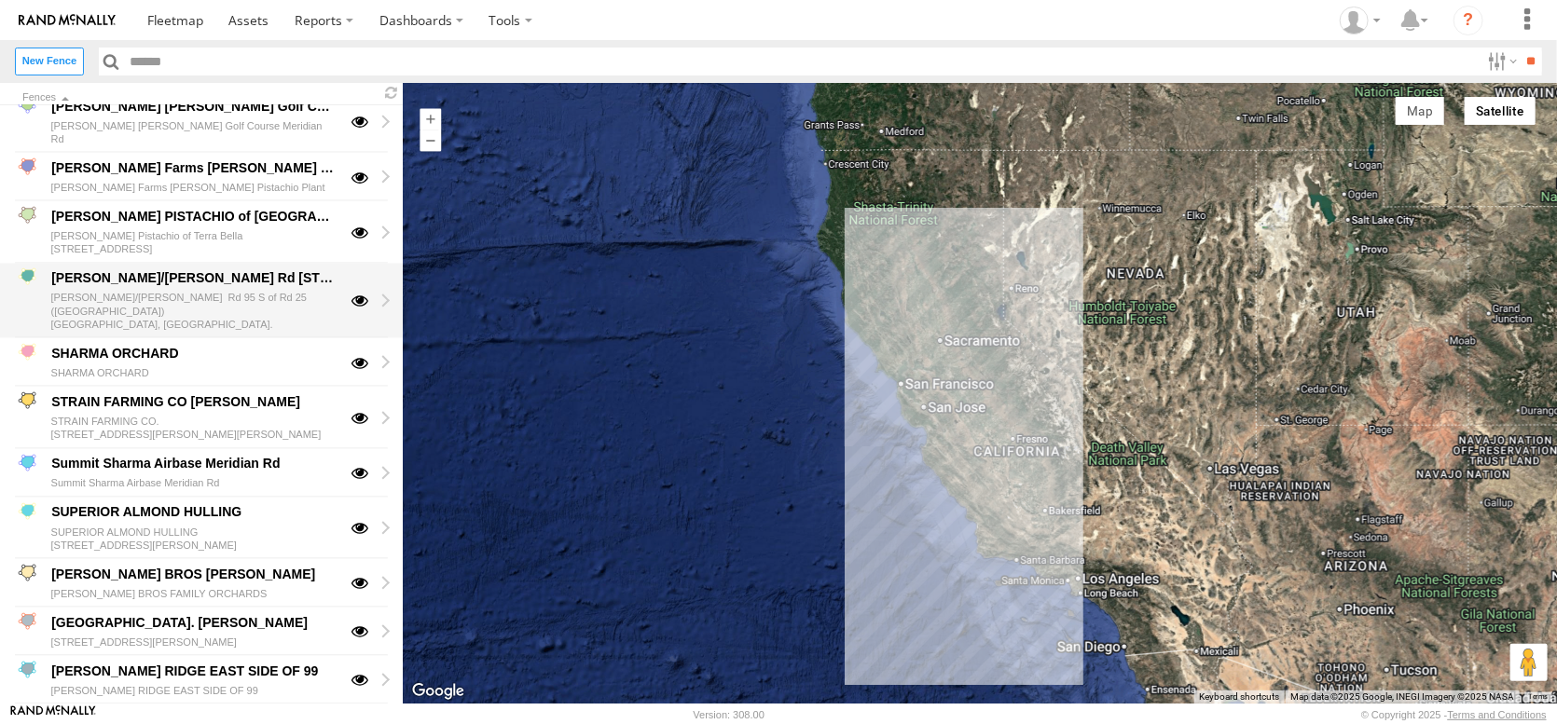
click at [112, 290] on div "[PERSON_NAME]/[PERSON_NAME] Rd [STREET_ADDRESS]" at bounding box center [193, 279] width 290 height 22
type textarea "**********"
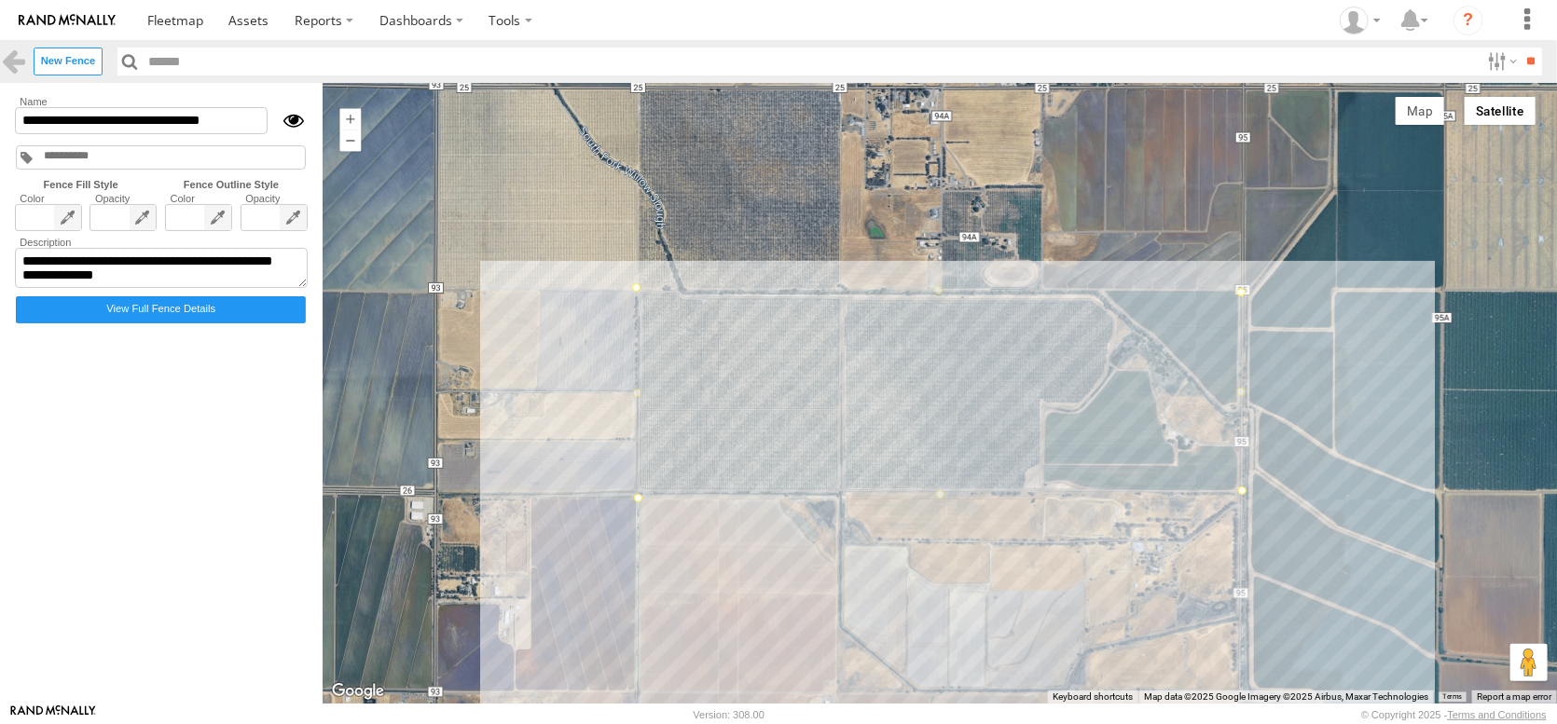
click at [654, 569] on div at bounding box center [940, 393] width 1234 height 621
click at [21, 74] on link at bounding box center [13, 61] width 27 height 27
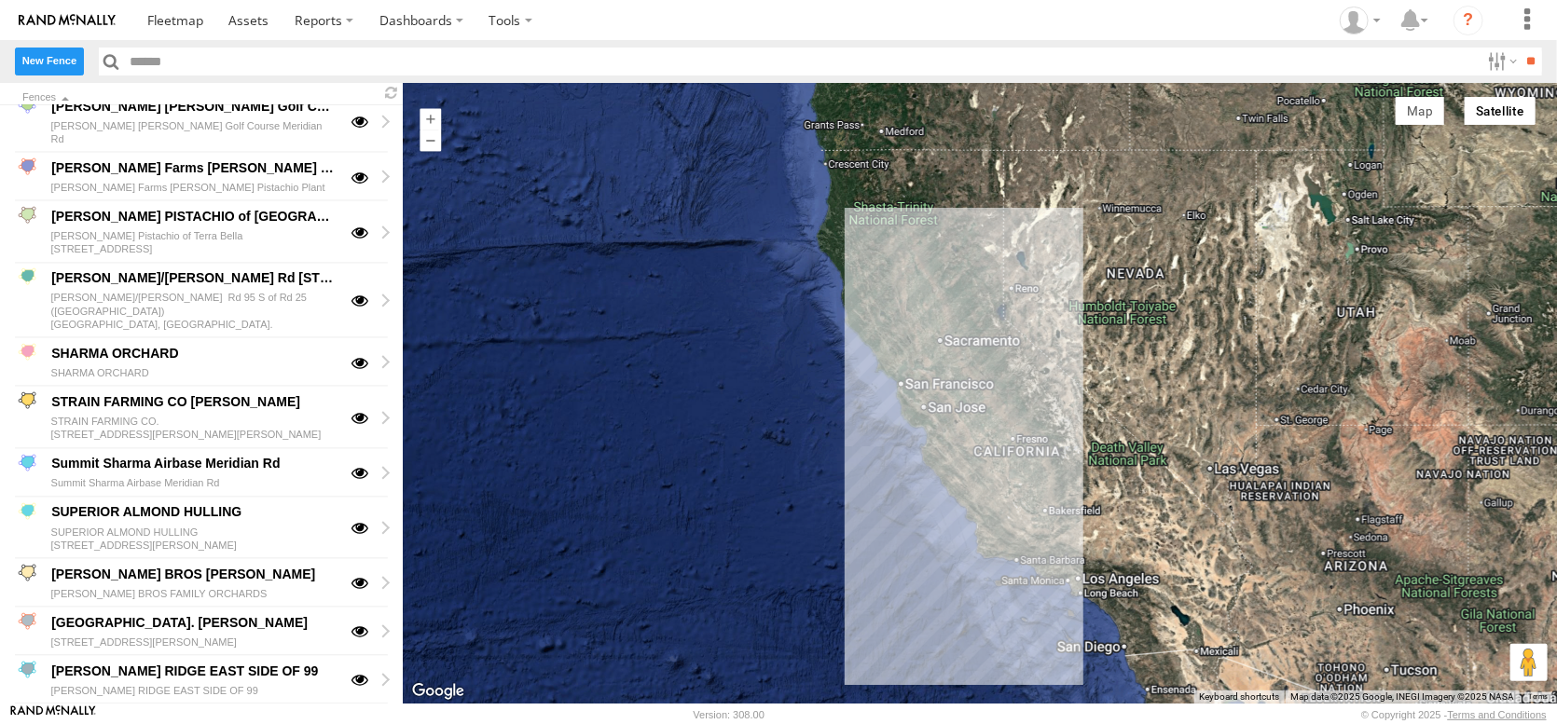
click at [50, 66] on label "New Fence" at bounding box center [49, 61] width 69 height 27
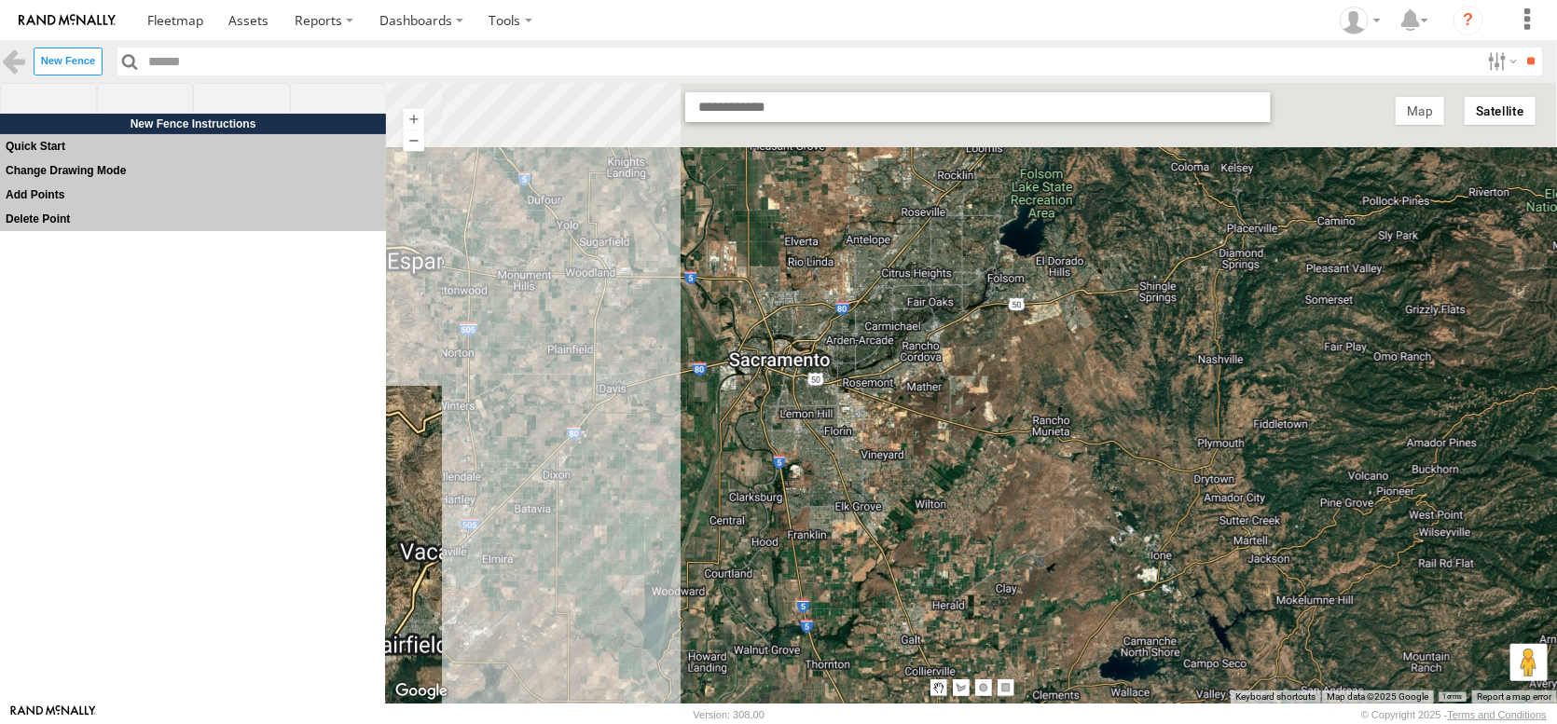
drag, startPoint x: 573, startPoint y: 236, endPoint x: 642, endPoint y: 400, distance: 178.0
click at [642, 400] on div at bounding box center [971, 393] width 1171 height 621
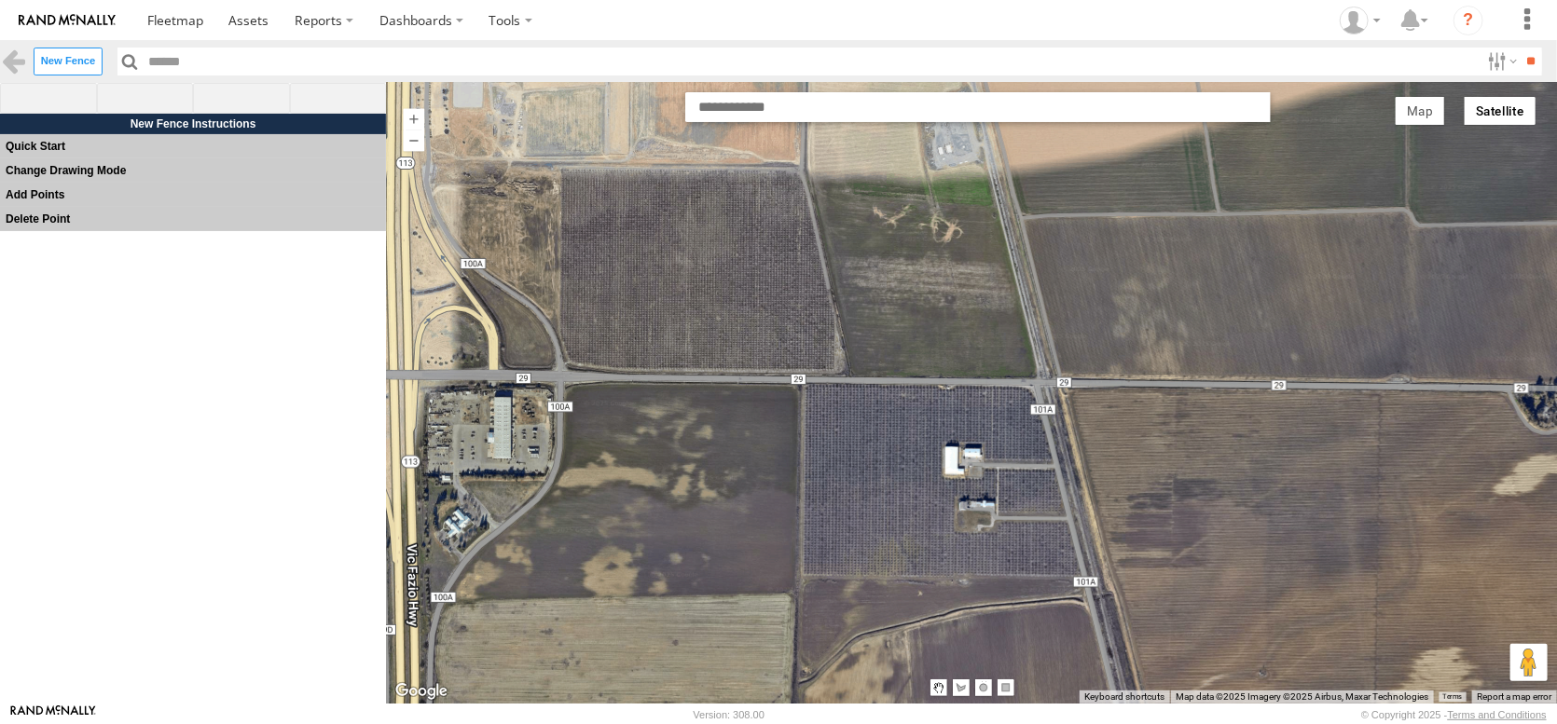
drag, startPoint x: 562, startPoint y: 378, endPoint x: 724, endPoint y: 359, distance: 163.3
click at [724, 359] on div at bounding box center [971, 393] width 1171 height 621
click at [139, 114] on span at bounding box center [145, 99] width 97 height 32
click at [550, 160] on div at bounding box center [972, 394] width 1172 height 613
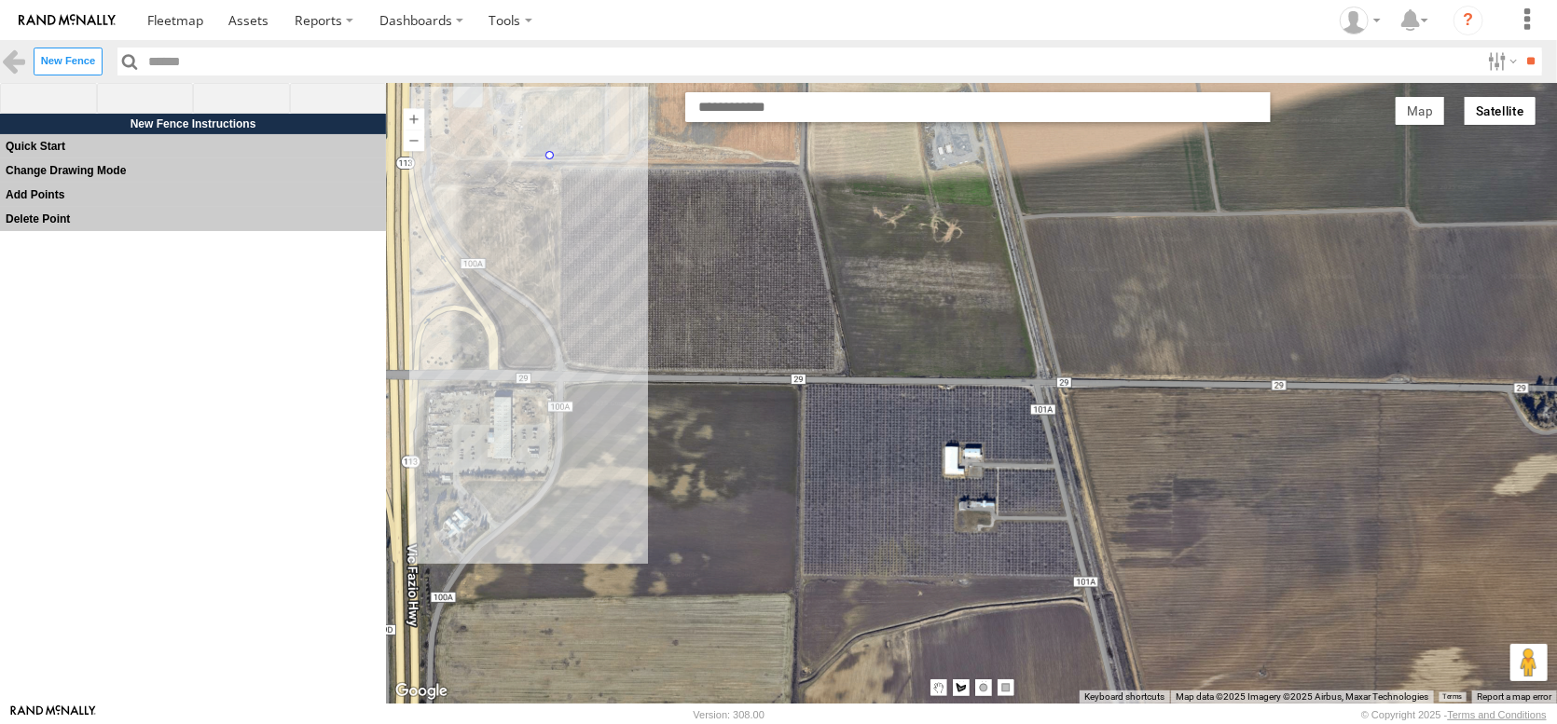
click at [565, 385] on div at bounding box center [972, 394] width 1172 height 613
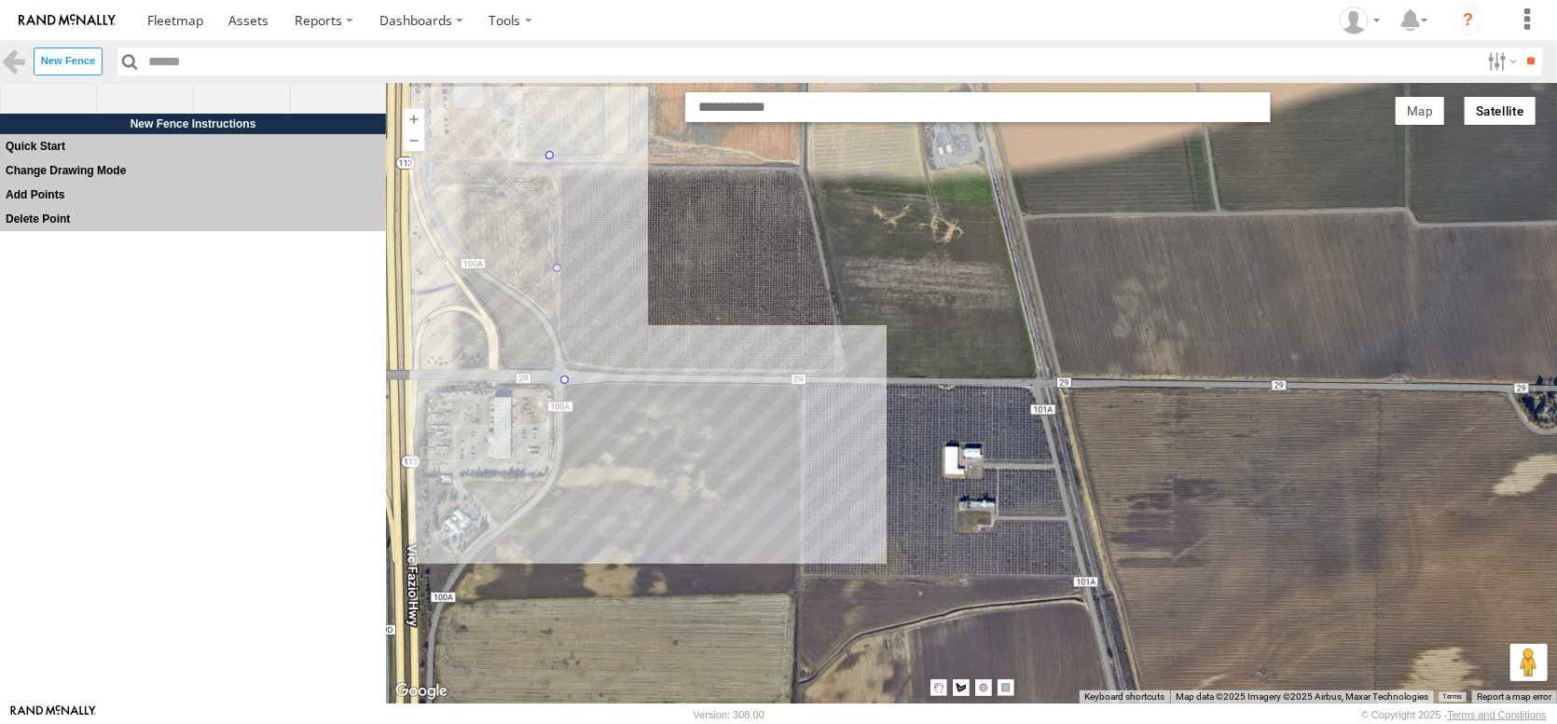
click at [844, 377] on div at bounding box center [972, 394] width 1172 height 613
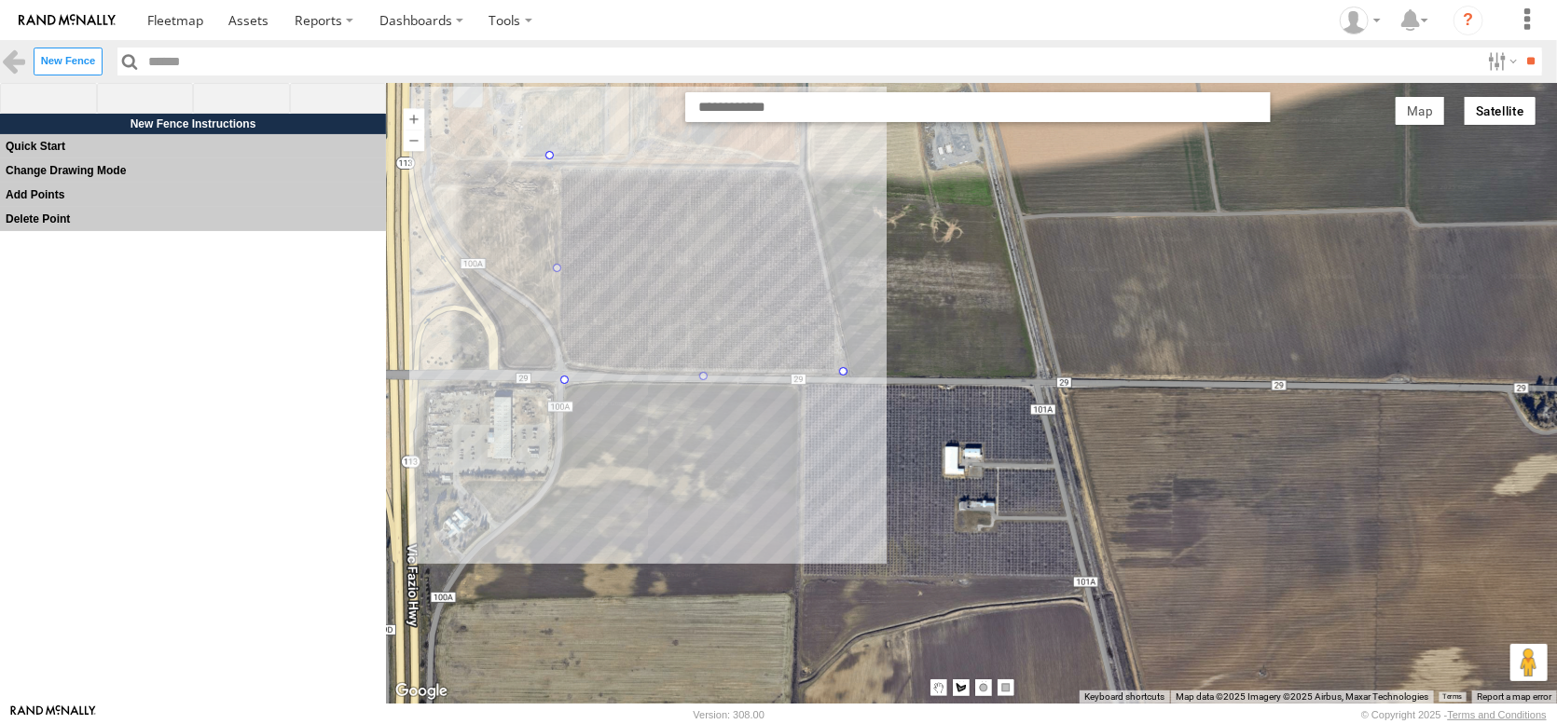
click at [828, 159] on div at bounding box center [972, 394] width 1172 height 613
click at [554, 160] on div at bounding box center [972, 394] width 1172 height 613
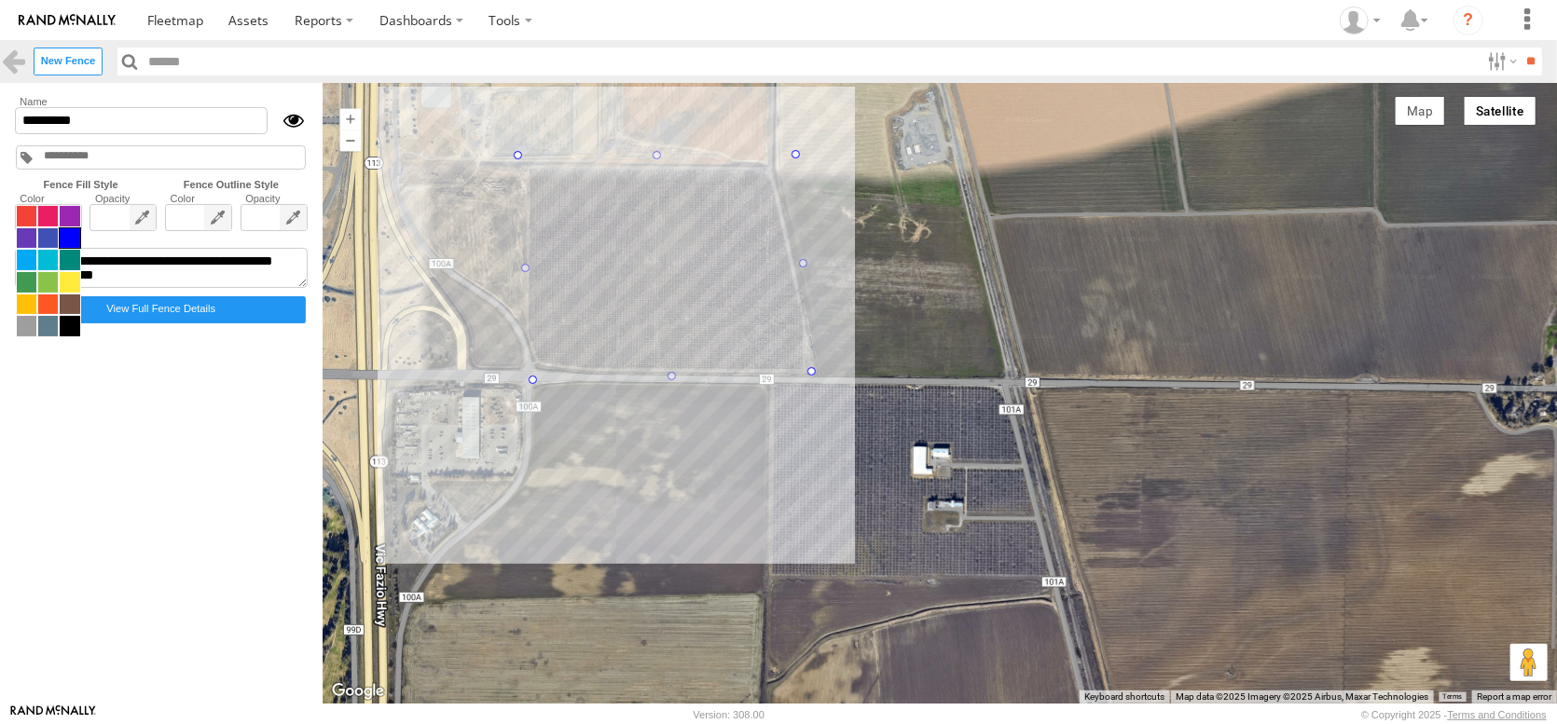
click at [46, 250] on span at bounding box center [48, 271] width 65 height 132
click at [35, 270] on span at bounding box center [27, 260] width 20 height 21
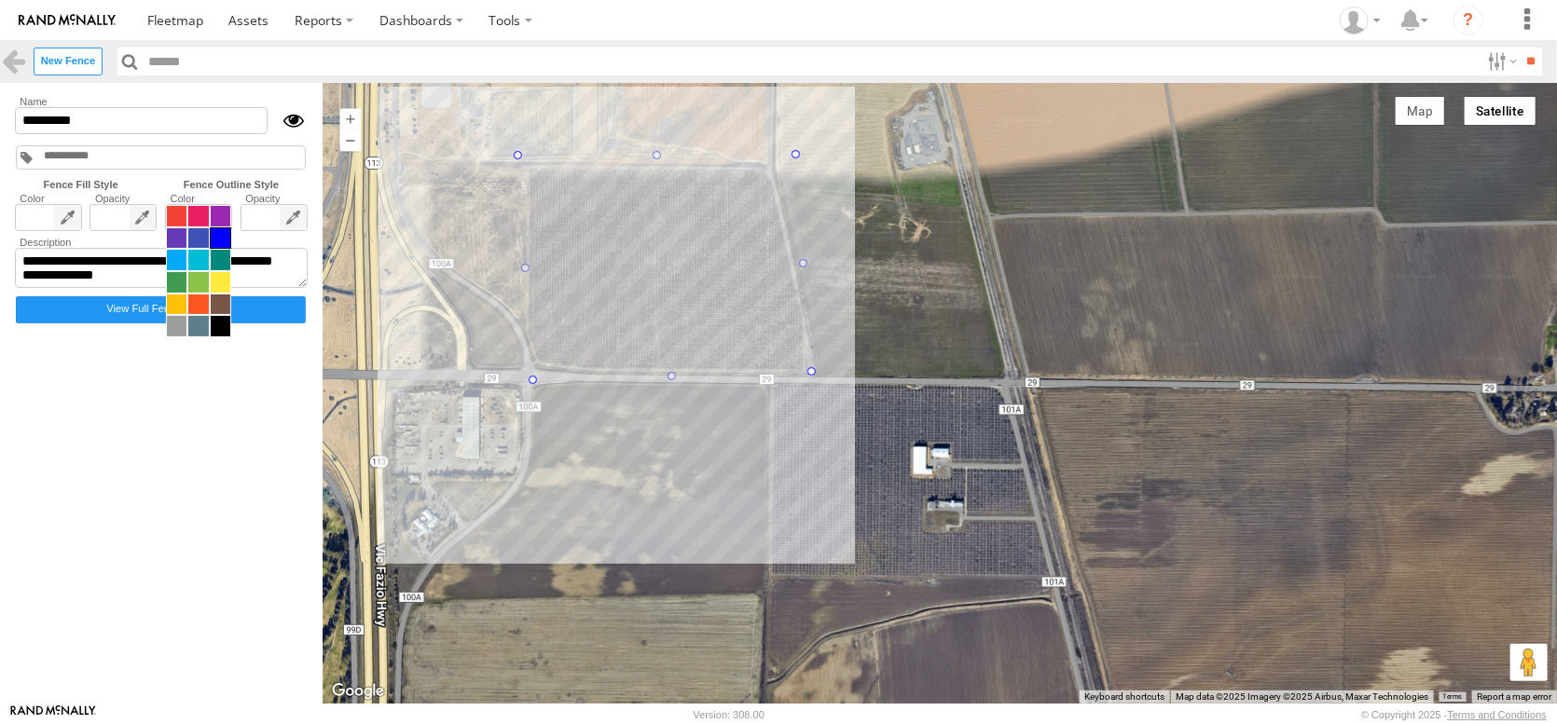
click at [231, 254] on span at bounding box center [198, 271] width 65 height 132
click at [208, 227] on span at bounding box center [198, 216] width 20 height 21
click at [186, 227] on span at bounding box center [177, 216] width 20 height 21
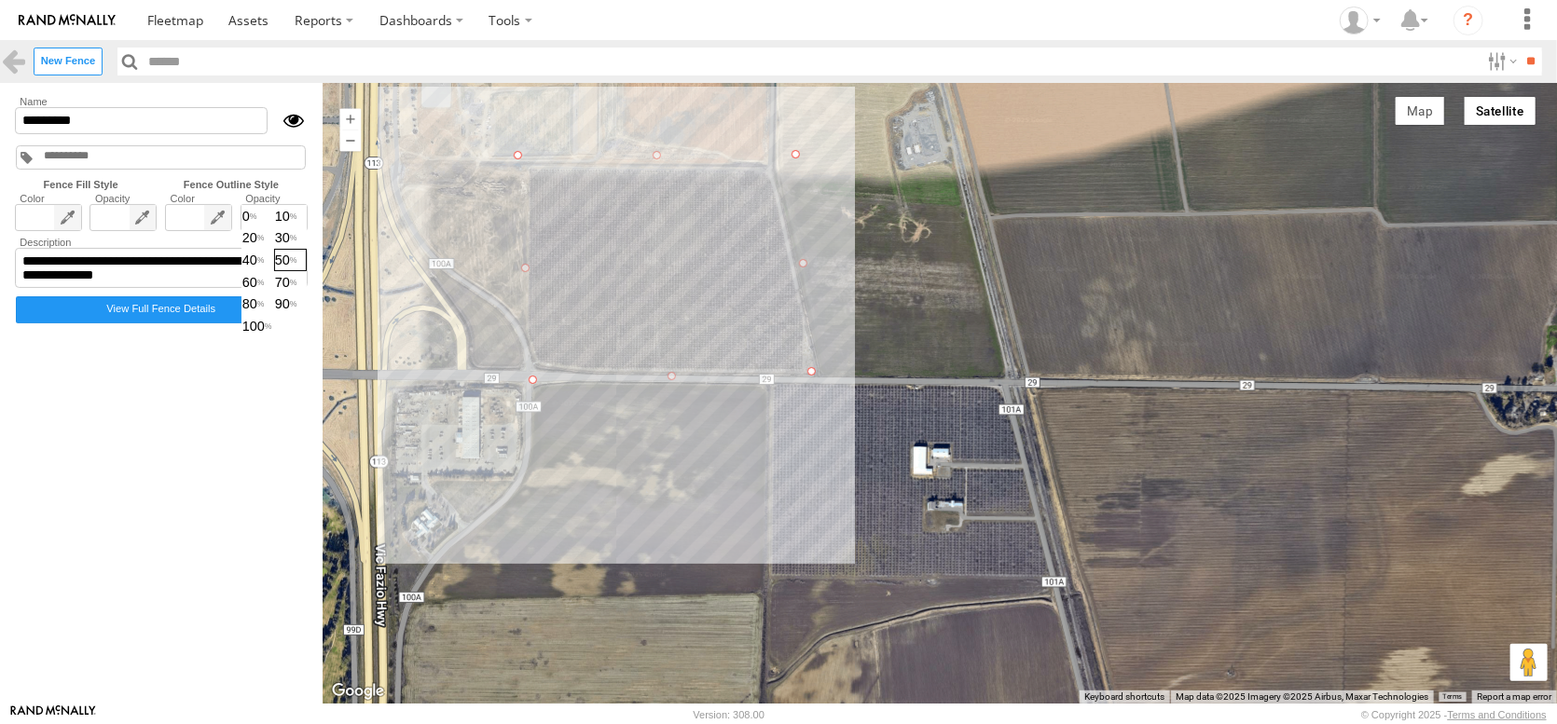
click at [307, 247] on span "0 10 20 30 40 50 60 70 80 90 100" at bounding box center [273, 271] width 65 height 132
click at [306, 337] on span "100" at bounding box center [273, 326] width 63 height 21
click at [119, 134] on input "*********" at bounding box center [141, 120] width 253 height 27
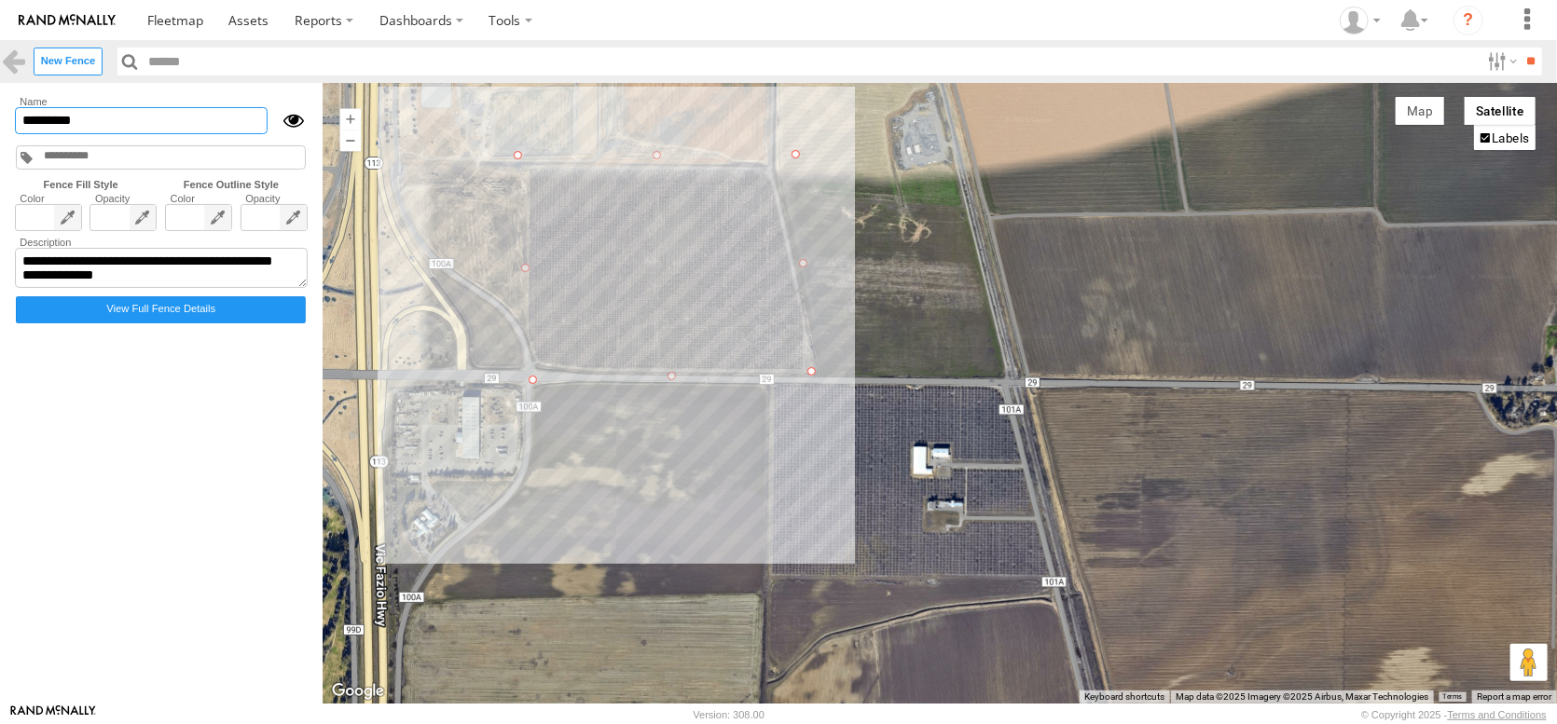
type input "*"
drag, startPoint x: 310, startPoint y: 133, endPoint x: -224, endPoint y: 152, distance: 533.6
click at [0, 152] on html at bounding box center [778, 362] width 1557 height 724
type input "**********"
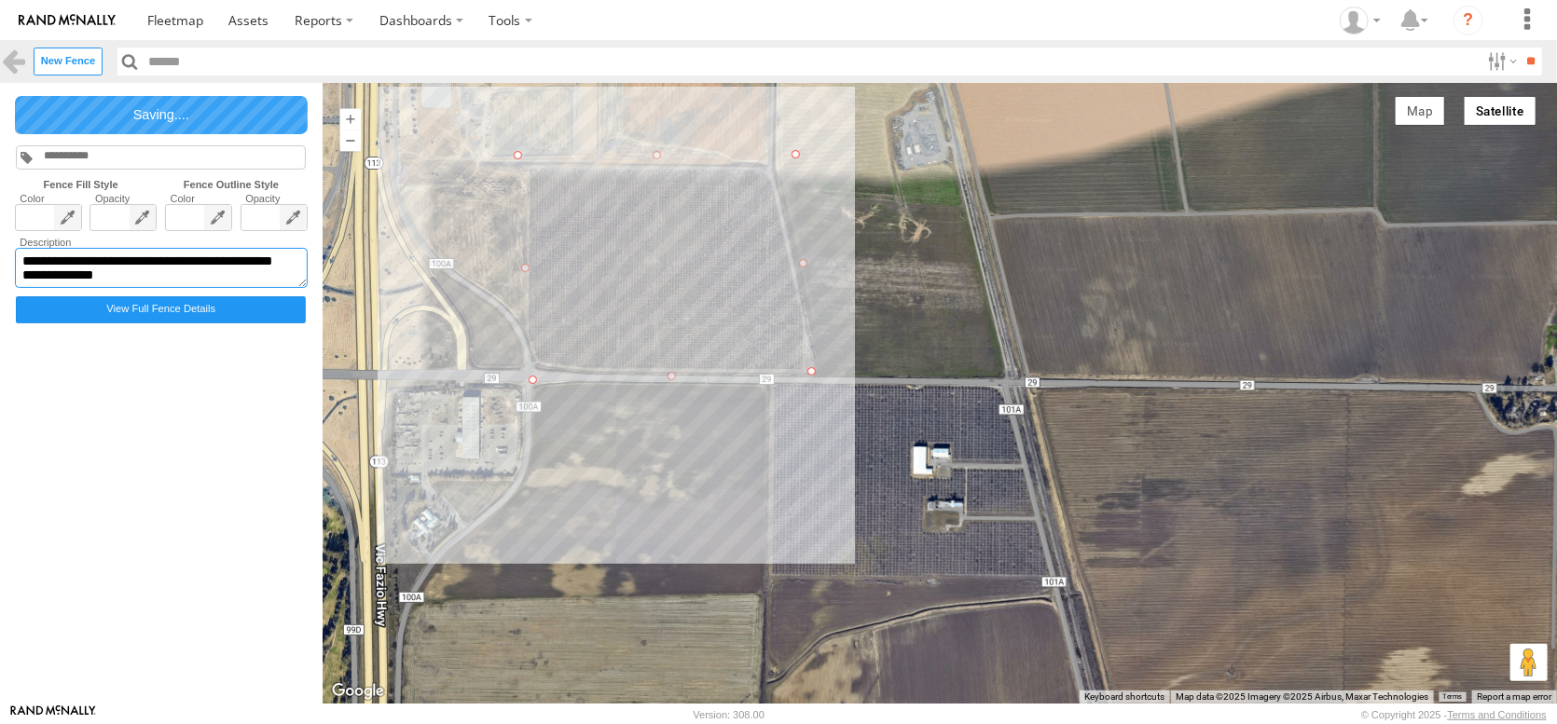
click at [117, 289] on textarea "**********" at bounding box center [161, 268] width 293 height 41
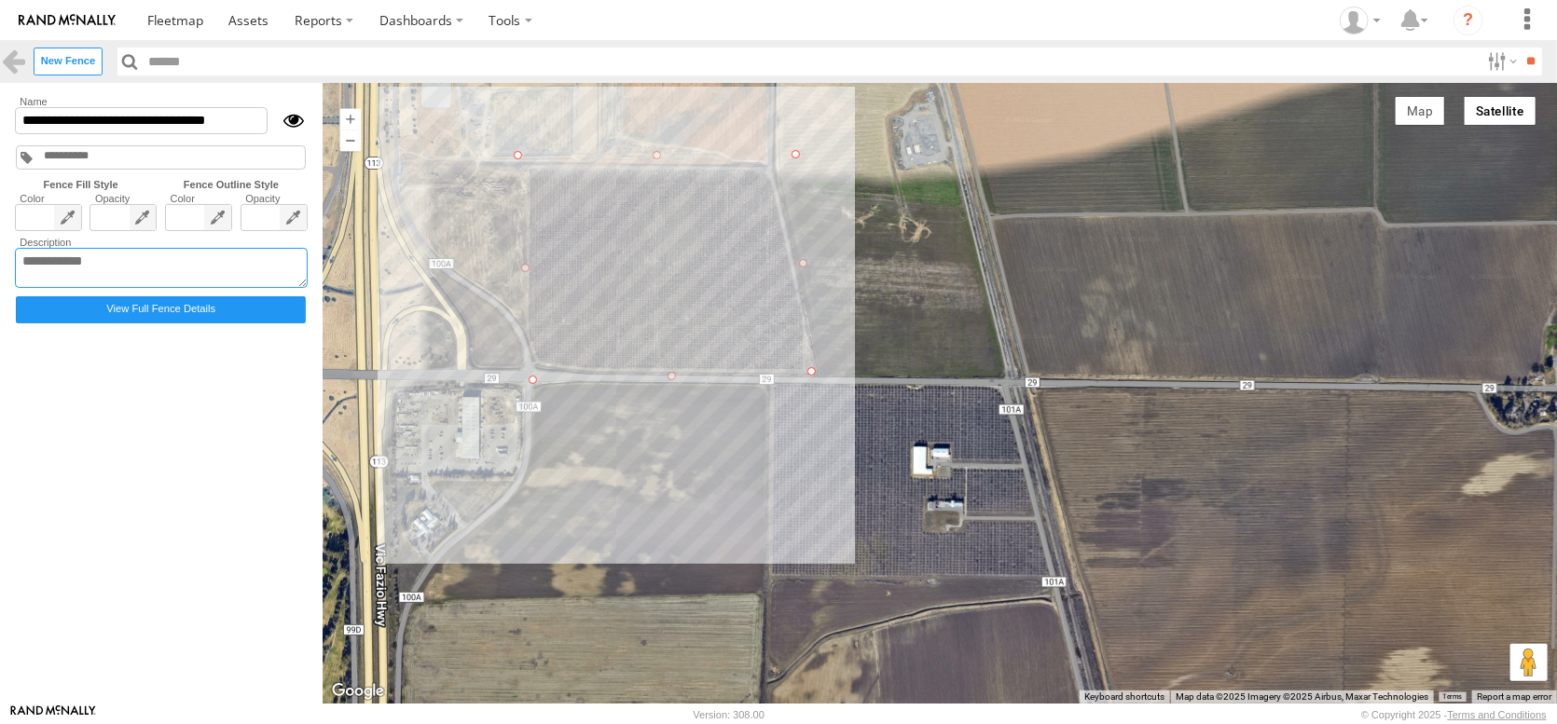
paste textarea "**********"
type textarea "**********"
click at [169, 324] on label "View Full Fence Details" at bounding box center [161, 309] width 290 height 27
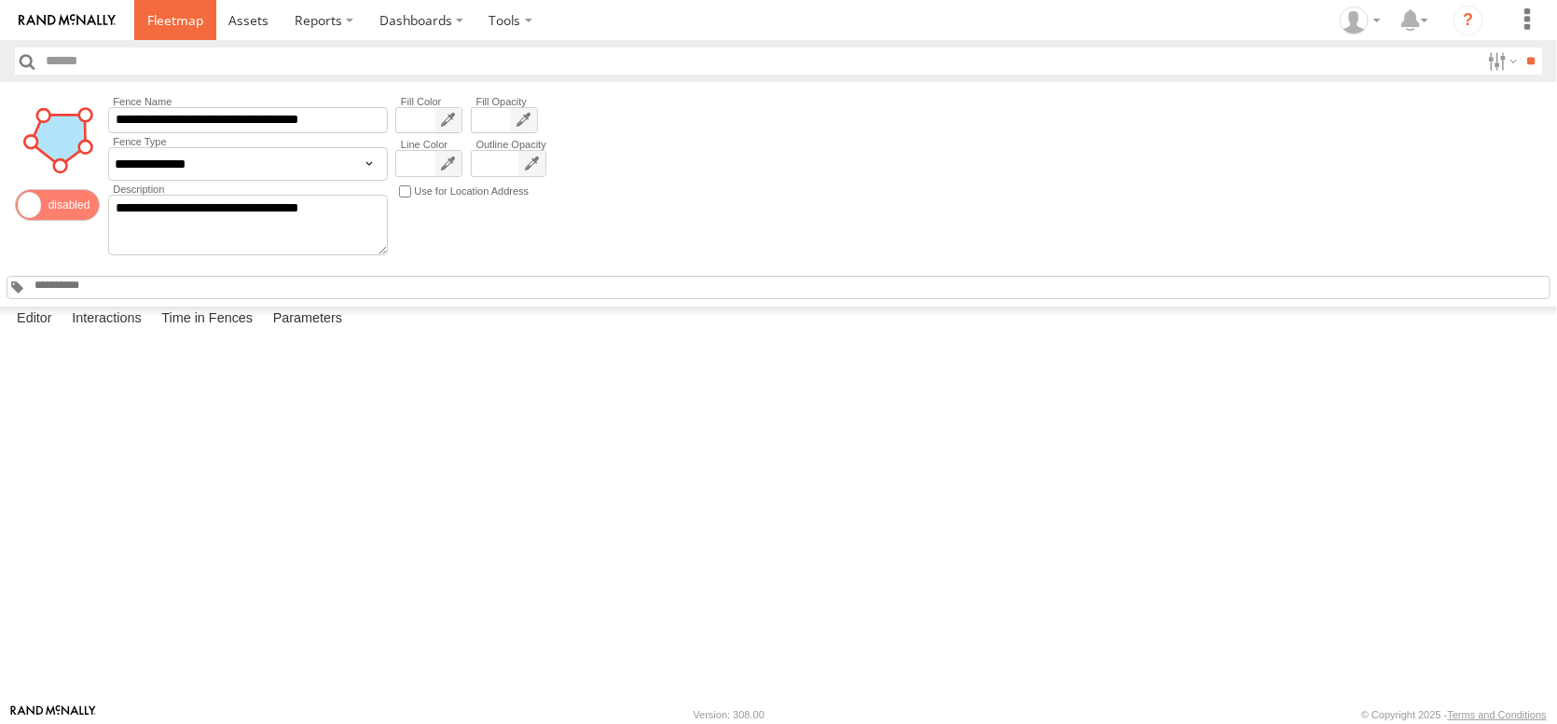
click at [203, 21] on span at bounding box center [175, 20] width 56 height 18
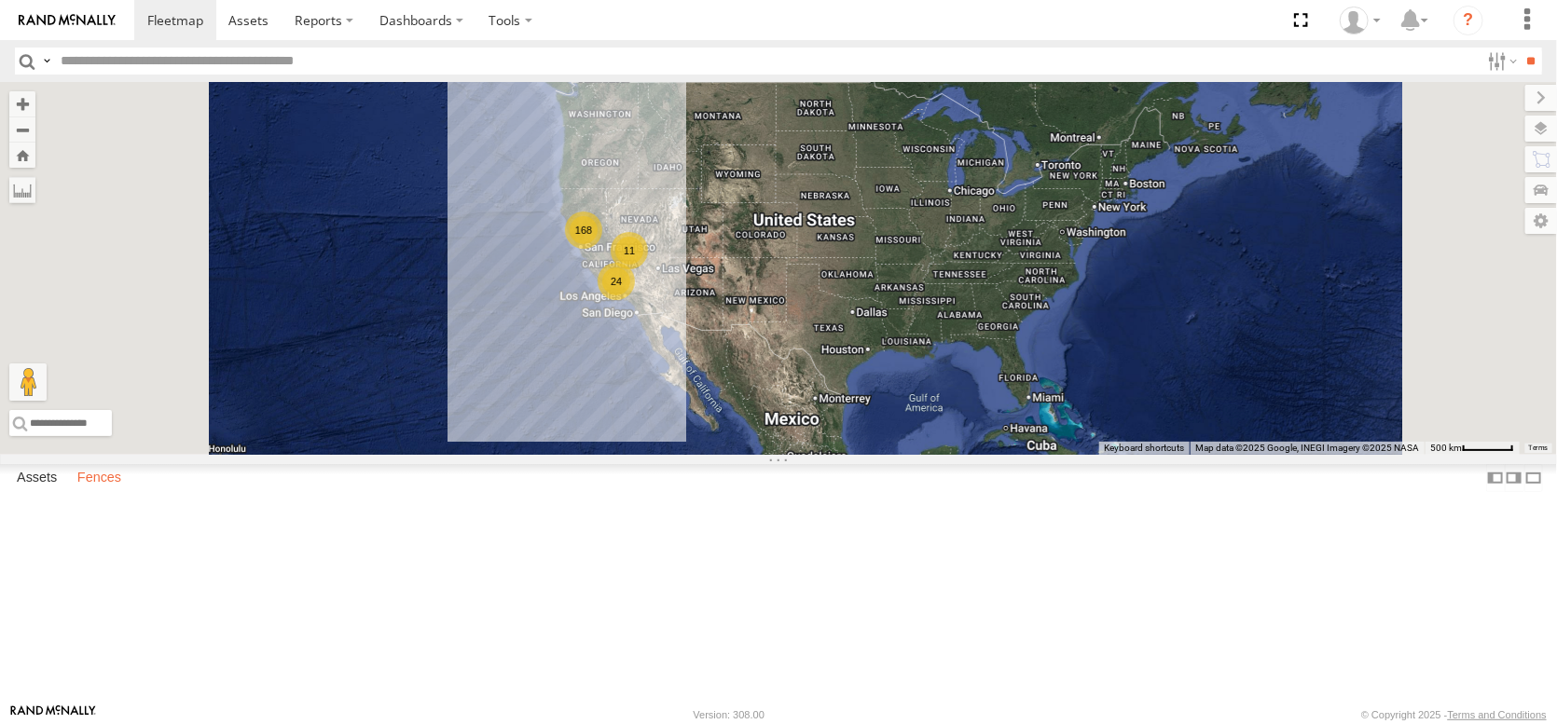
click at [104, 491] on label "Fences" at bounding box center [99, 478] width 62 height 26
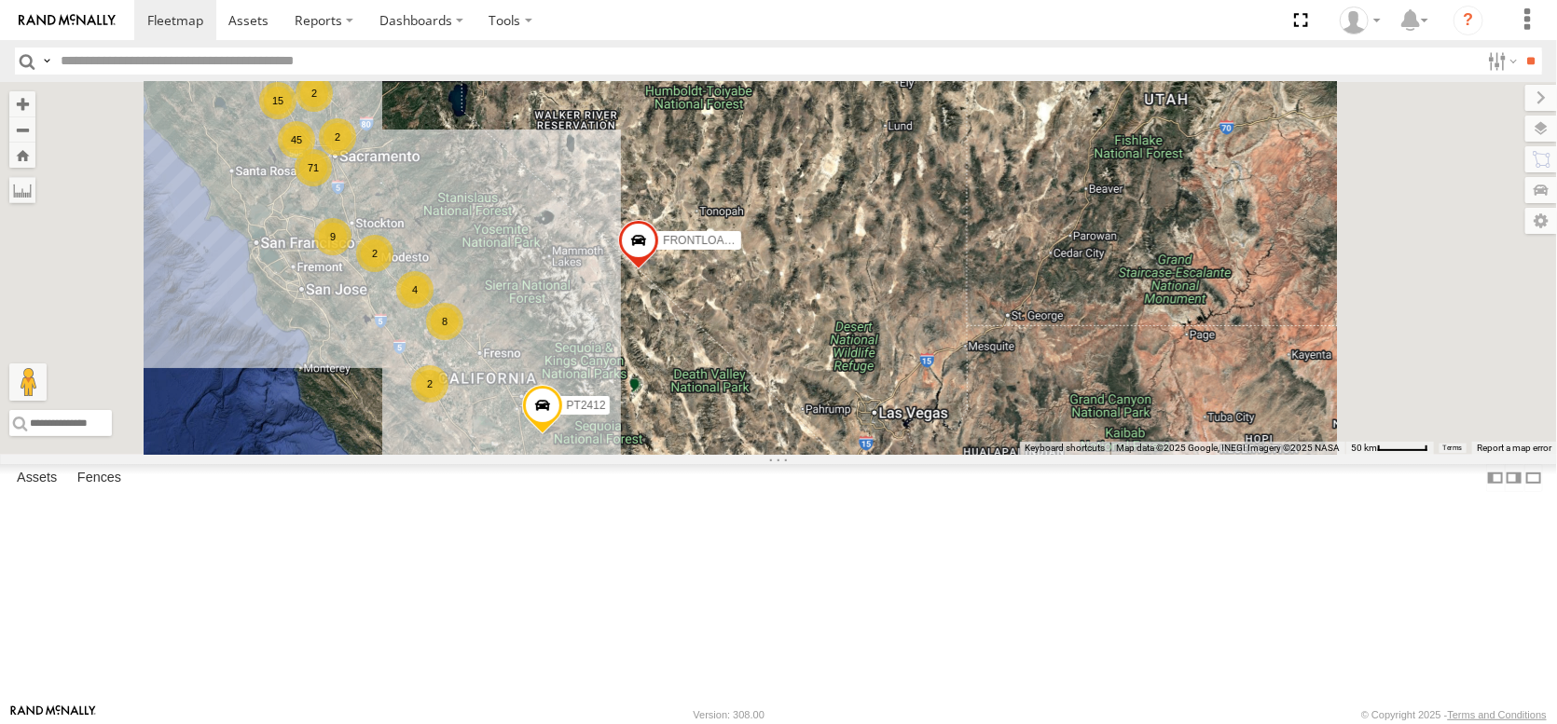
drag, startPoint x: 806, startPoint y: 484, endPoint x: 770, endPoint y: 337, distance: 151.5
click at [770, 337] on div "FRONTLOADER JD344H PT2412 15 71 45 9 19 4 2 8 2 2 2 PT2430" at bounding box center [778, 268] width 1557 height 373
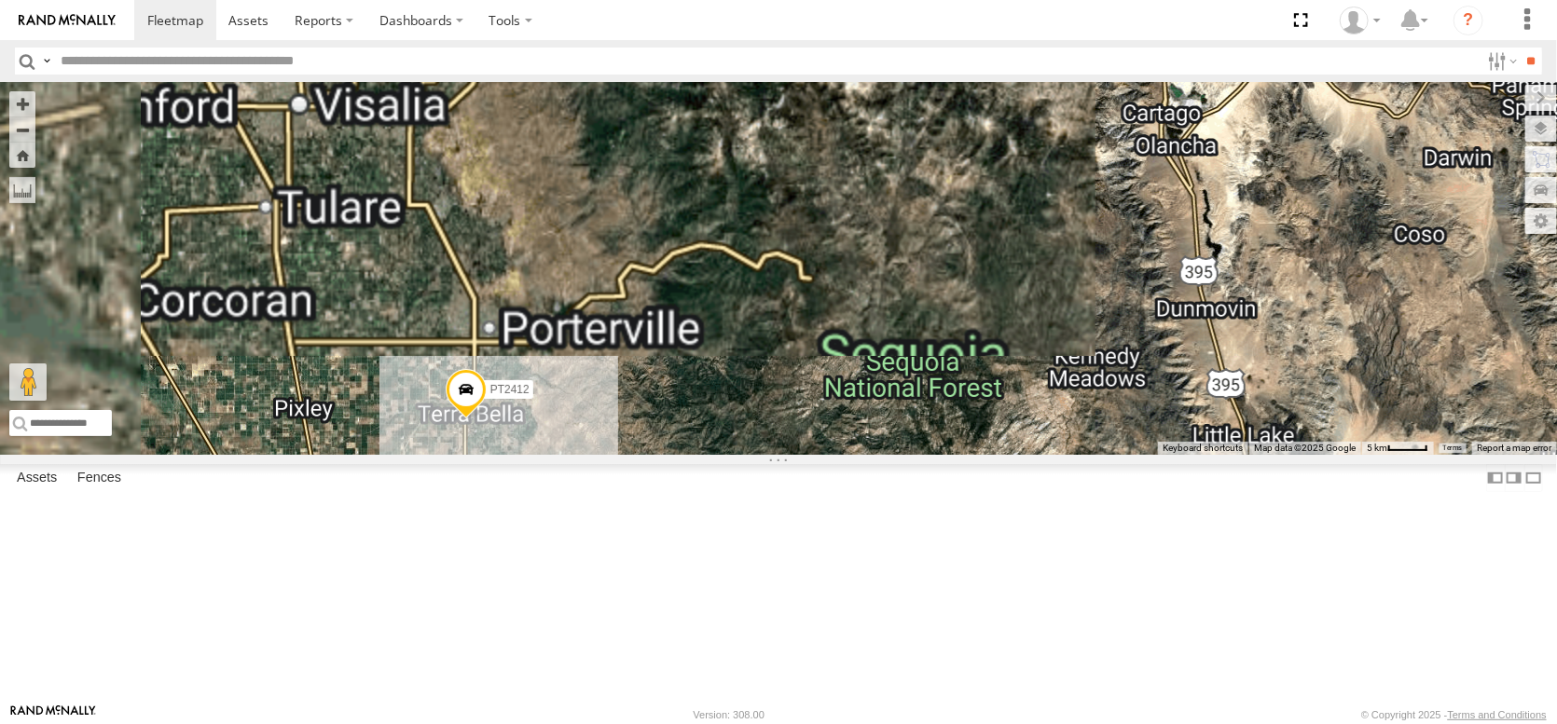
drag, startPoint x: 762, startPoint y: 546, endPoint x: 783, endPoint y: 425, distance: 123.1
click at [783, 431] on div "FRONTLOADER JD344H PT2412 PT2430" at bounding box center [778, 268] width 1557 height 373
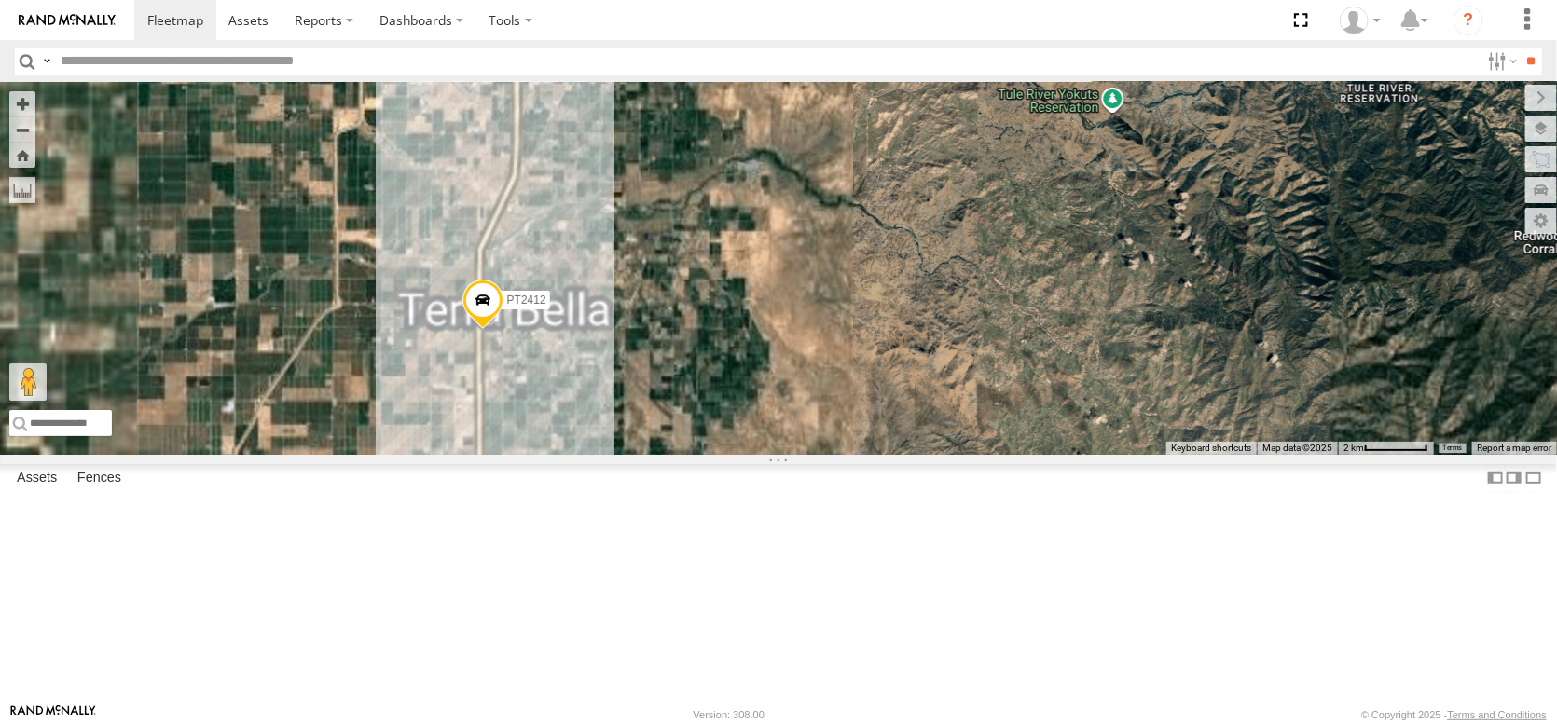
drag, startPoint x: 746, startPoint y: 496, endPoint x: 836, endPoint y: 367, distance: 157.3
click at [834, 370] on div "FRONTLOADER JD344H PT2412 PT2430" at bounding box center [778, 268] width 1557 height 373
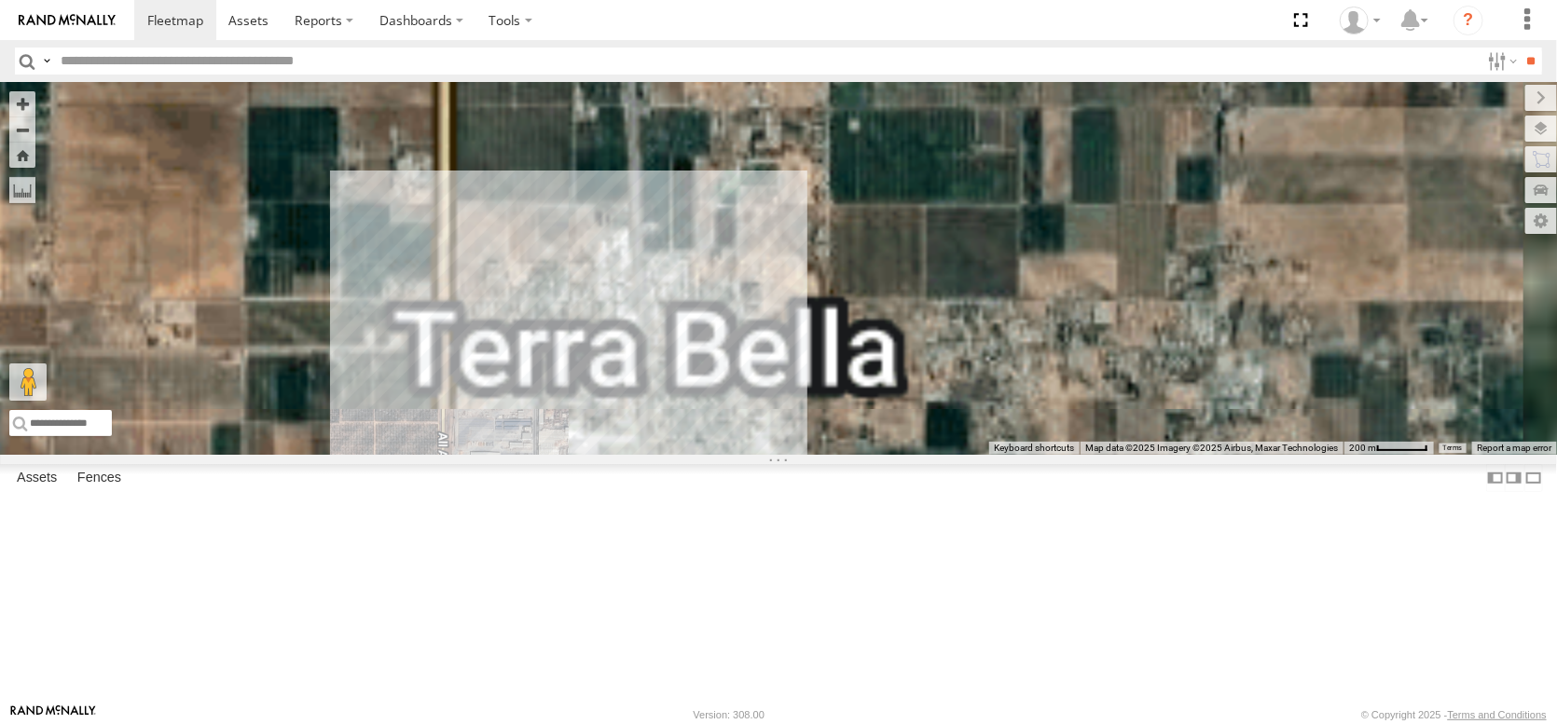
drag, startPoint x: 783, startPoint y: 526, endPoint x: 814, endPoint y: 340, distance: 188.1
click at [814, 340] on div "FRONTLOADER JD344H PT2412 PT2430" at bounding box center [778, 268] width 1557 height 373
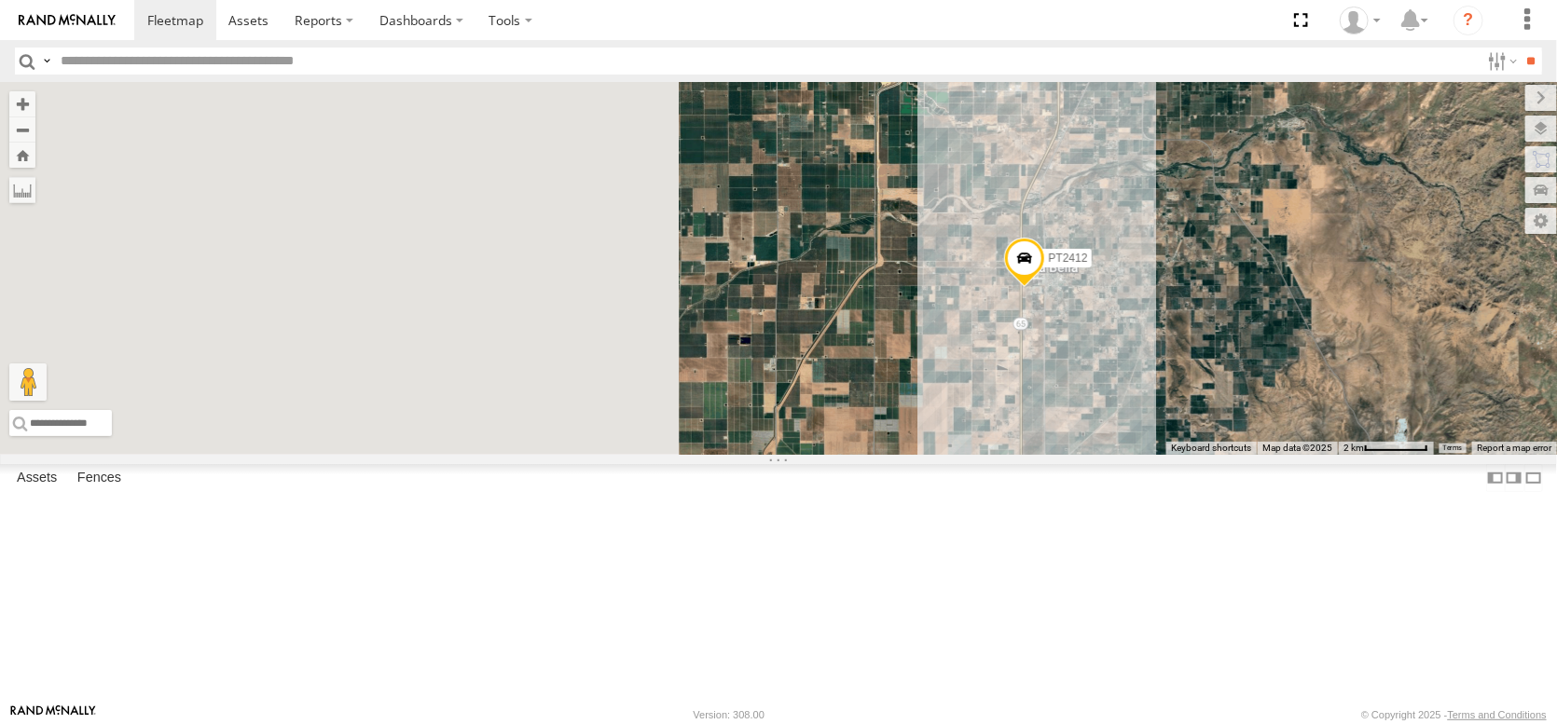
drag, startPoint x: 670, startPoint y: 386, endPoint x: 1193, endPoint y: 427, distance: 524.7
click at [1193, 427] on div "FRONTLOADER JD344H PT2412 PT2430" at bounding box center [778, 268] width 1557 height 373
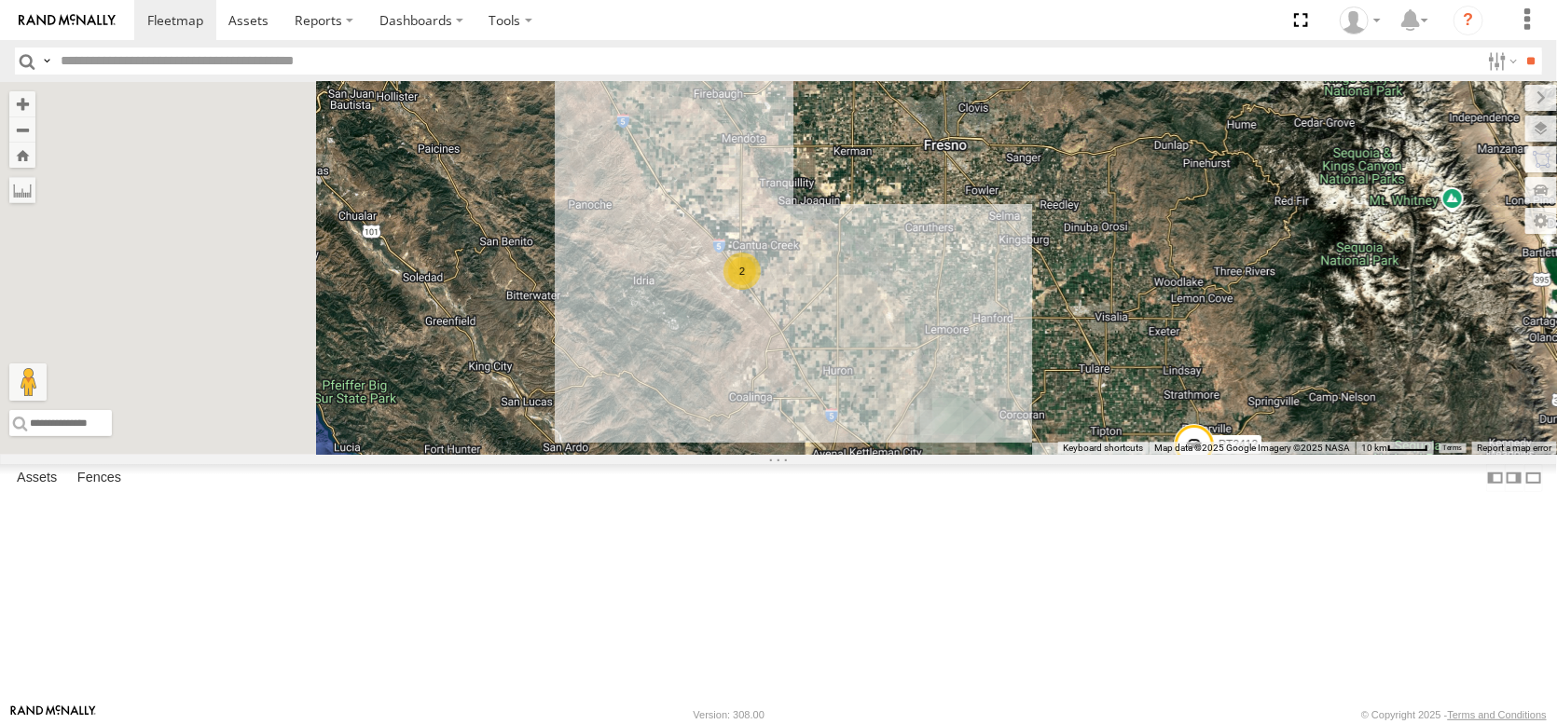
drag, startPoint x: 620, startPoint y: 306, endPoint x: 1144, endPoint y: 533, distance: 571.2
click at [1144, 455] on div "FRONTLOADER JD344H PT2412 PT2430 AL2274 8 4 2" at bounding box center [778, 268] width 1557 height 373
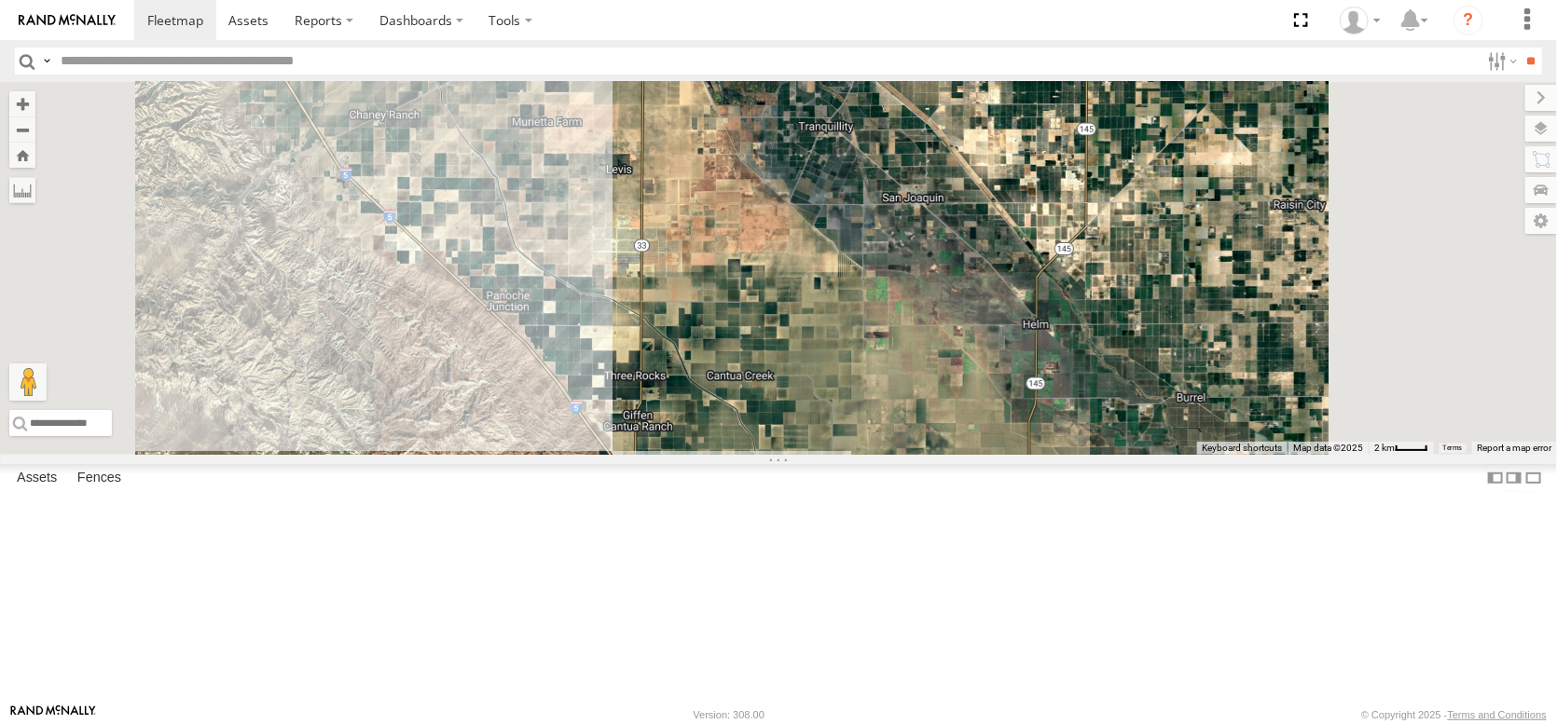
drag, startPoint x: 1058, startPoint y: 335, endPoint x: 951, endPoint y: 577, distance: 265.1
click at [956, 455] on div "FRONTLOADER JD344H PT2412 PT2430 AL2274 2" at bounding box center [778, 268] width 1557 height 373
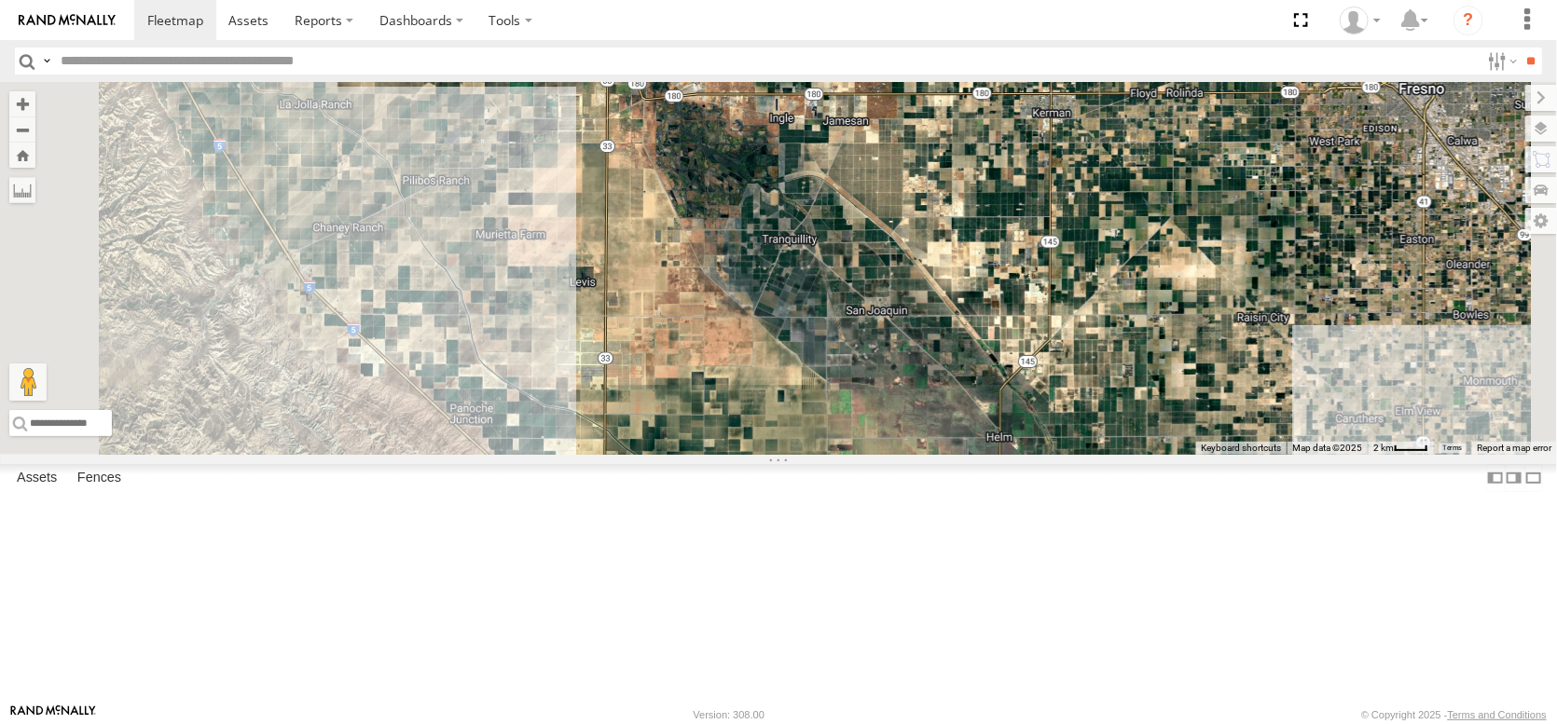
drag, startPoint x: 1155, startPoint y: 446, endPoint x: 1040, endPoint y: 229, distance: 245.3
click at [1079, 276] on div "FRONTLOADER JD344H PT2412 PT2430 AL2274 2" at bounding box center [778, 268] width 1557 height 373
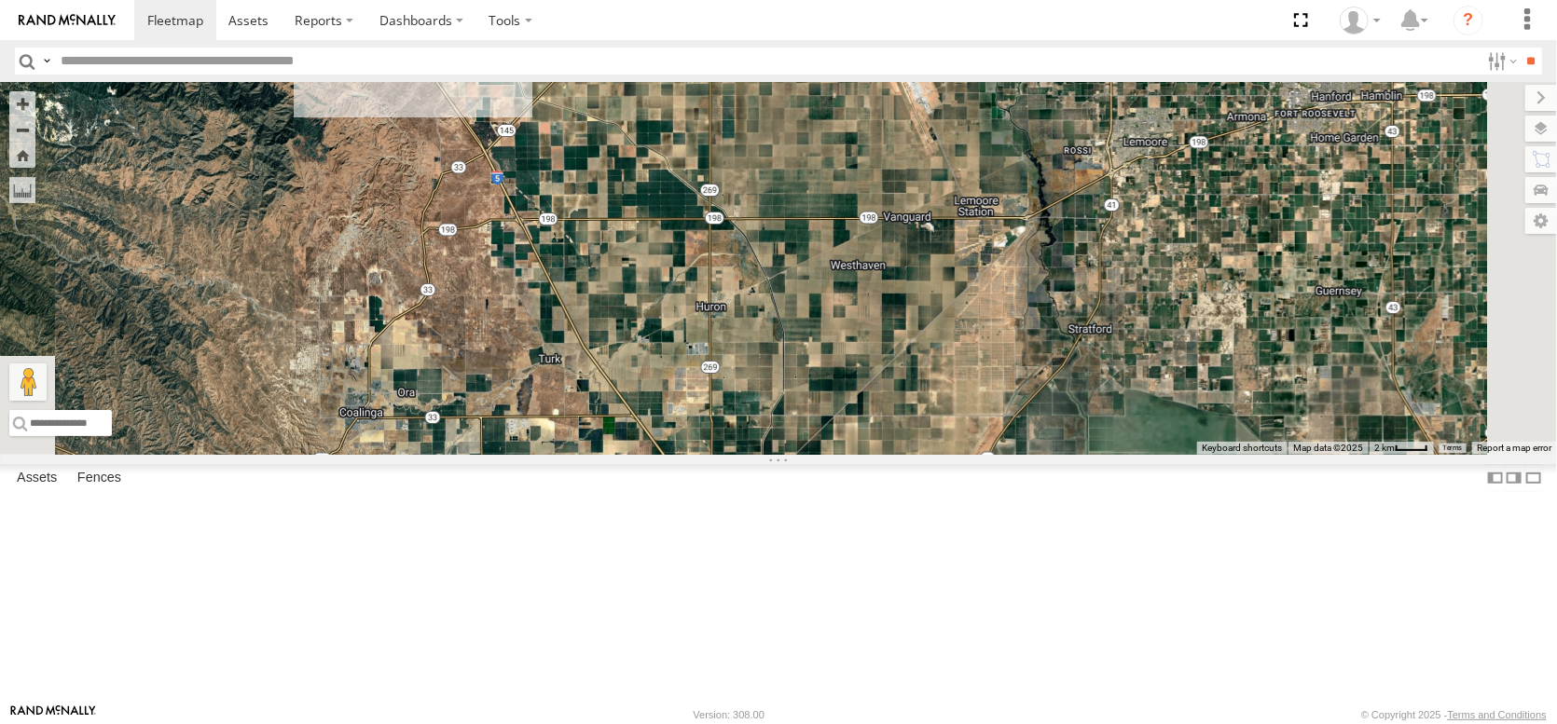
drag, startPoint x: 1011, startPoint y: 424, endPoint x: 909, endPoint y: 212, distance: 235.6
click at [911, 214] on div "FRONTLOADER JD344H PT2412 PT2430 AL2274 2" at bounding box center [778, 268] width 1557 height 373
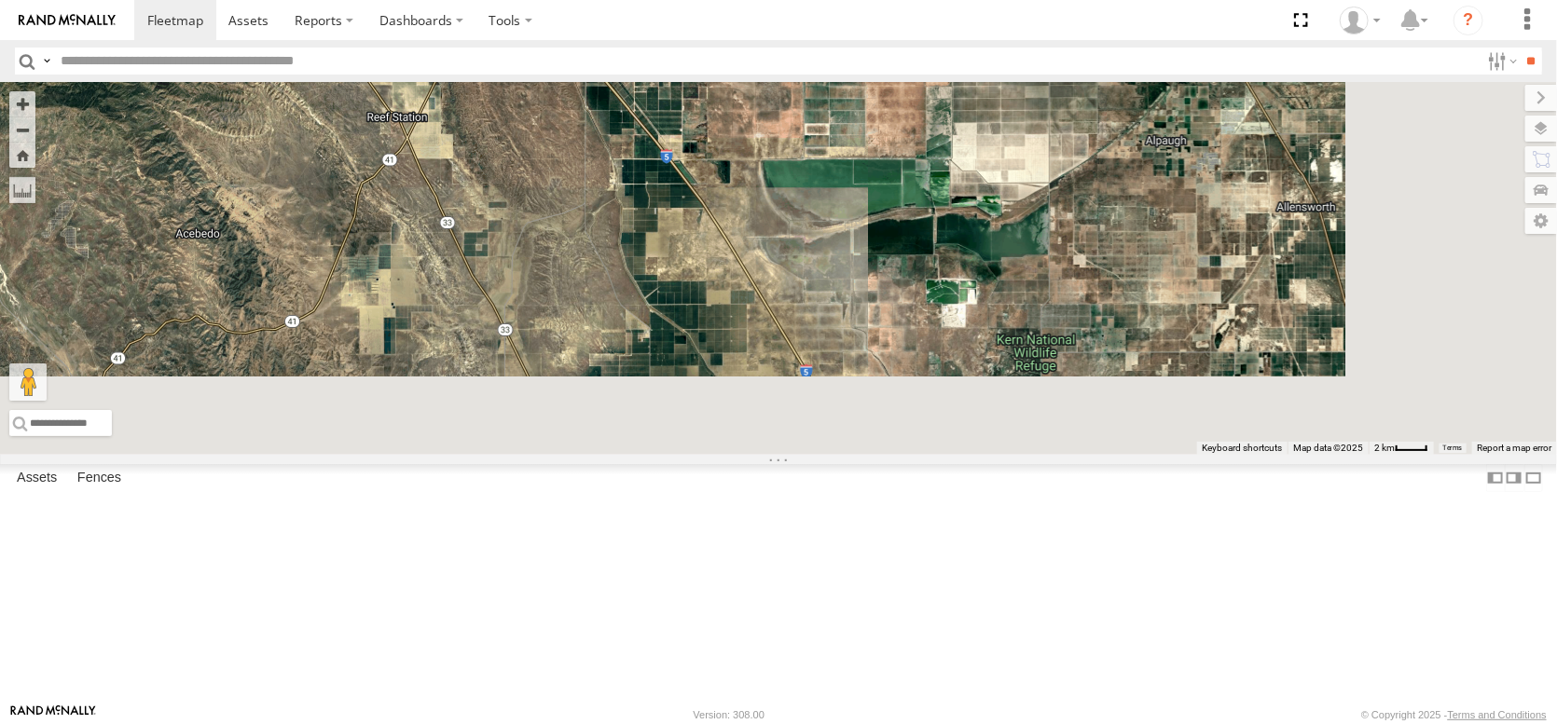
drag, startPoint x: 1000, startPoint y: 459, endPoint x: 841, endPoint y: 207, distance: 298.0
click at [851, 215] on div "FRONTLOADER JD344H PT2412 PT2430 AL2274 2" at bounding box center [778, 268] width 1557 height 373
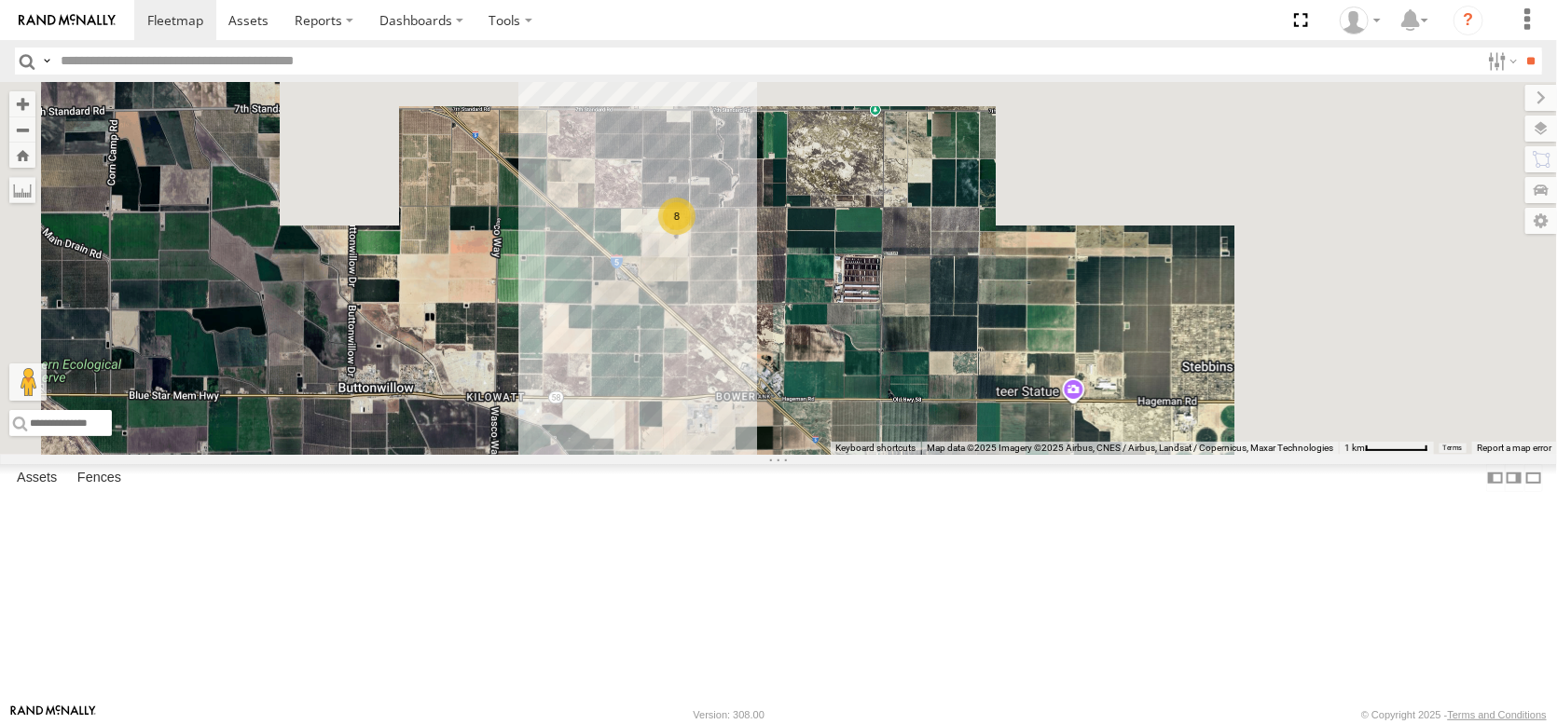
drag, startPoint x: 1118, startPoint y: 399, endPoint x: 794, endPoint y: 353, distance: 326.7
click at [794, 353] on div "FRONTLOADER JD344H PT2412 PT2430 AL2274 AL2244 8" at bounding box center [778, 268] width 1557 height 373
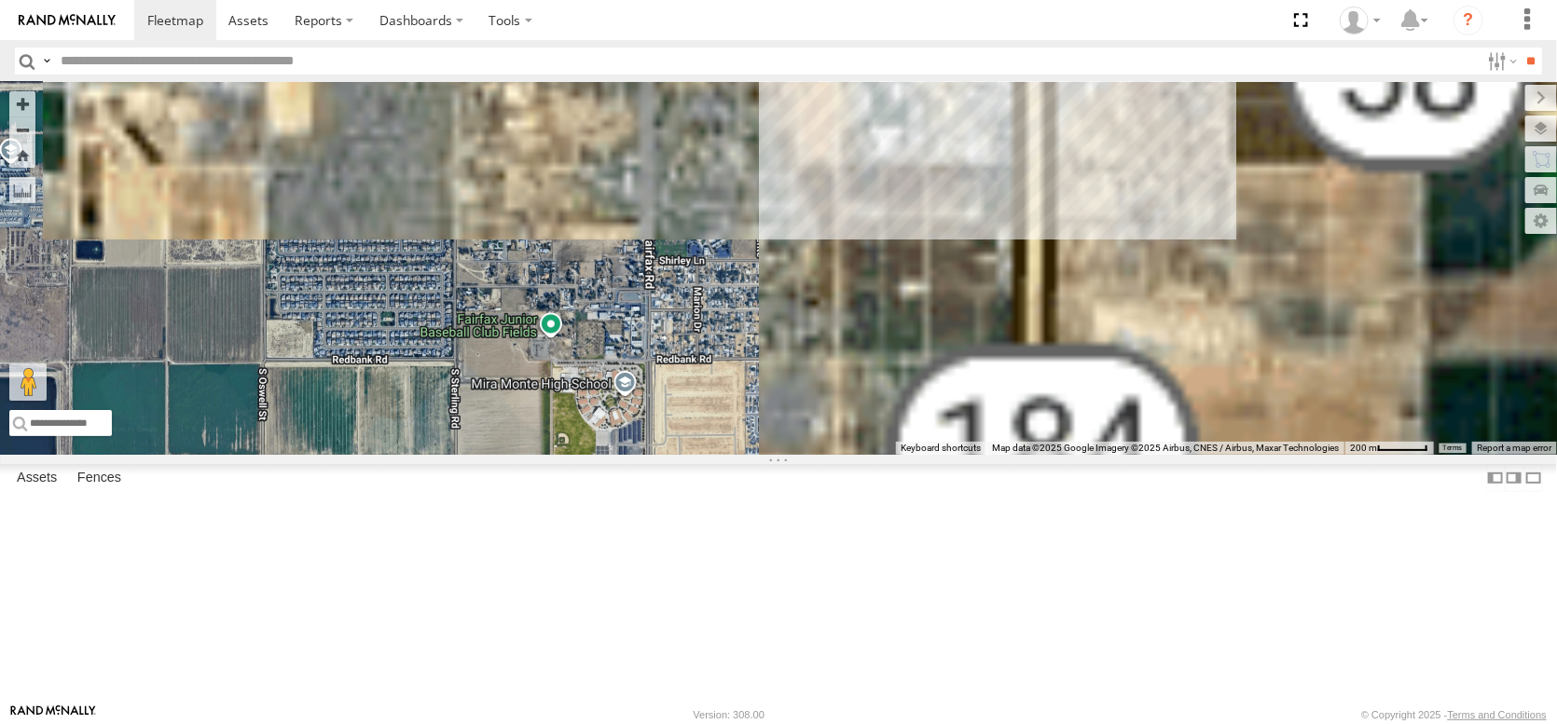
drag, startPoint x: 1380, startPoint y: 433, endPoint x: 1015, endPoint y: 311, distance: 384.2
click at [1015, 311] on div "FRONTLOADER JD344H PT2412 PT2430 AL2274 AL2244" at bounding box center [778, 268] width 1557 height 373
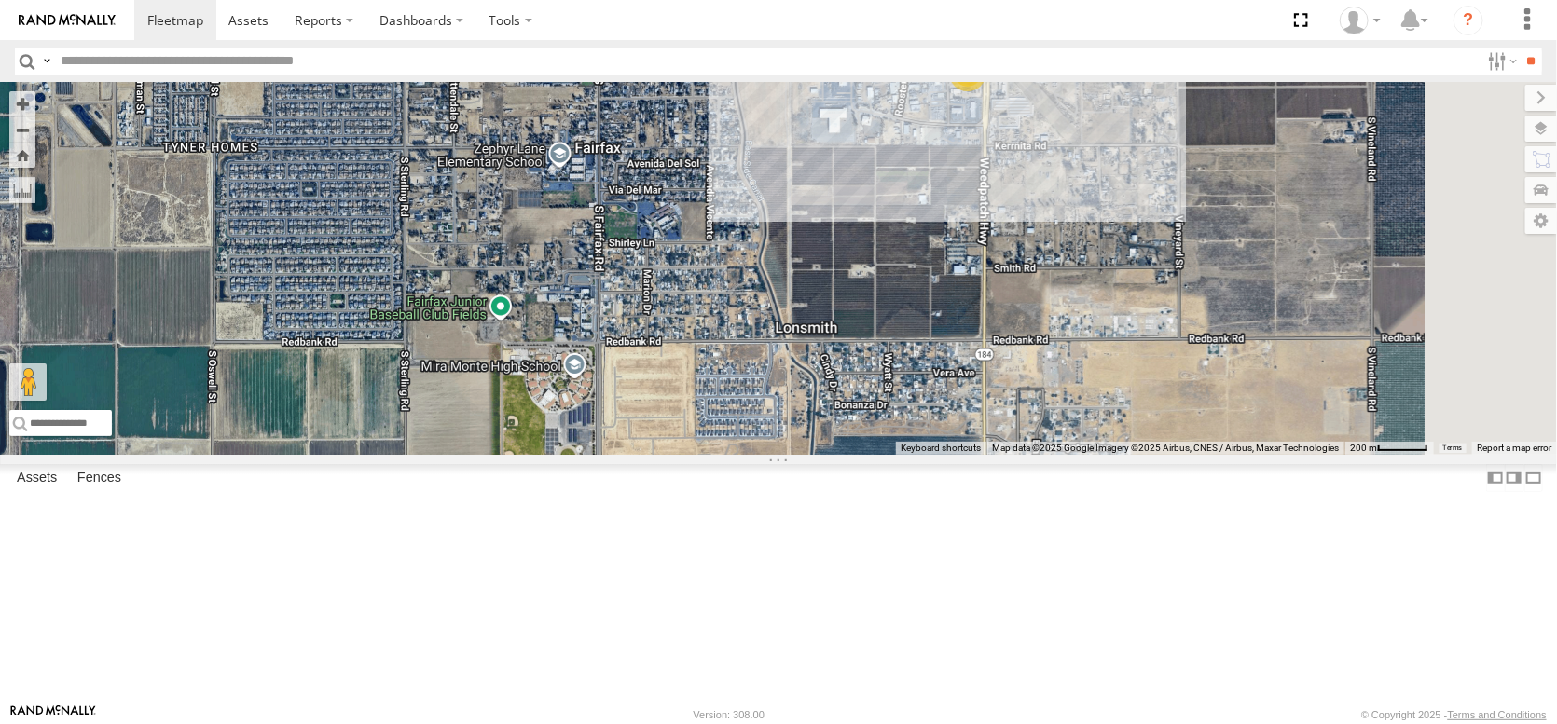
click at [986, 91] on div "4" at bounding box center [967, 72] width 37 height 37
